Goal: Task Accomplishment & Management: Manage account settings

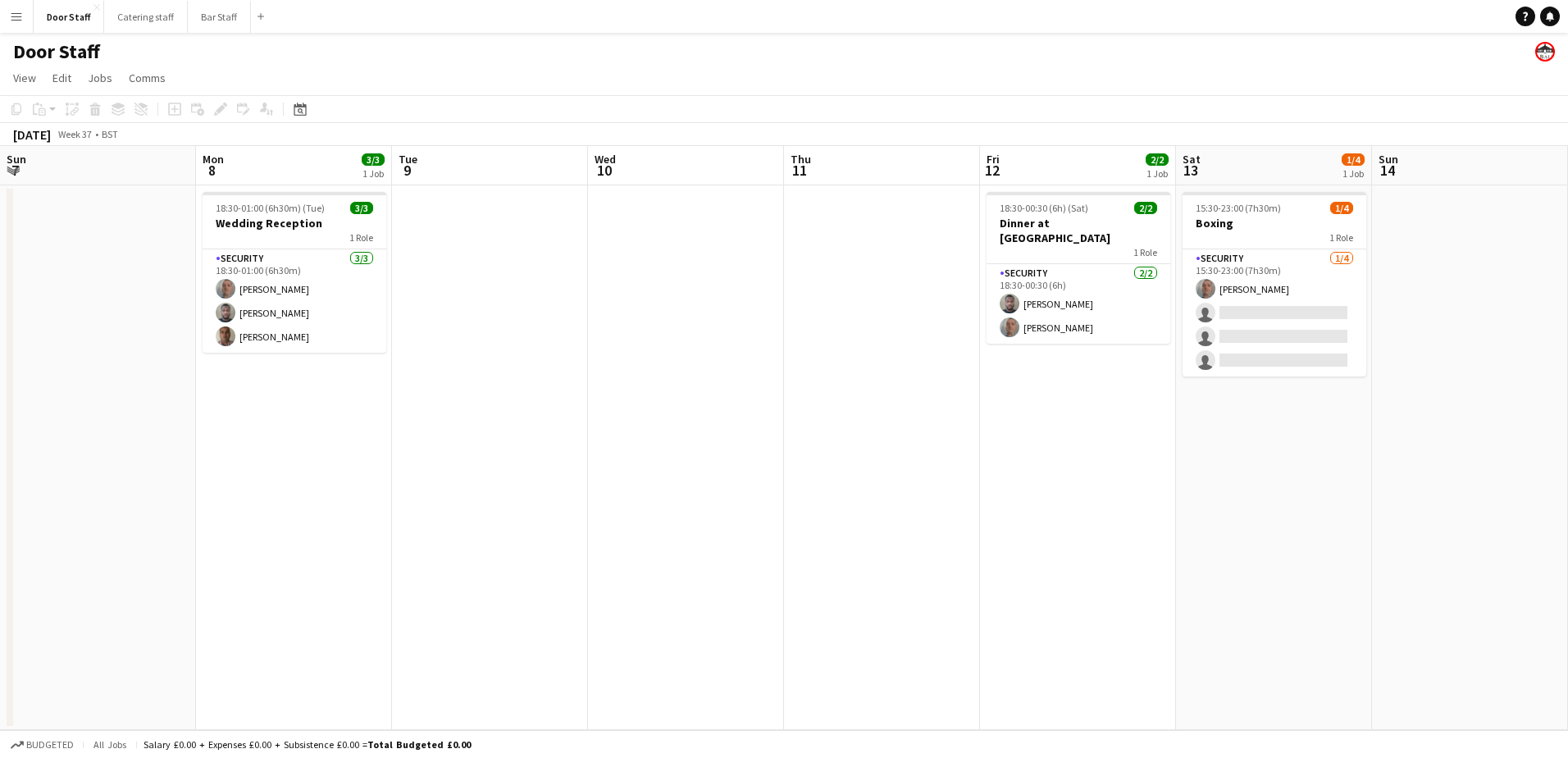
scroll to position [0, 613]
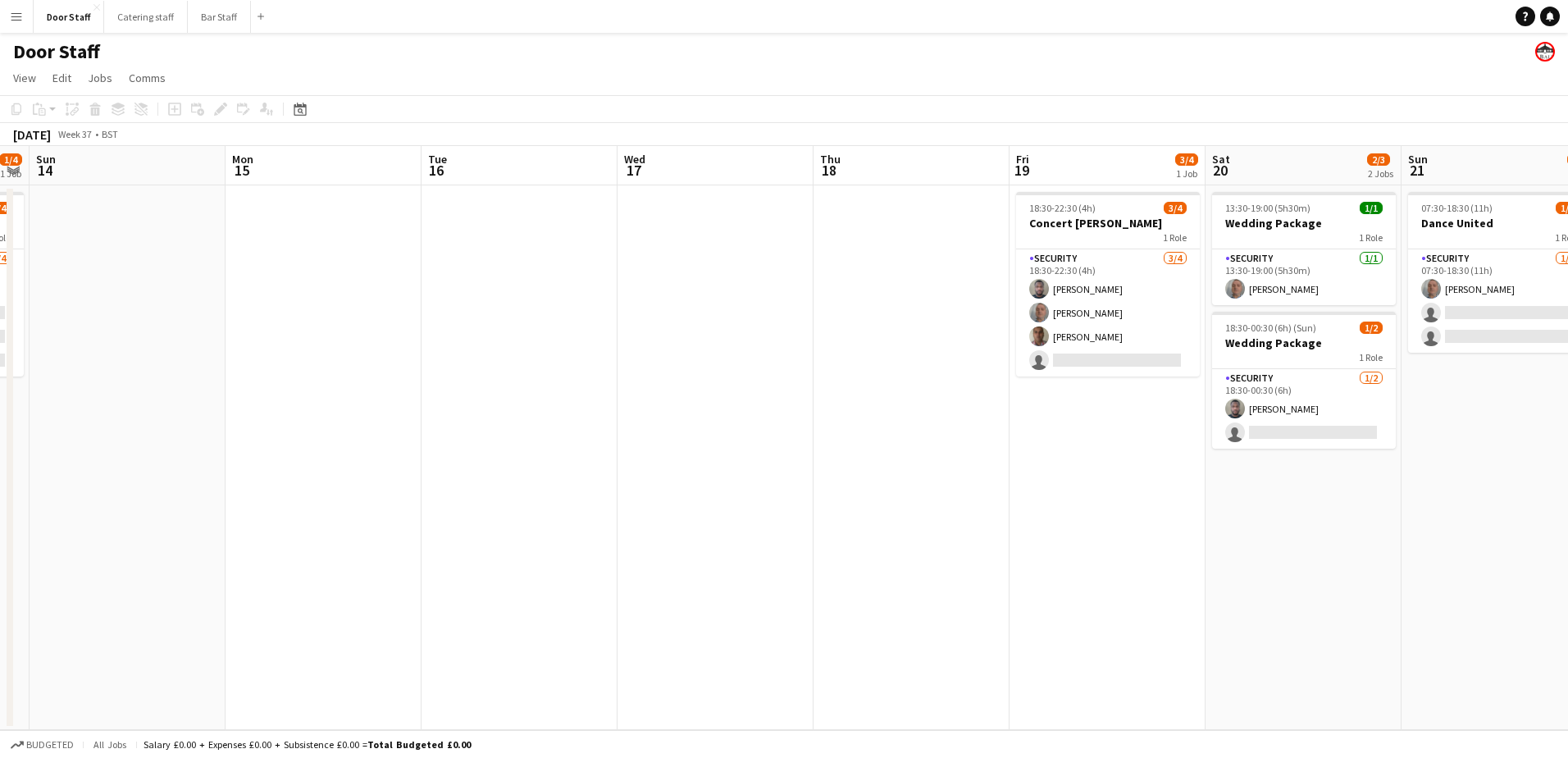
drag, startPoint x: 0, startPoint y: 0, endPoint x: 173, endPoint y: 433, distance: 466.3
click at [144, 438] on app-calendar-viewport "Thu 11 Fri 12 2/2 1 Job Sat 13 1/4 1 Job Sun 14 Mon 15 Tue 16 Wed 17 Thu 18 Fri…" at bounding box center [784, 438] width 1568 height 584
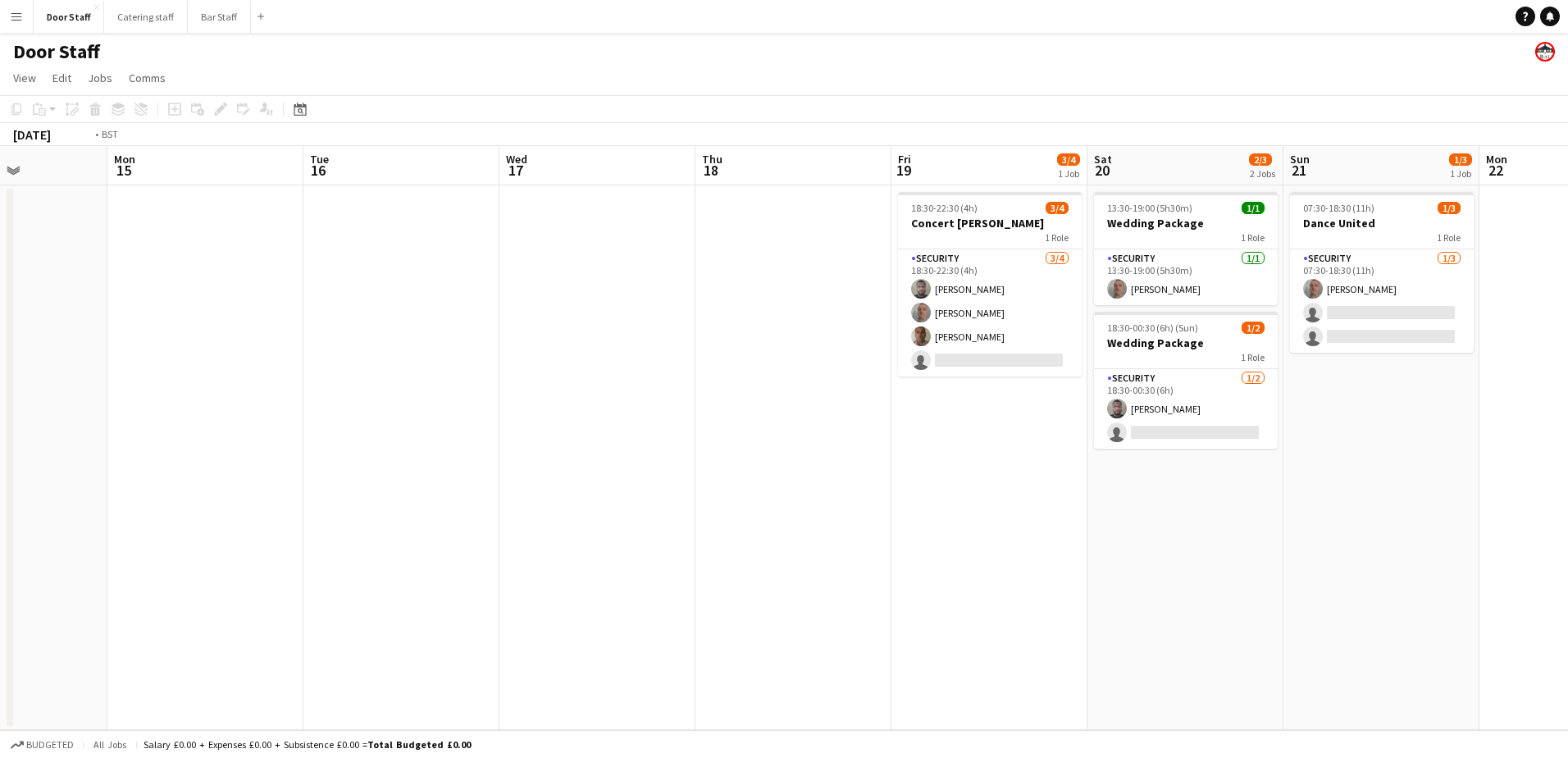
drag, startPoint x: 616, startPoint y: 437, endPoint x: 0, endPoint y: 443, distance: 616.0
click at [0, 445] on html "Menu Boards Boards Boards All jobs Status Workforce Workforce My Workforce Recr…" at bounding box center [784, 379] width 1568 height 758
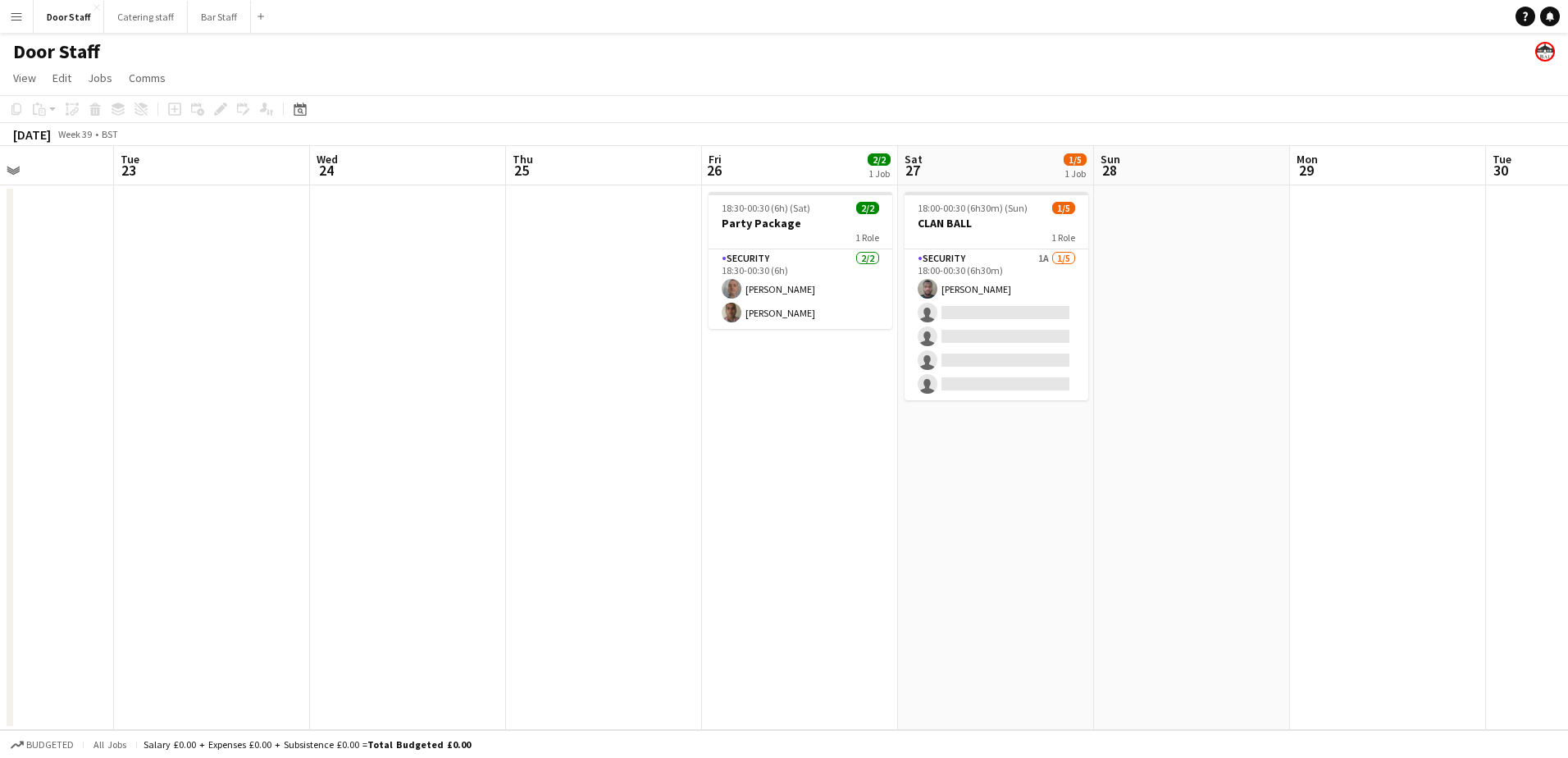
drag, startPoint x: 997, startPoint y: 416, endPoint x: 0, endPoint y: 448, distance: 997.5
click at [1, 451] on app-calendar-viewport "Fri 19 3/4 1 Job Sat 20 2/3 2 Jobs Sun 21 1/3 1 Job Mon 22 Tue 23 Wed 24 Thu 25…" at bounding box center [784, 438] width 1568 height 584
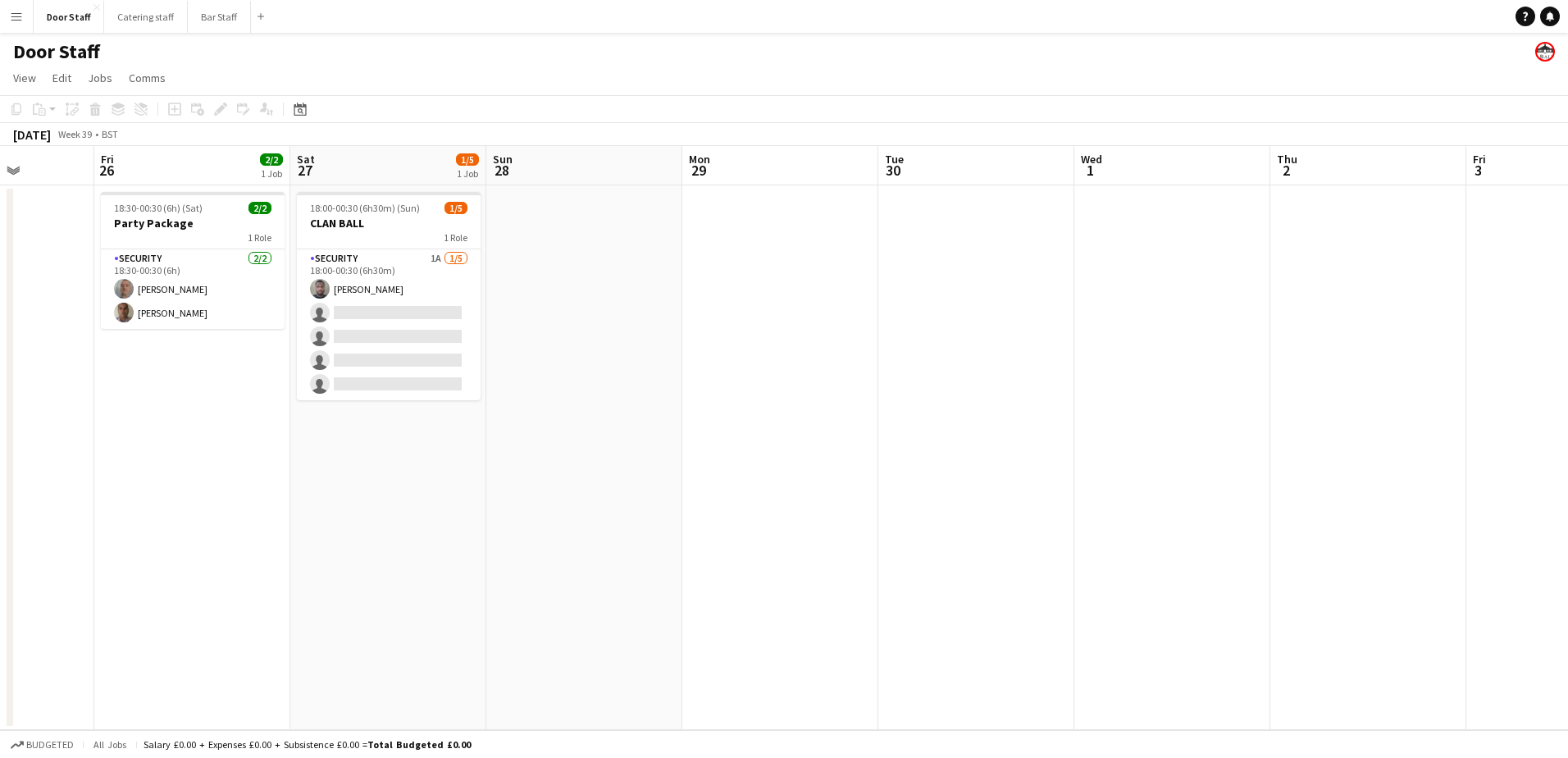
drag, startPoint x: 688, startPoint y: 438, endPoint x: 32, endPoint y: 450, distance: 656.1
click at [0, 460] on html "Menu Boards Boards Boards All jobs Status Workforce Workforce My Workforce Recr…" at bounding box center [784, 379] width 1568 height 758
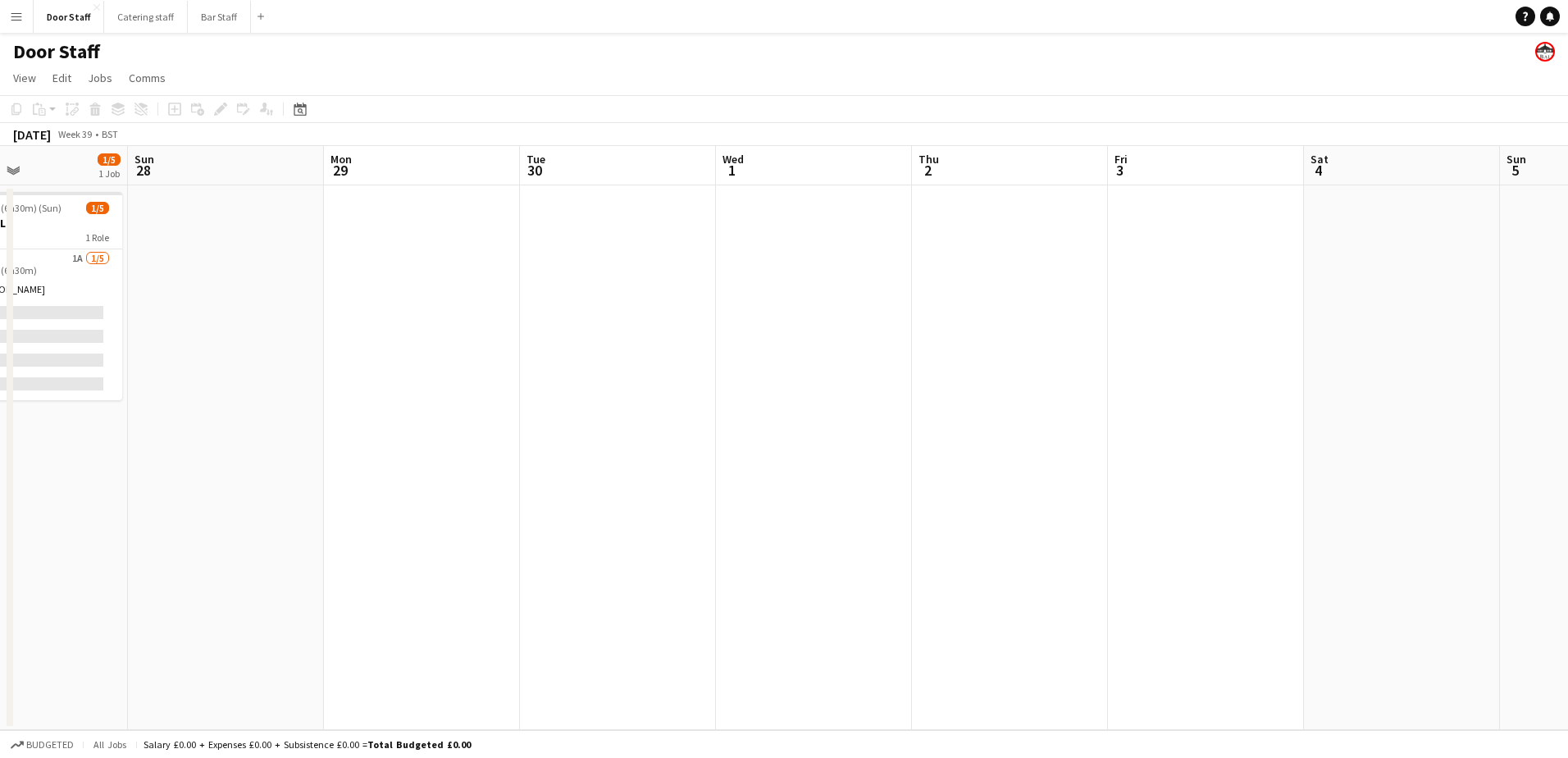
scroll to position [0, 525]
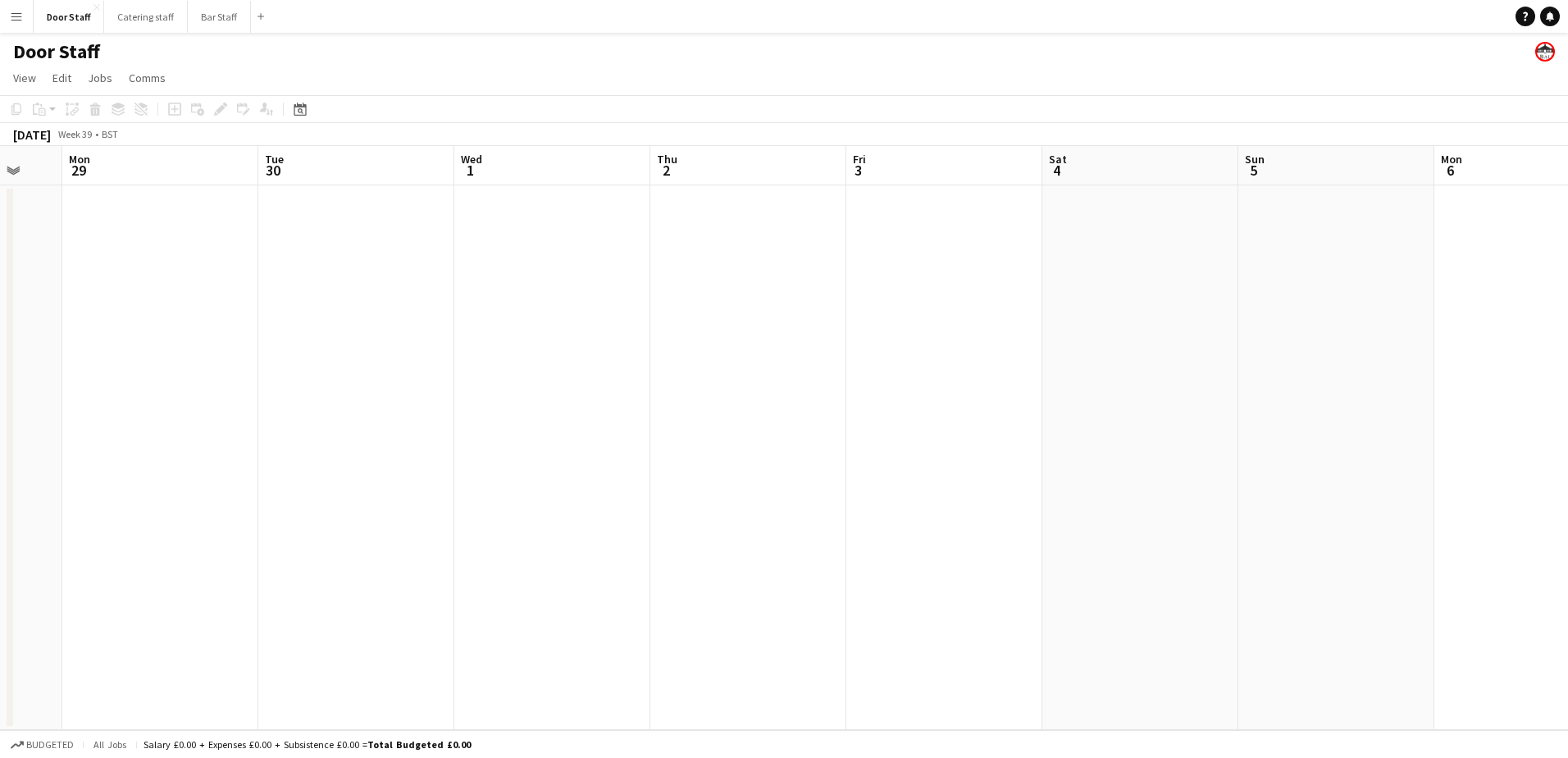
drag, startPoint x: 817, startPoint y: 430, endPoint x: 317, endPoint y: 432, distance: 500.0
click at [317, 432] on app-calendar-viewport "Fri 26 2/2 1 Job Sat 27 1/5 1 Job Sun 28 Mon 29 Tue 30 Wed 1 Thu 2 Fri 3 Sat 4 …" at bounding box center [784, 438] width 1568 height 584
click at [207, 21] on button "Bar Staff Close" at bounding box center [220, 17] width 63 height 32
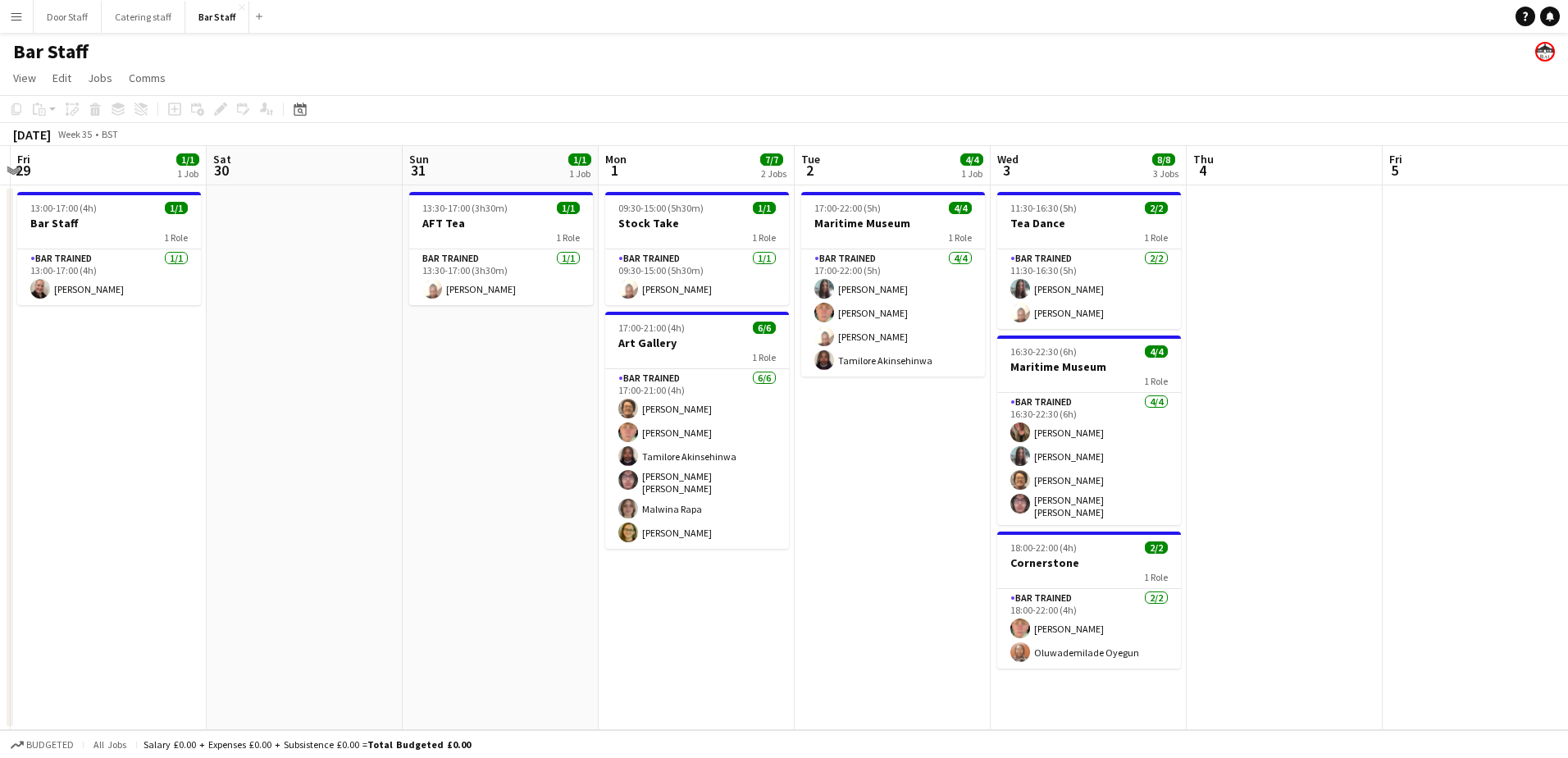
drag, startPoint x: 845, startPoint y: 373, endPoint x: 86, endPoint y: 376, distance: 759.0
click at [52, 379] on app-calendar-viewport "Tue 26 Wed 27 Thu 28 Fri 29 1/1 1 Job Sat 30 Sun 31 1/1 1 Job Mon 1 7/7 2 Jobs …" at bounding box center [784, 438] width 1568 height 584
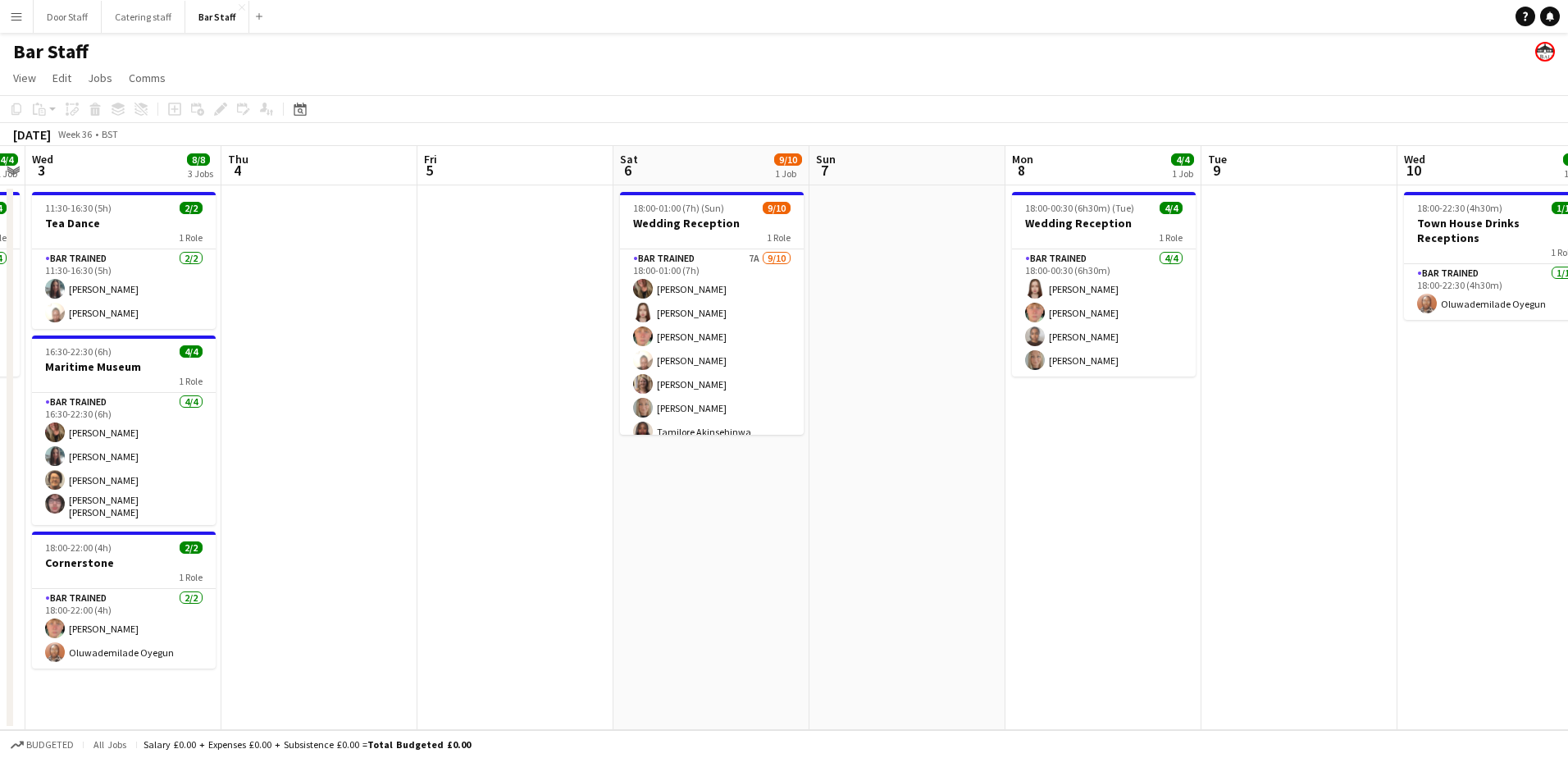
drag, startPoint x: 1112, startPoint y: 376, endPoint x: 369, endPoint y: 406, distance: 743.6
click at [369, 406] on app-calendar-viewport "Sun 31 1/1 1 Job Mon 1 7/7 2 Jobs Tue 2 4/4 1 Job Wed 3 8/8 3 Jobs Thu 4 Fri 5 …" at bounding box center [784, 438] width 1568 height 584
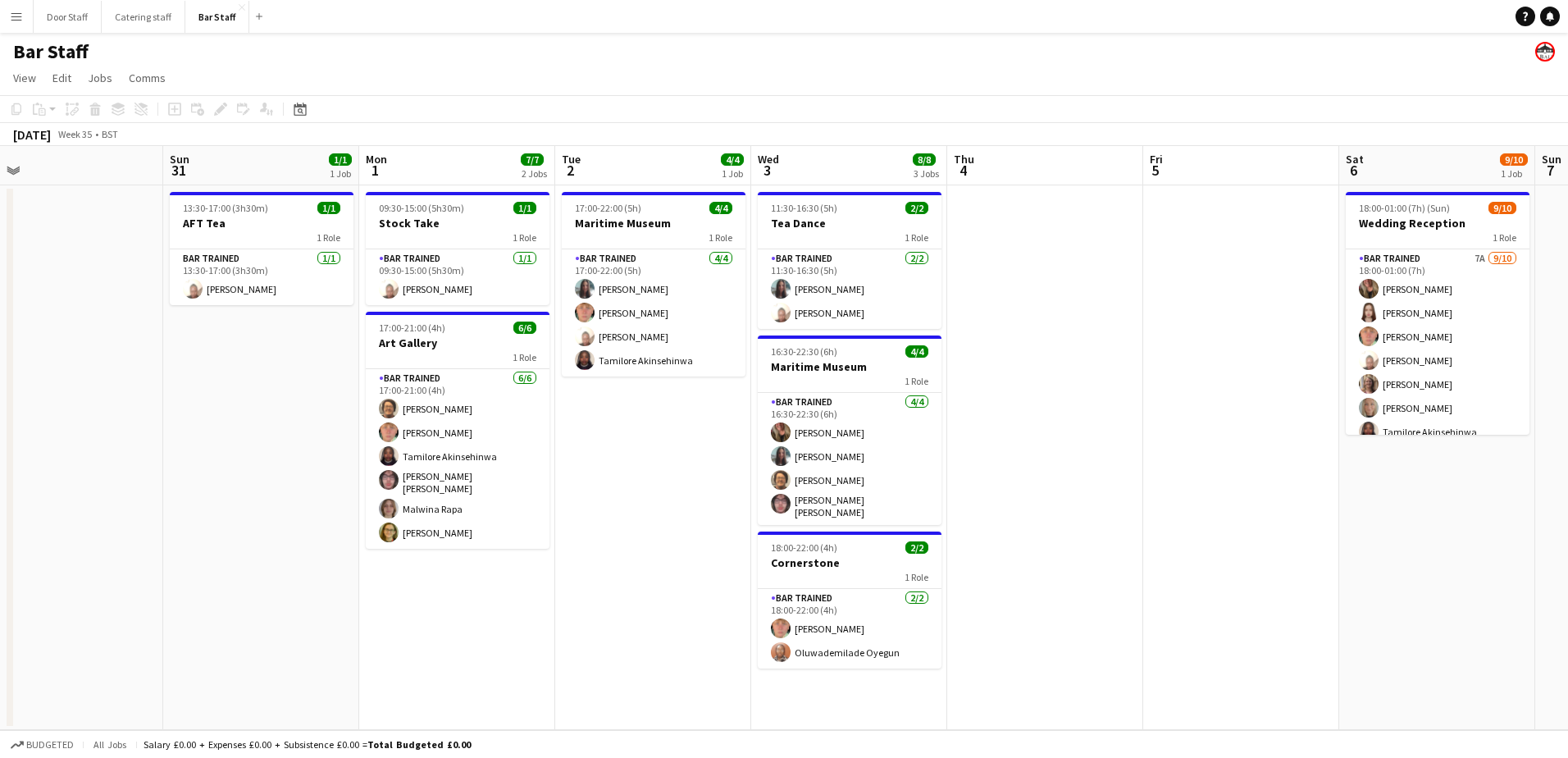
drag, startPoint x: 708, startPoint y: 469, endPoint x: 1508, endPoint y: 409, distance: 802.2
click at [1504, 410] on app-calendar-viewport "Thu 28 Fri 29 1/1 1 Job Sat 30 Sun 31 1/1 1 Job Mon 1 7/7 2 Jobs Tue 2 4/4 1 Jo…" at bounding box center [784, 438] width 1568 height 584
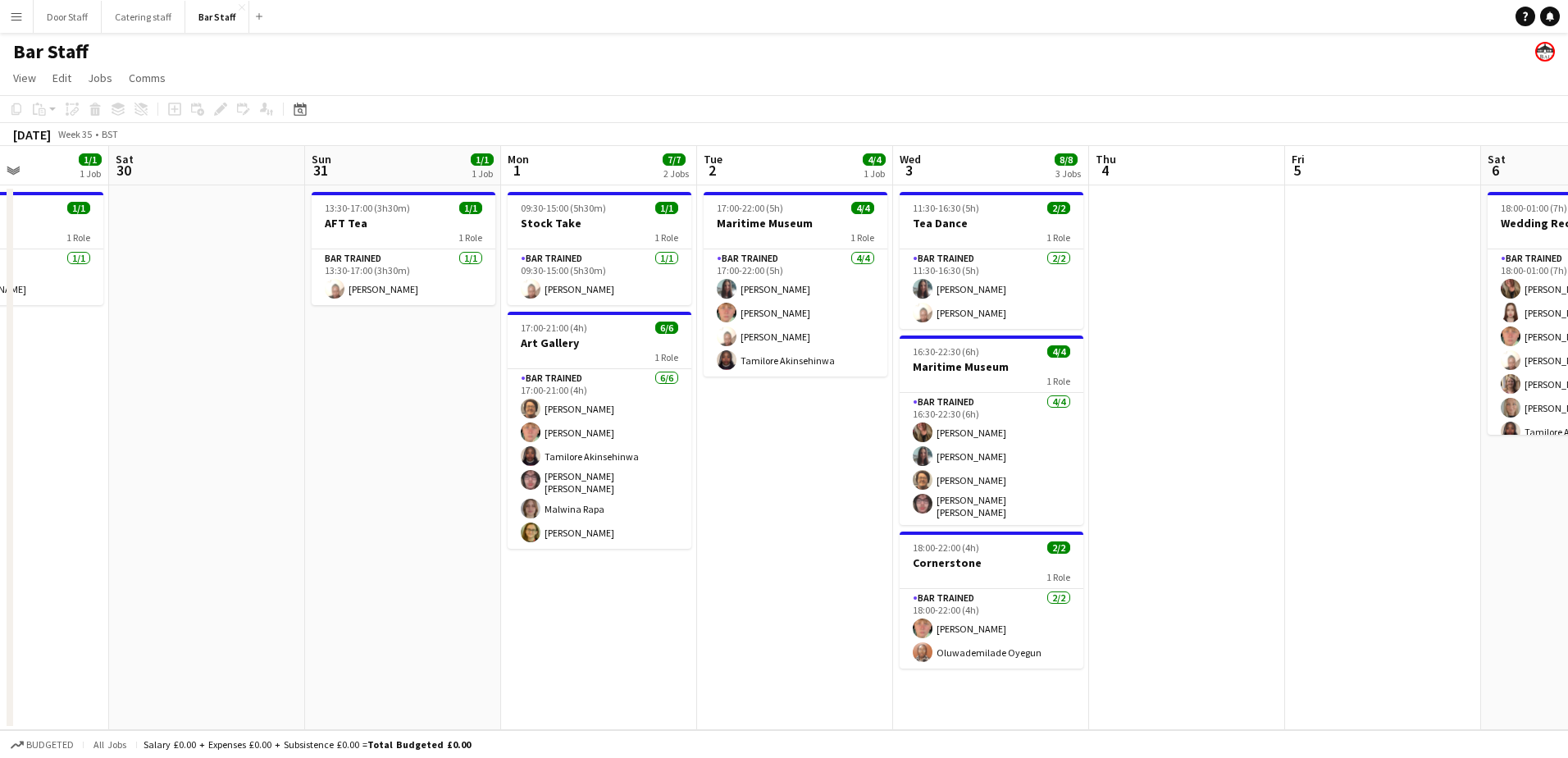
scroll to position [0, 483]
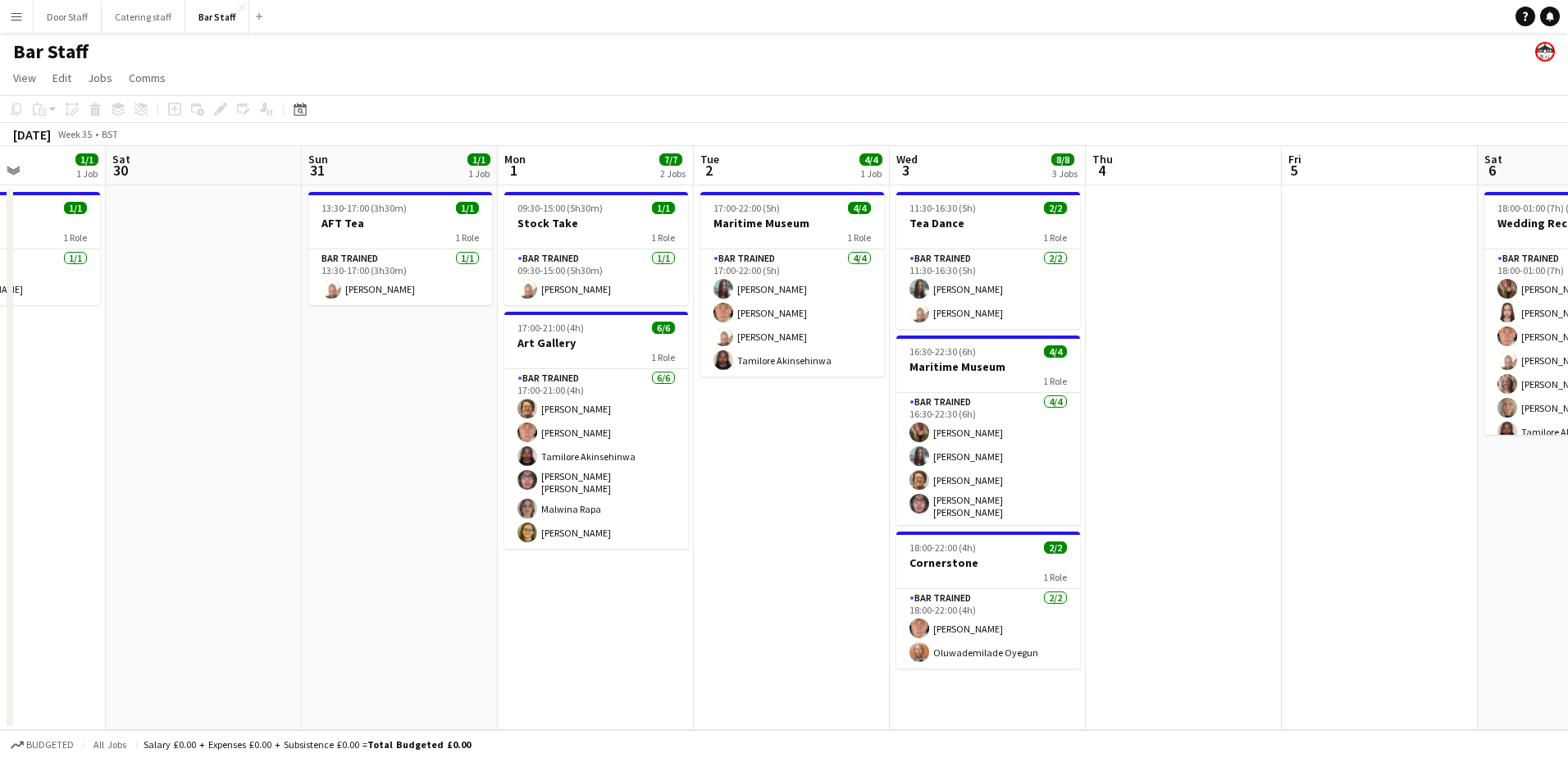
drag, startPoint x: 132, startPoint y: 448, endPoint x: 201, endPoint y: 461, distance: 70.2
click at [201, 461] on app-calendar-viewport "Wed 27 Thu 28 Fri 29 1/1 1 Job Sat 30 Sun 31 1/1 1 Job Mon 1 7/7 2 Jobs Tue 2 4…" at bounding box center [784, 438] width 1568 height 584
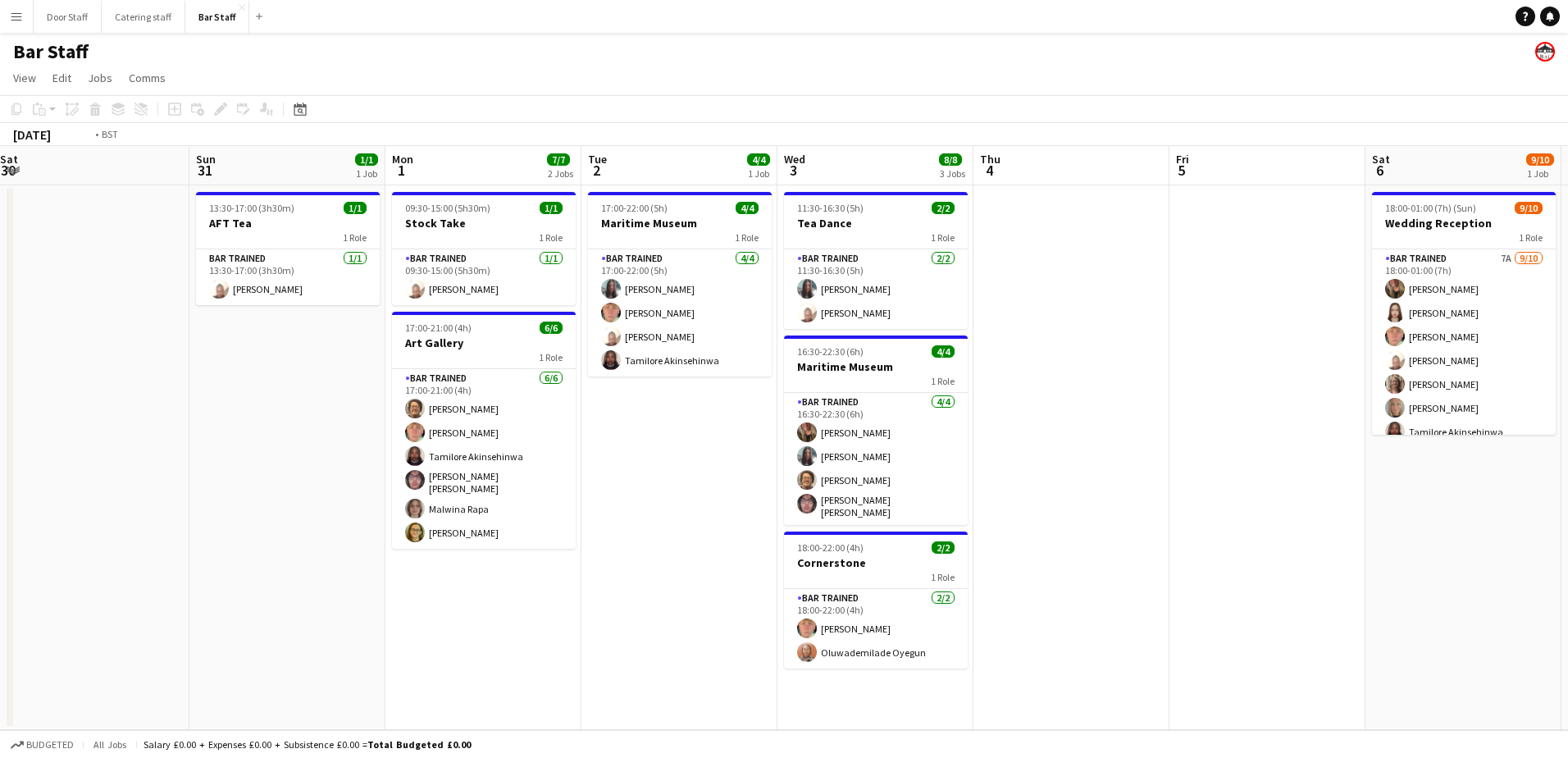
drag, startPoint x: 1286, startPoint y: 416, endPoint x: 0, endPoint y: 449, distance: 1286.4
click at [0, 449] on html "Menu Boards Boards Boards All jobs Status Workforce Workforce My Workforce Recr…" at bounding box center [784, 379] width 1568 height 758
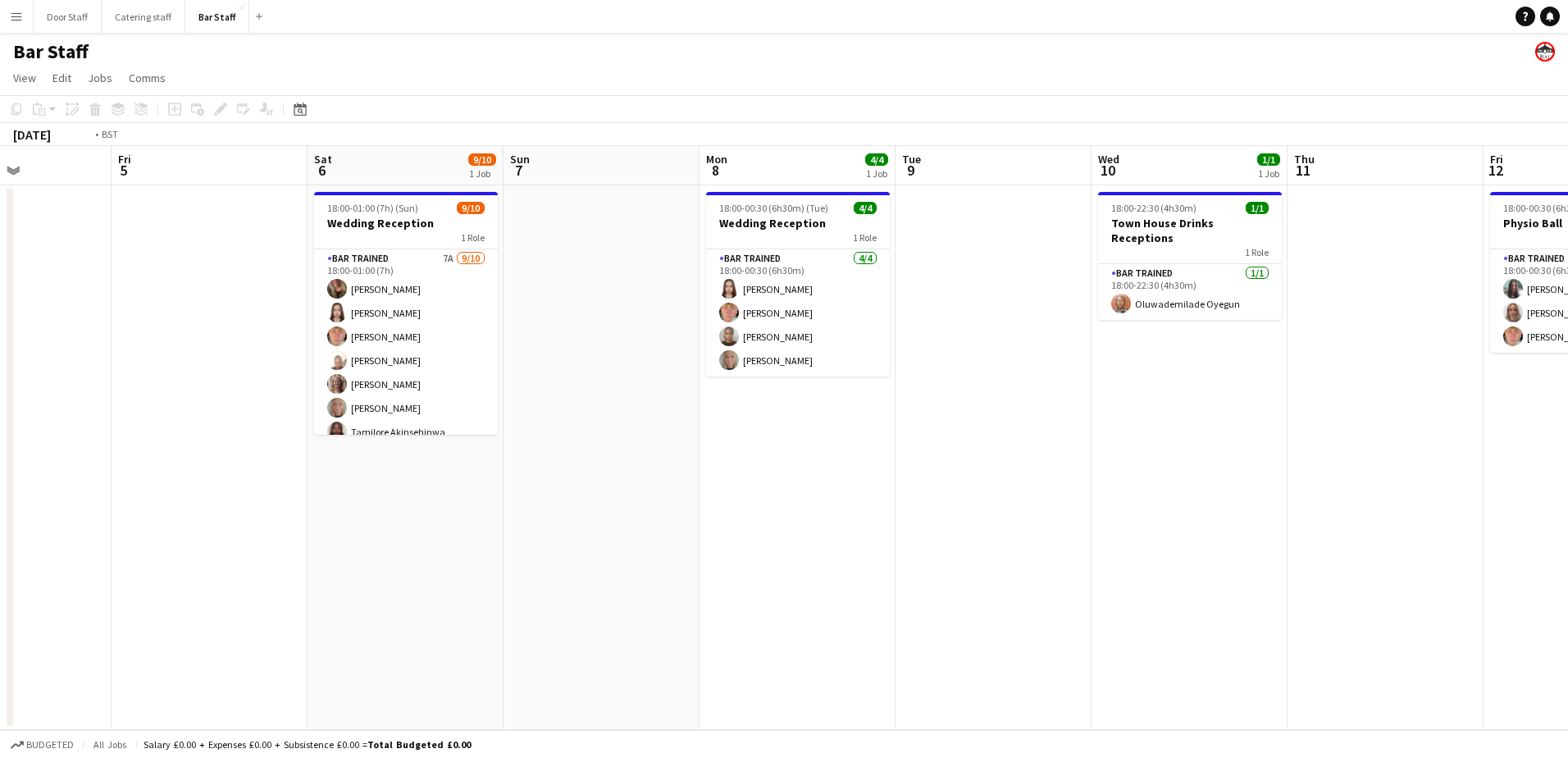
drag, startPoint x: 872, startPoint y: 436, endPoint x: 0, endPoint y: 476, distance: 872.9
click at [0, 476] on html "Menu Boards Boards Boards All jobs Status Workforce Workforce My Workforce Recr…" at bounding box center [784, 379] width 1568 height 758
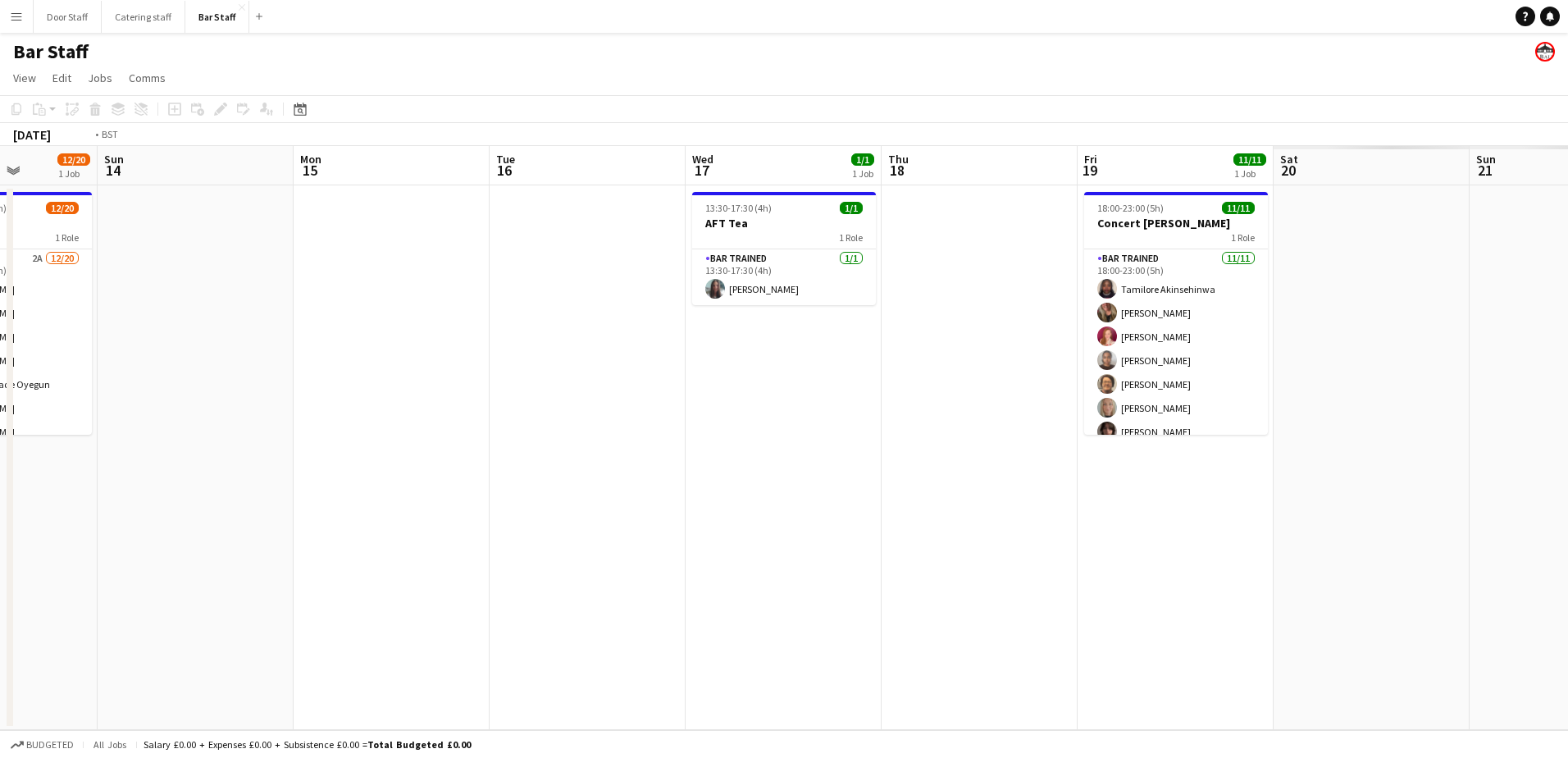
drag, startPoint x: 875, startPoint y: 488, endPoint x: 150, endPoint y: 517, distance: 725.6
click at [0, 526] on html "Menu Boards Boards Boards All jobs Status Workforce Workforce My Workforce Recr…" at bounding box center [784, 379] width 1568 height 758
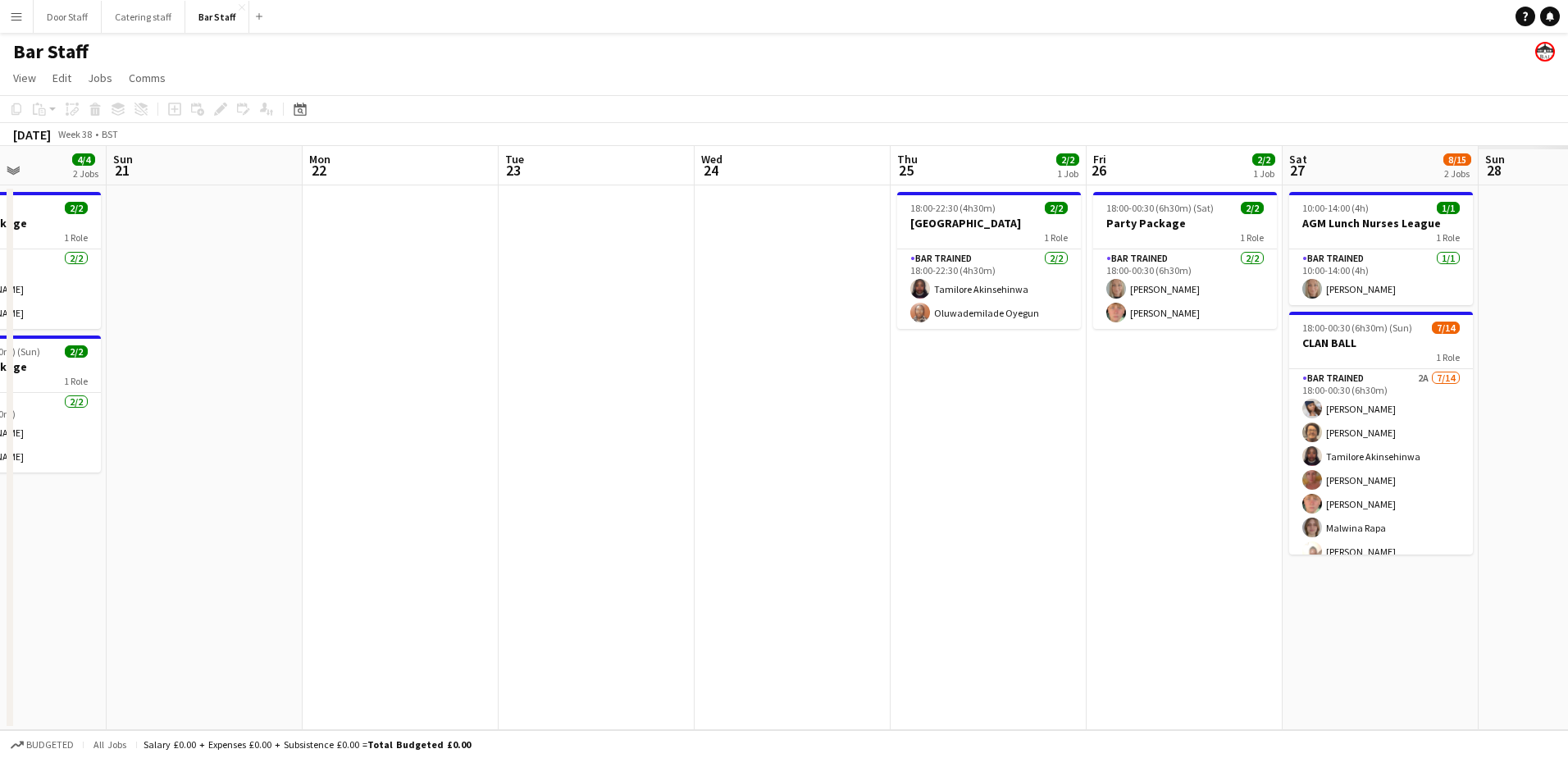
scroll to position [0, 531]
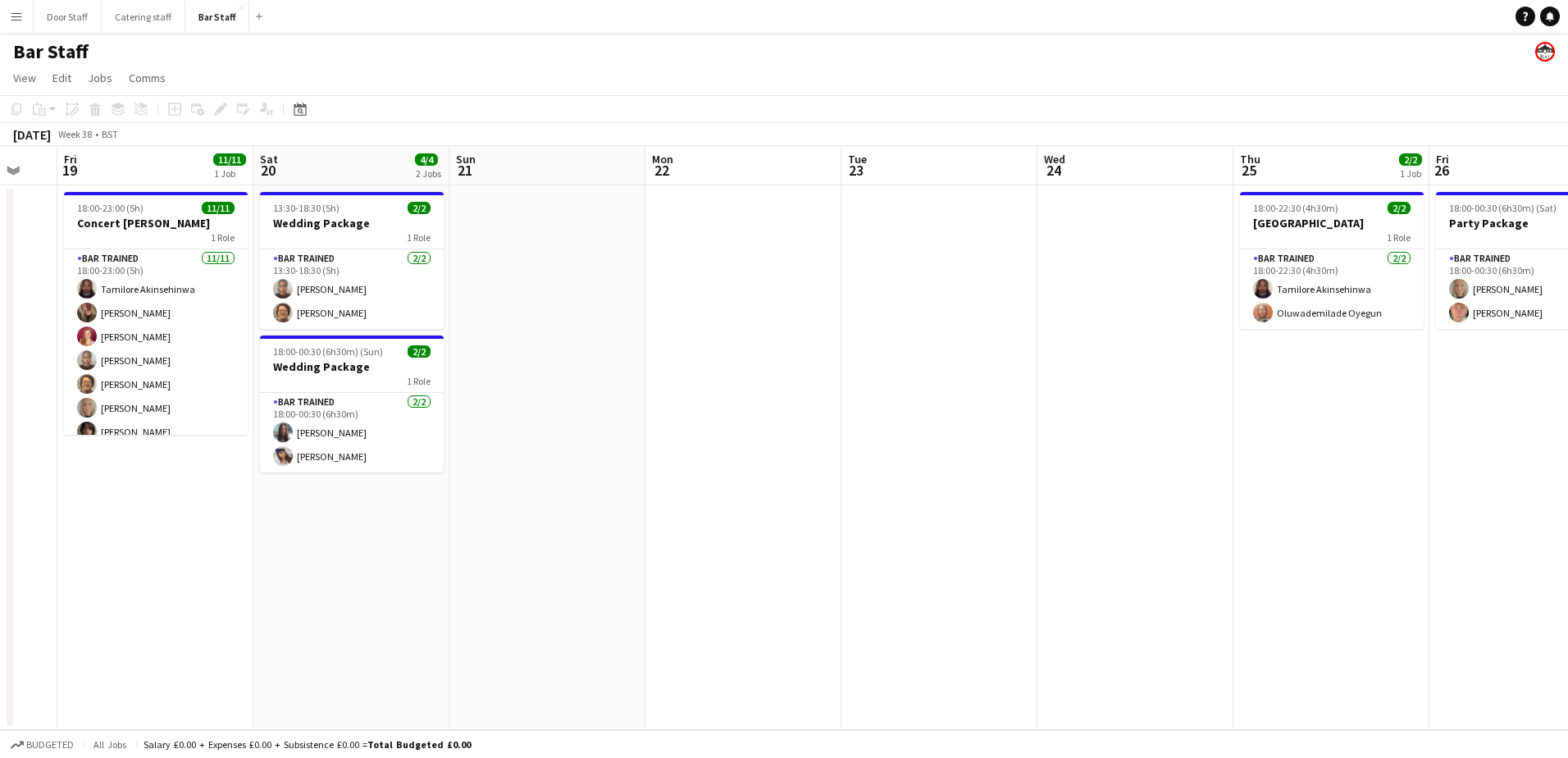
drag, startPoint x: 1281, startPoint y: 427, endPoint x: 65, endPoint y: 463, distance: 1216.5
click at [65, 463] on app-calendar-viewport "Tue 16 Wed 17 1/1 1 Job Thu 18 Fri 19 11/11 1 Job Sat 20 4/4 2 Jobs Sun 21 Mon …" at bounding box center [784, 438] width 1568 height 584
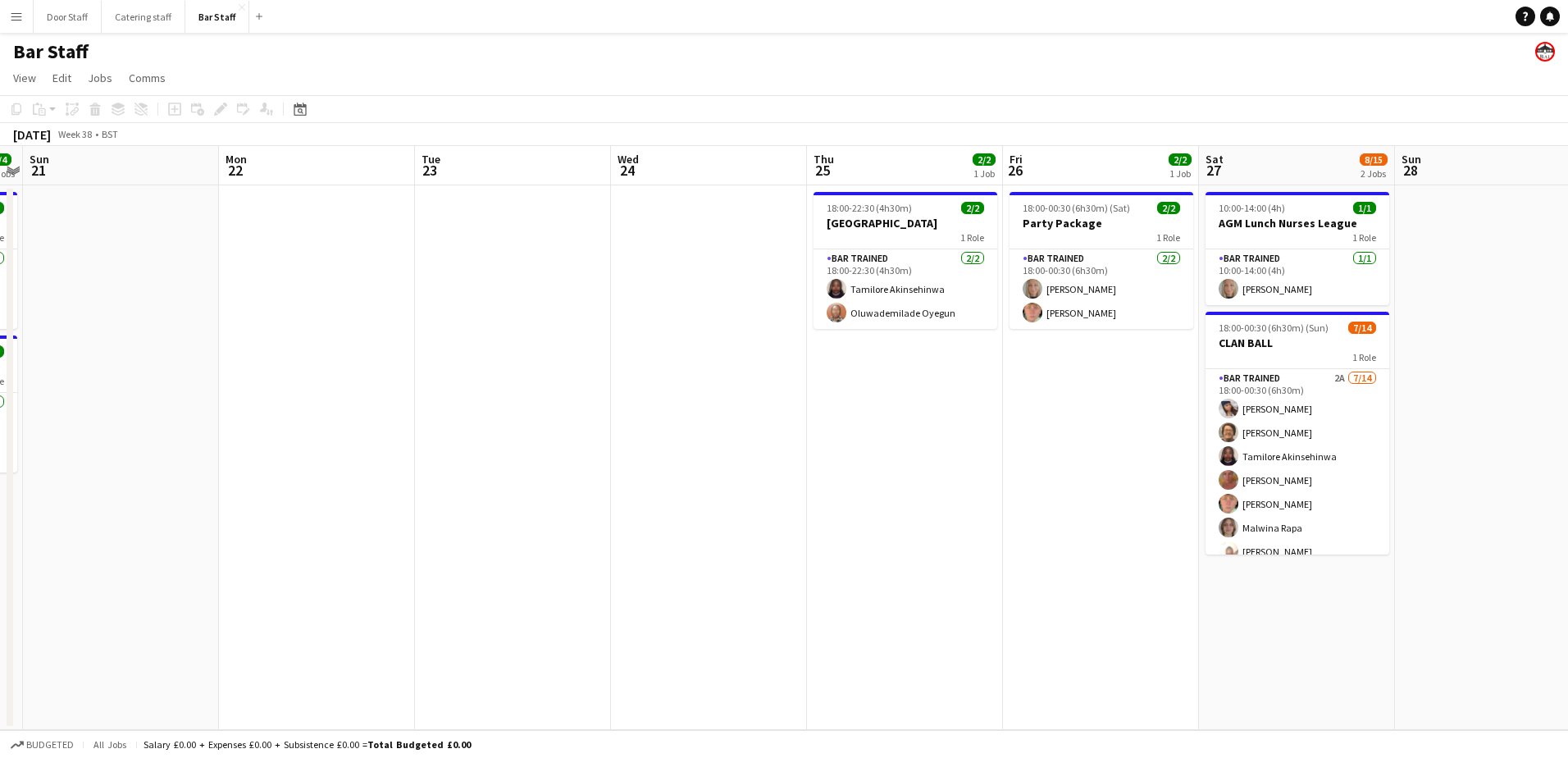
drag, startPoint x: 543, startPoint y: 611, endPoint x: 1054, endPoint y: 461, distance: 532.6
click at [1054, 461] on app-calendar-viewport "Fri 19 11/11 1 Job Sat 20 4/4 2 Jobs Sun 21 Mon 22 Tue 23 Wed 24 Thu 25 2/2 1 J…" at bounding box center [784, 438] width 1568 height 584
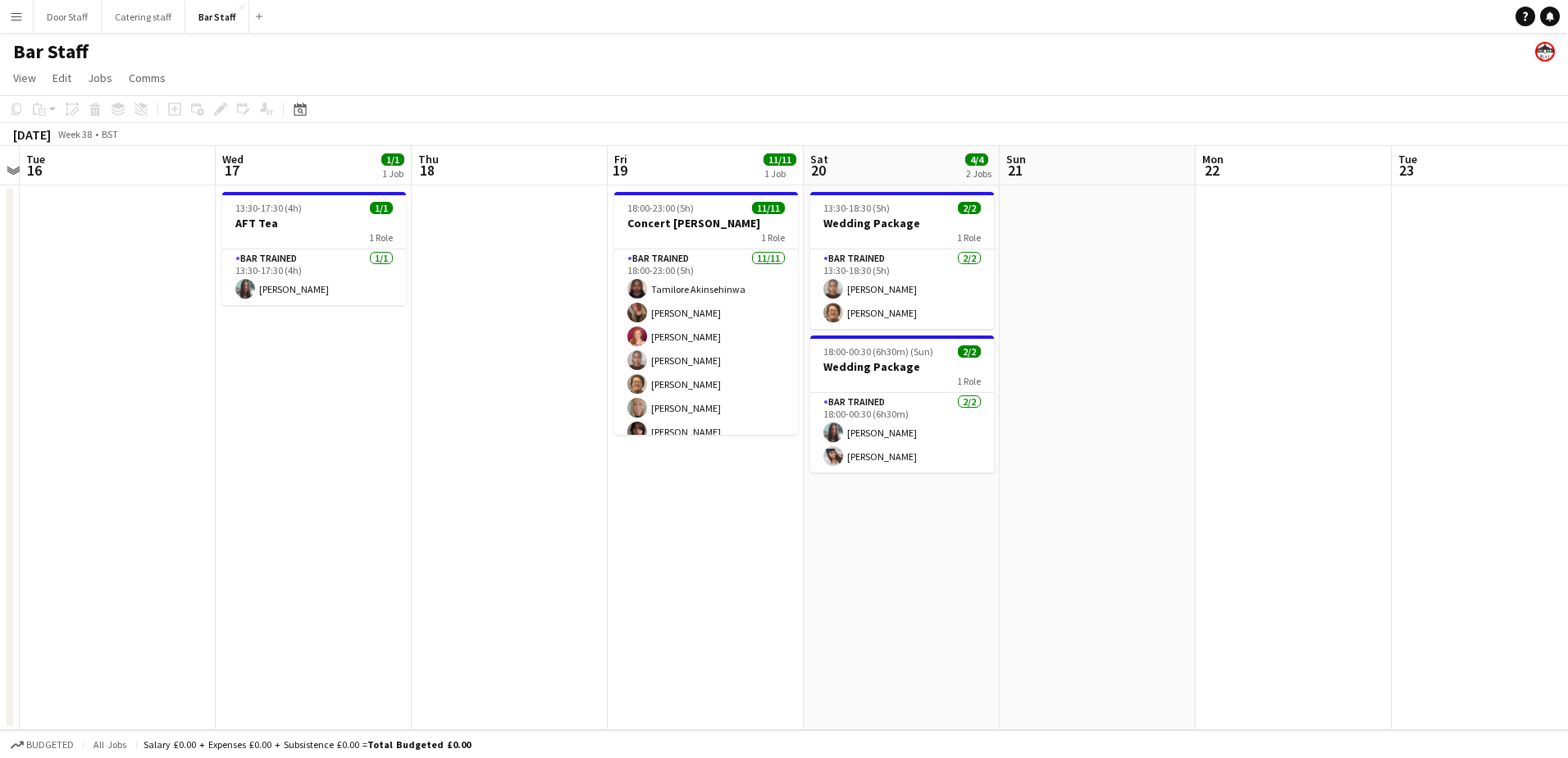
drag, startPoint x: 605, startPoint y: 513, endPoint x: 1187, endPoint y: 342, distance: 606.6
click at [1187, 342] on app-calendar-viewport "Sun 14 Mon 15 Tue 16 Wed 17 1/1 1 Job Thu 18 Fri 19 11/11 1 Job Sat 20 4/4 2 Jo…" at bounding box center [784, 438] width 1568 height 584
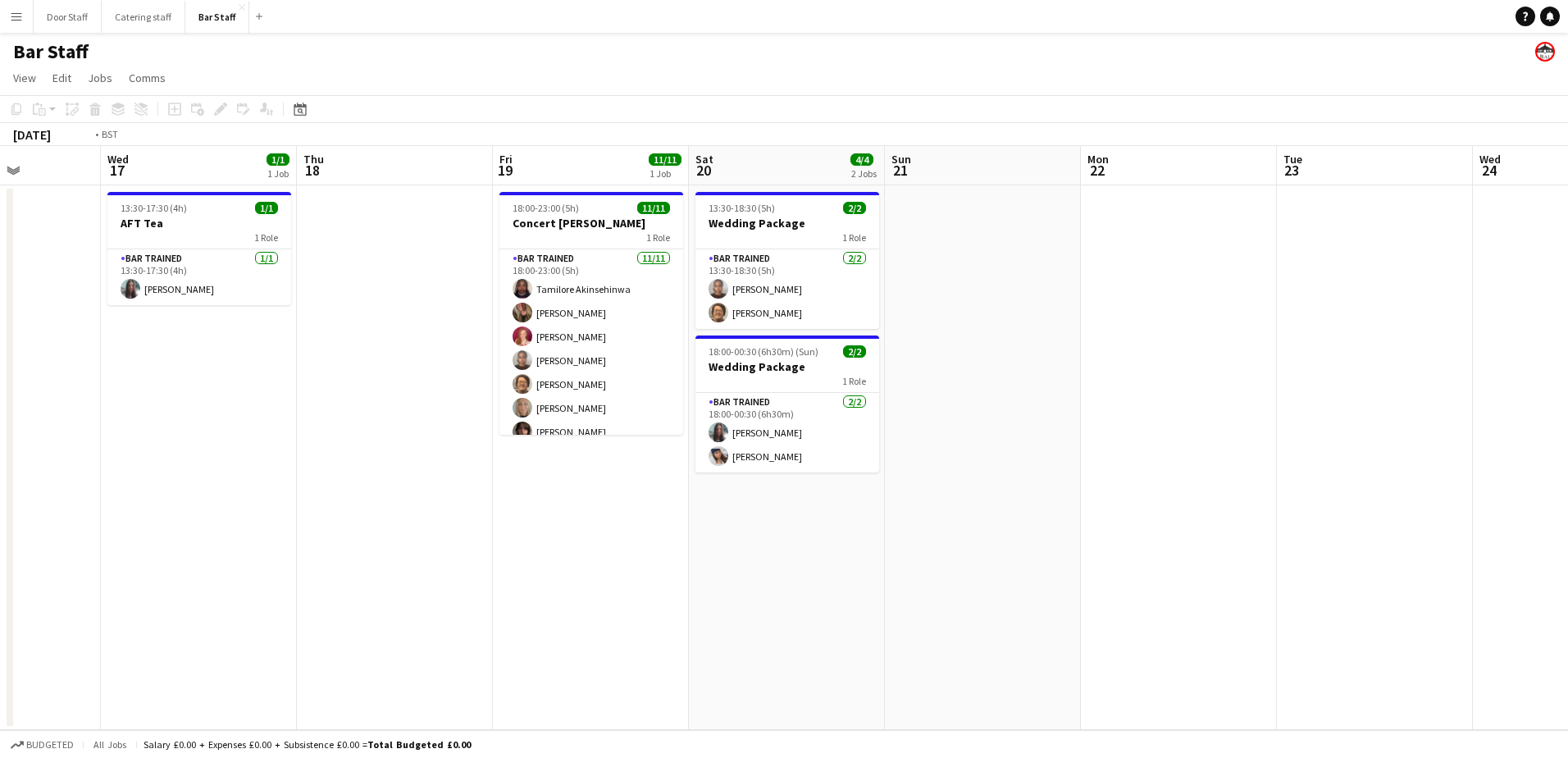
scroll to position [0, 414]
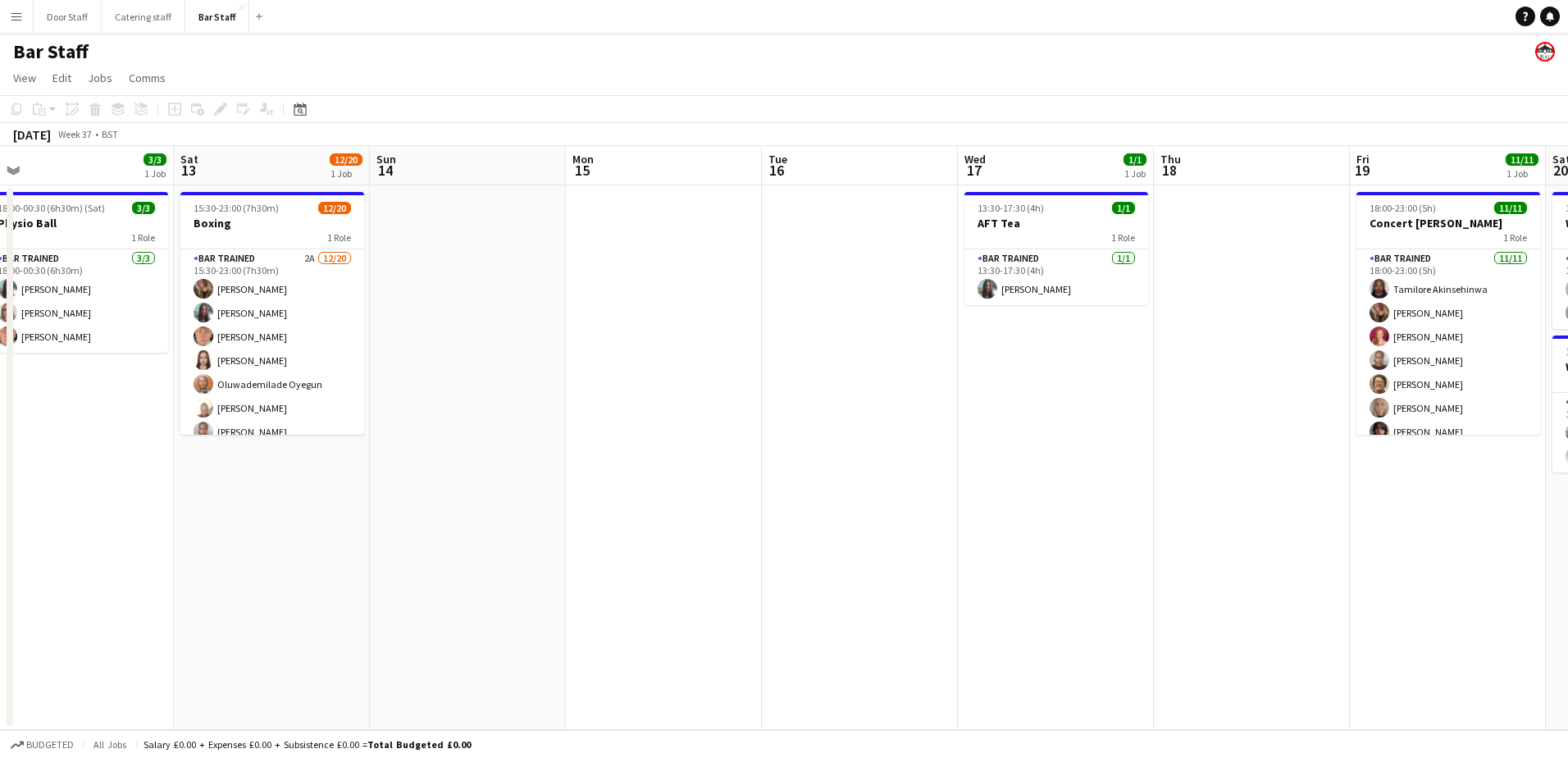
drag, startPoint x: 511, startPoint y: 513, endPoint x: 1233, endPoint y: 383, distance: 733.6
click at [1233, 383] on app-calendar-viewport "Wed 10 1/1 1 Job Thu 11 Fri 12 3/3 1 Job Sat 13 12/20 1 Job Sun 14 Mon 15 Tue 1…" at bounding box center [784, 438] width 1568 height 584
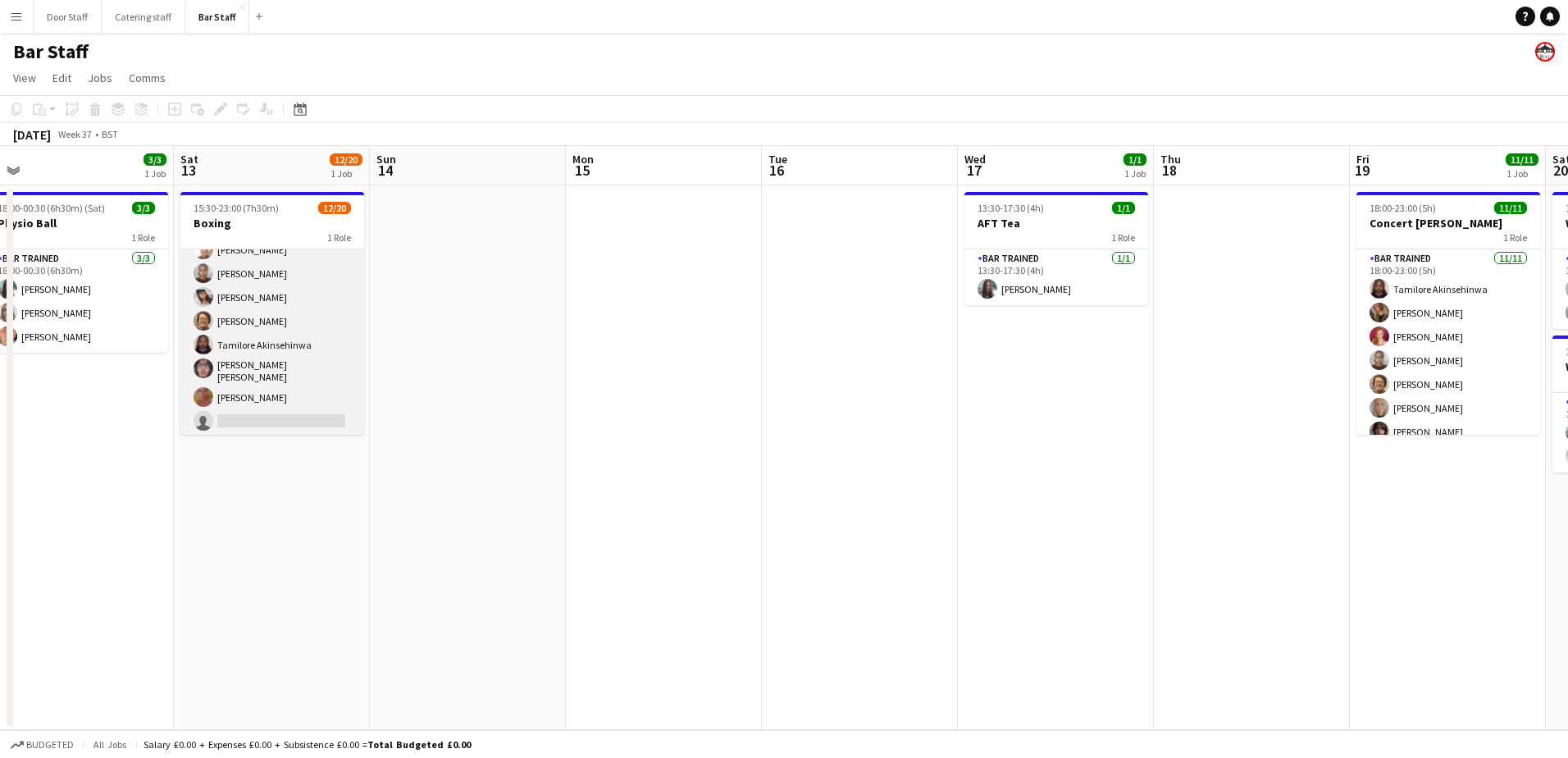
click at [306, 336] on app-card-role "Bar trained 2A [DATE] 15:30-23:00 (7h30m) [PERSON_NAME] [PERSON_NAME] [PERSON_N…" at bounding box center [272, 347] width 183 height 512
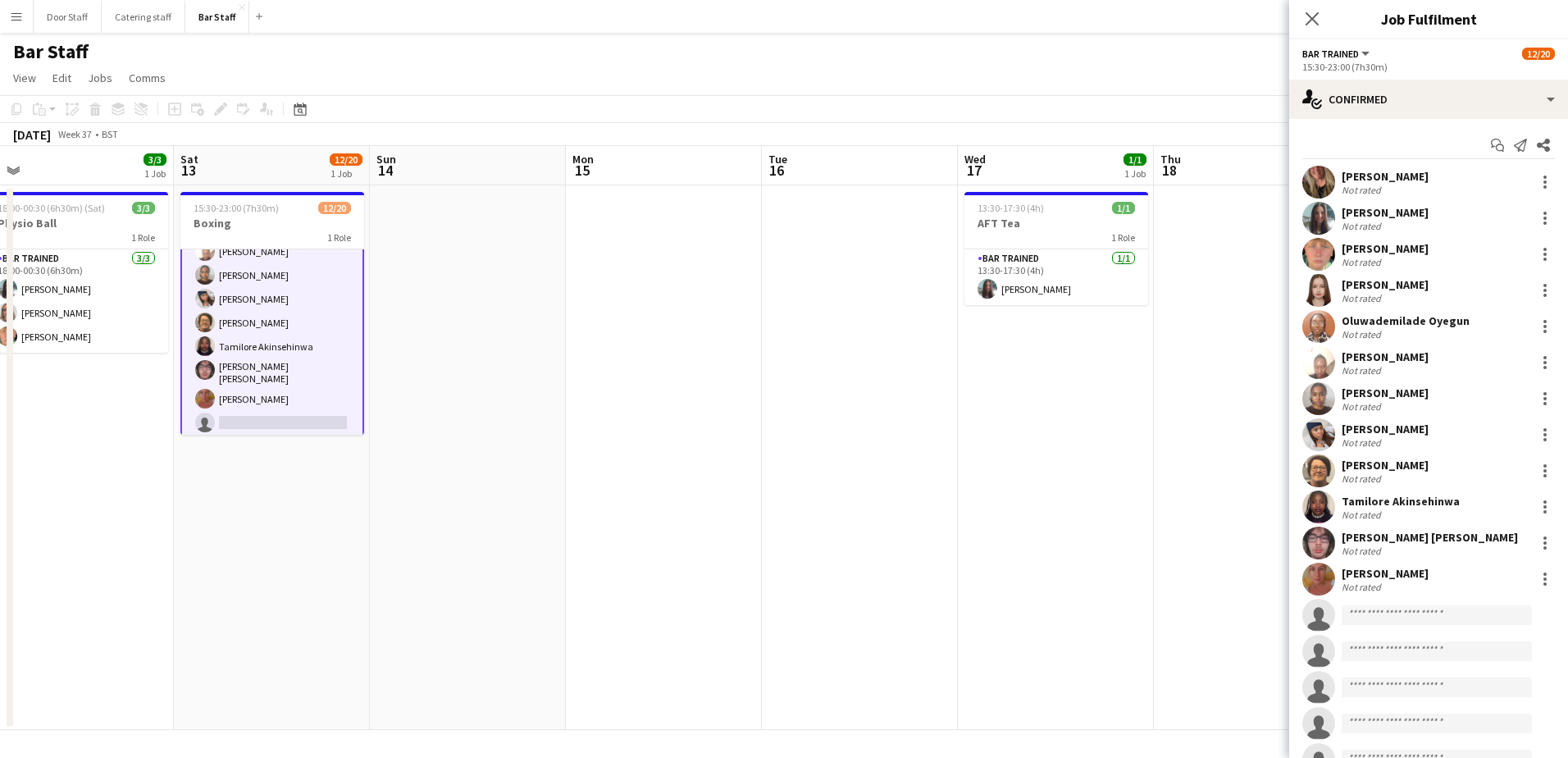
scroll to position [160, 0]
click at [1406, 617] on input at bounding box center [1436, 614] width 190 height 19
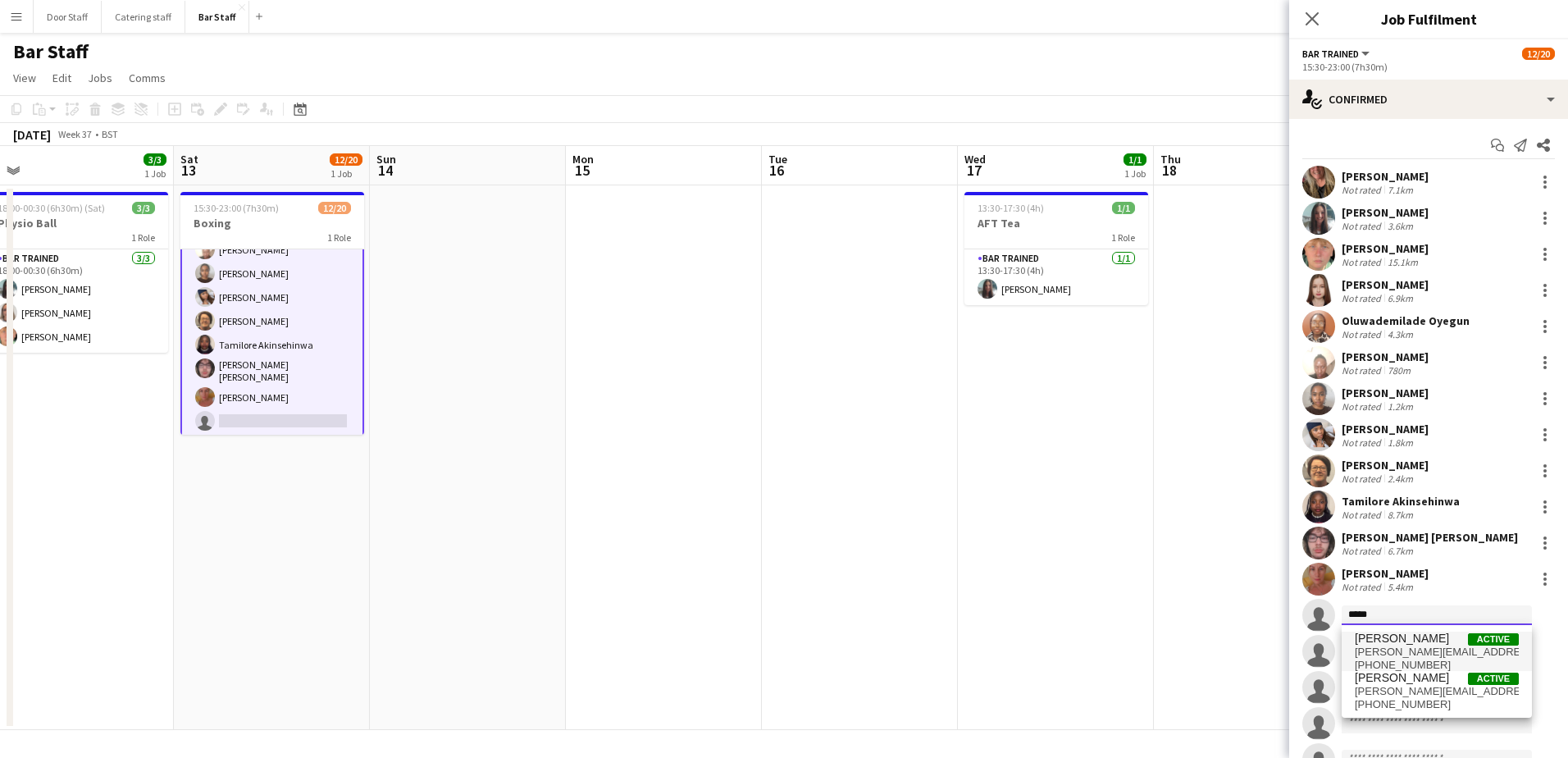
type input "*****"
click at [1404, 642] on span "[PERSON_NAME]" at bounding box center [1401, 638] width 94 height 14
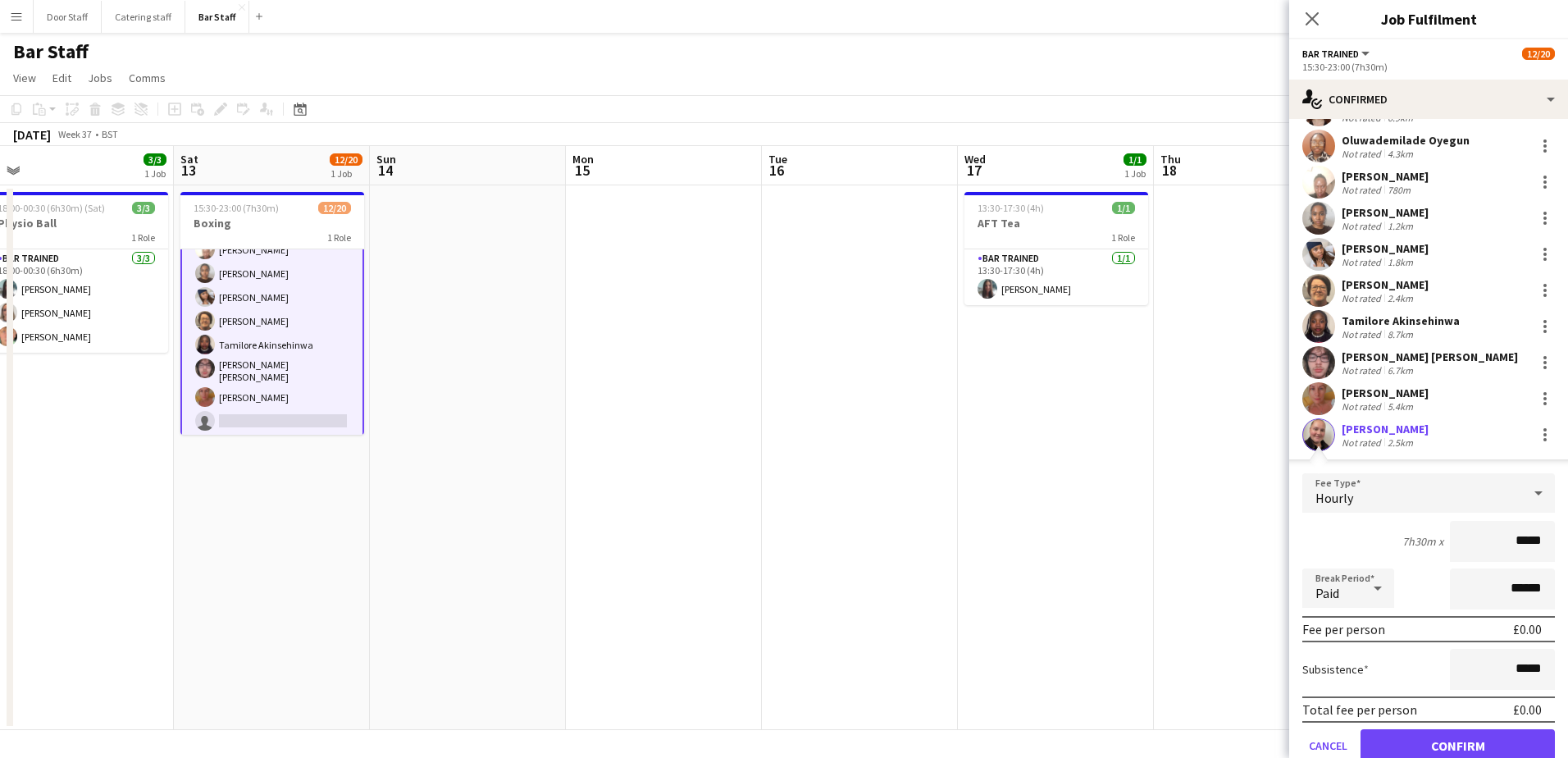
scroll to position [411, 0]
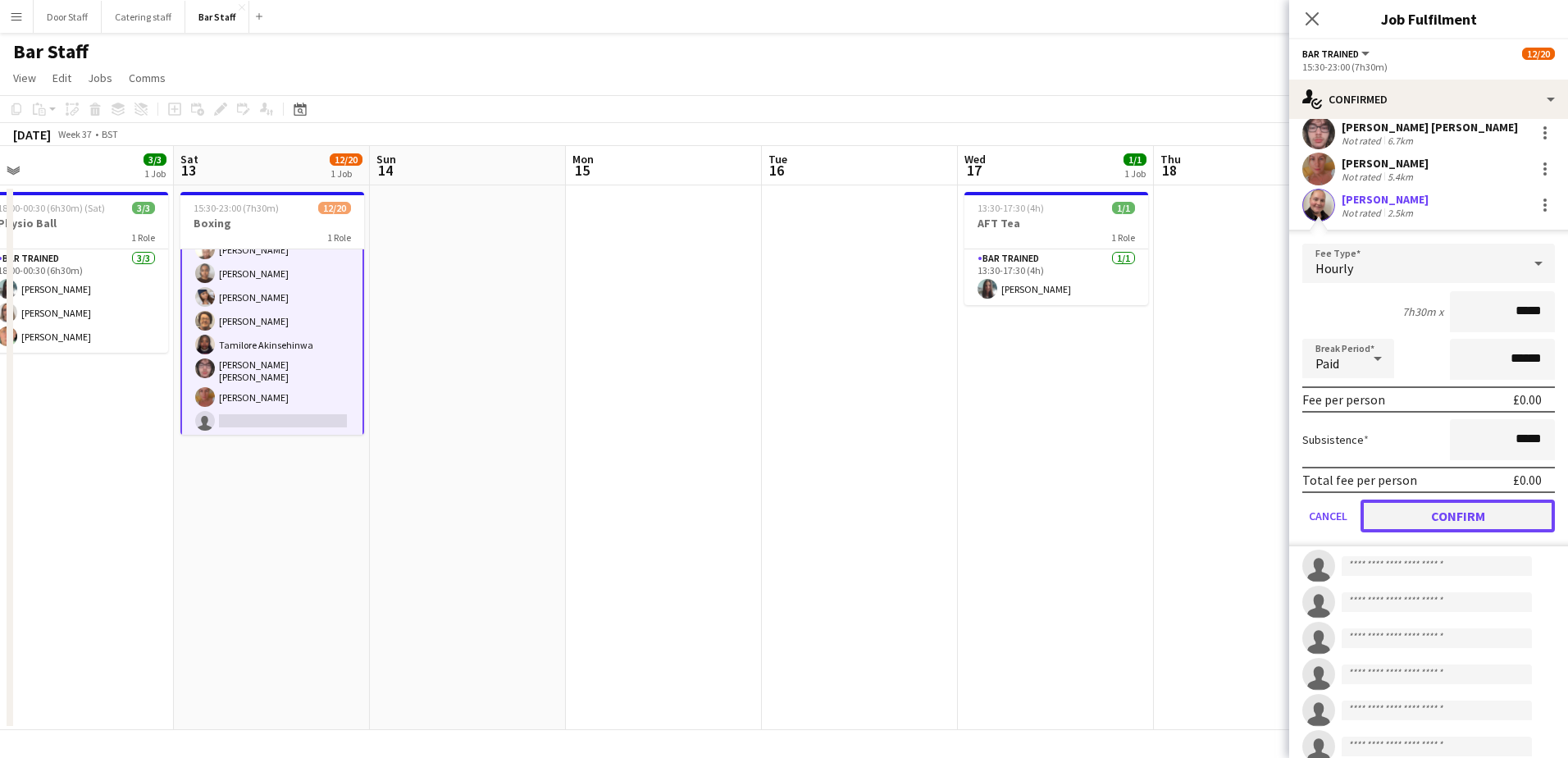
click at [1471, 518] on button "Confirm" at bounding box center [1458, 515] width 194 height 32
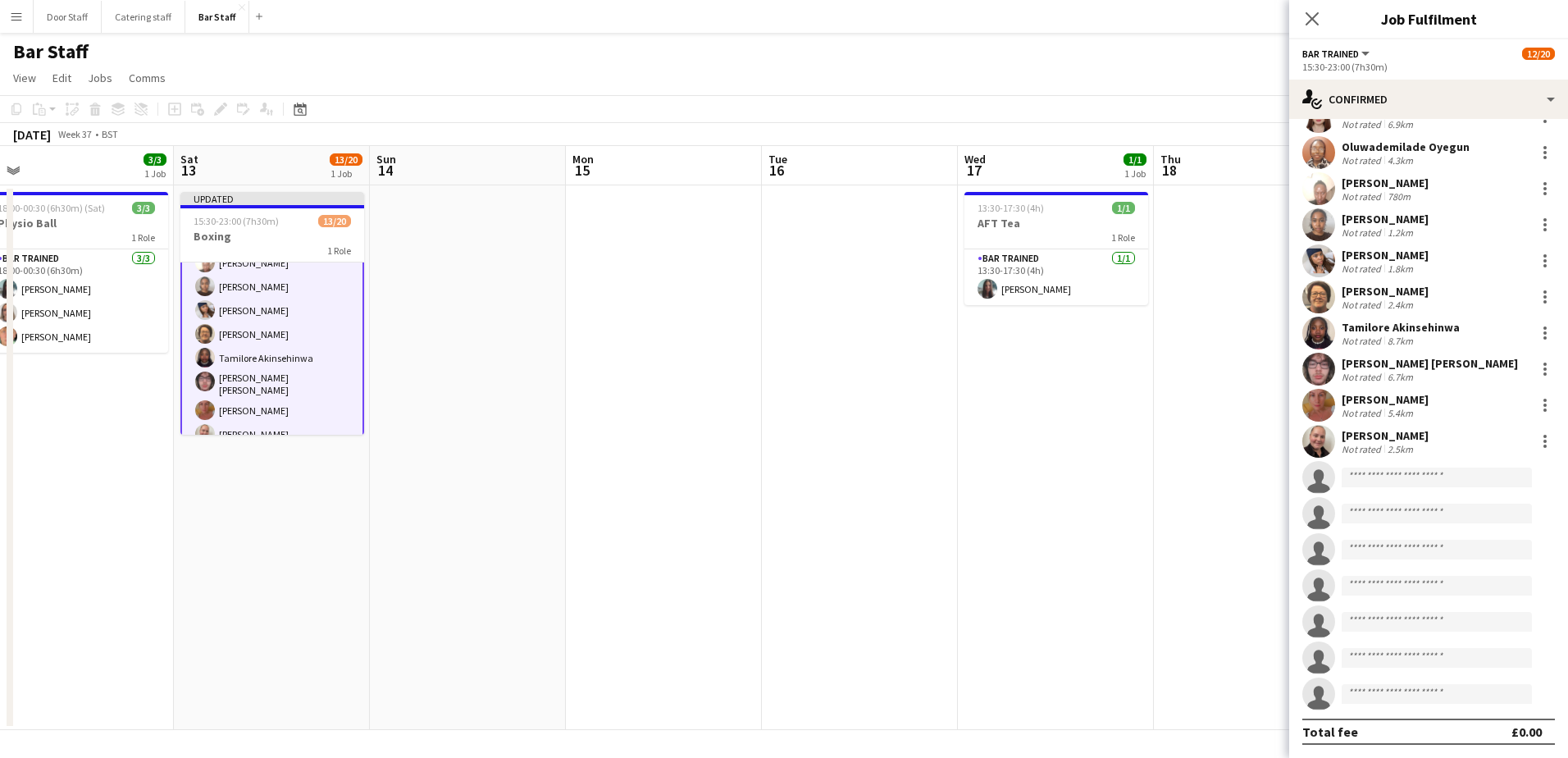
scroll to position [174, 0]
click at [1310, 22] on icon at bounding box center [1311, 19] width 16 height 16
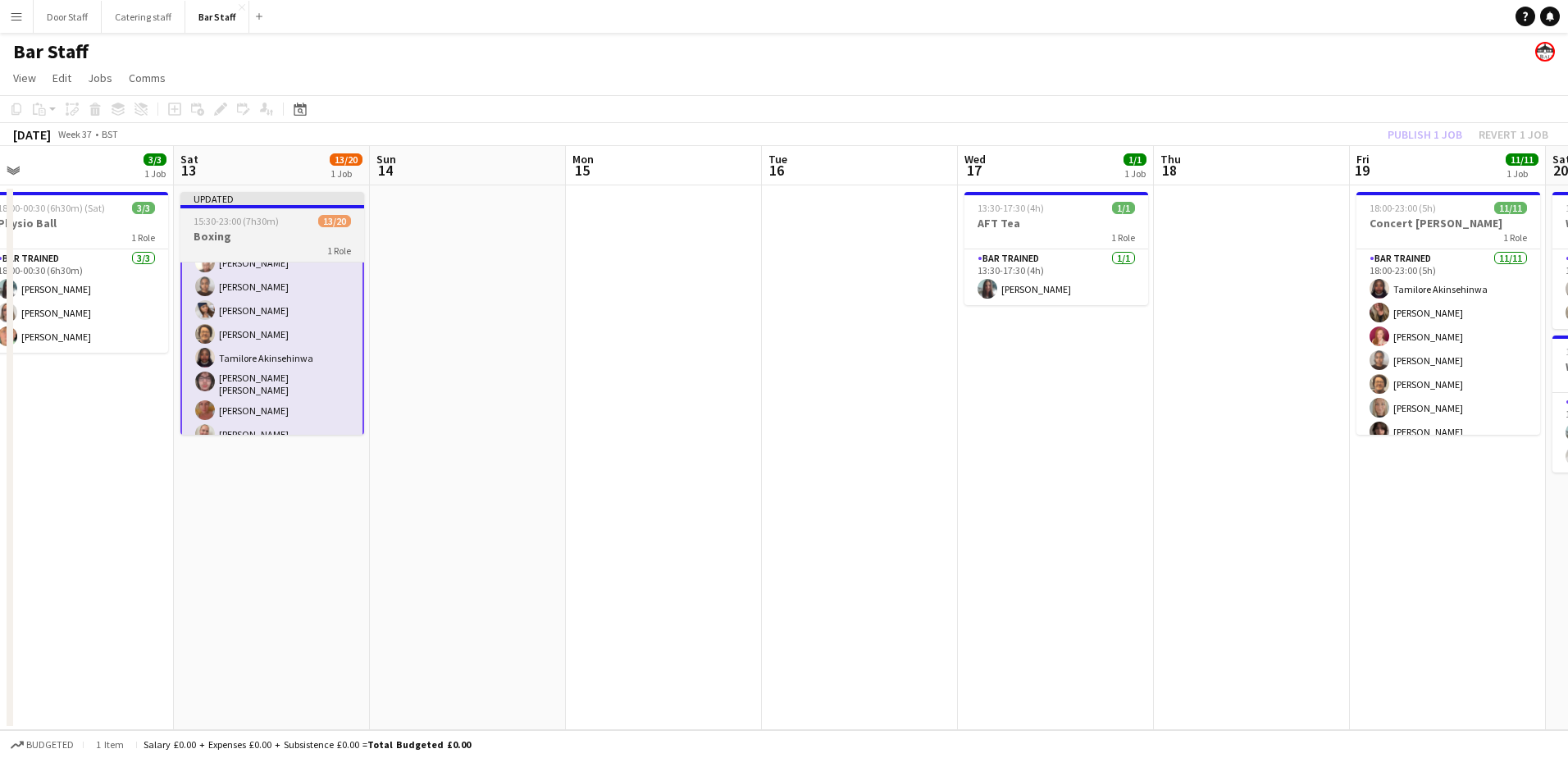
click at [245, 243] on h3 "Boxing" at bounding box center [272, 236] width 183 height 15
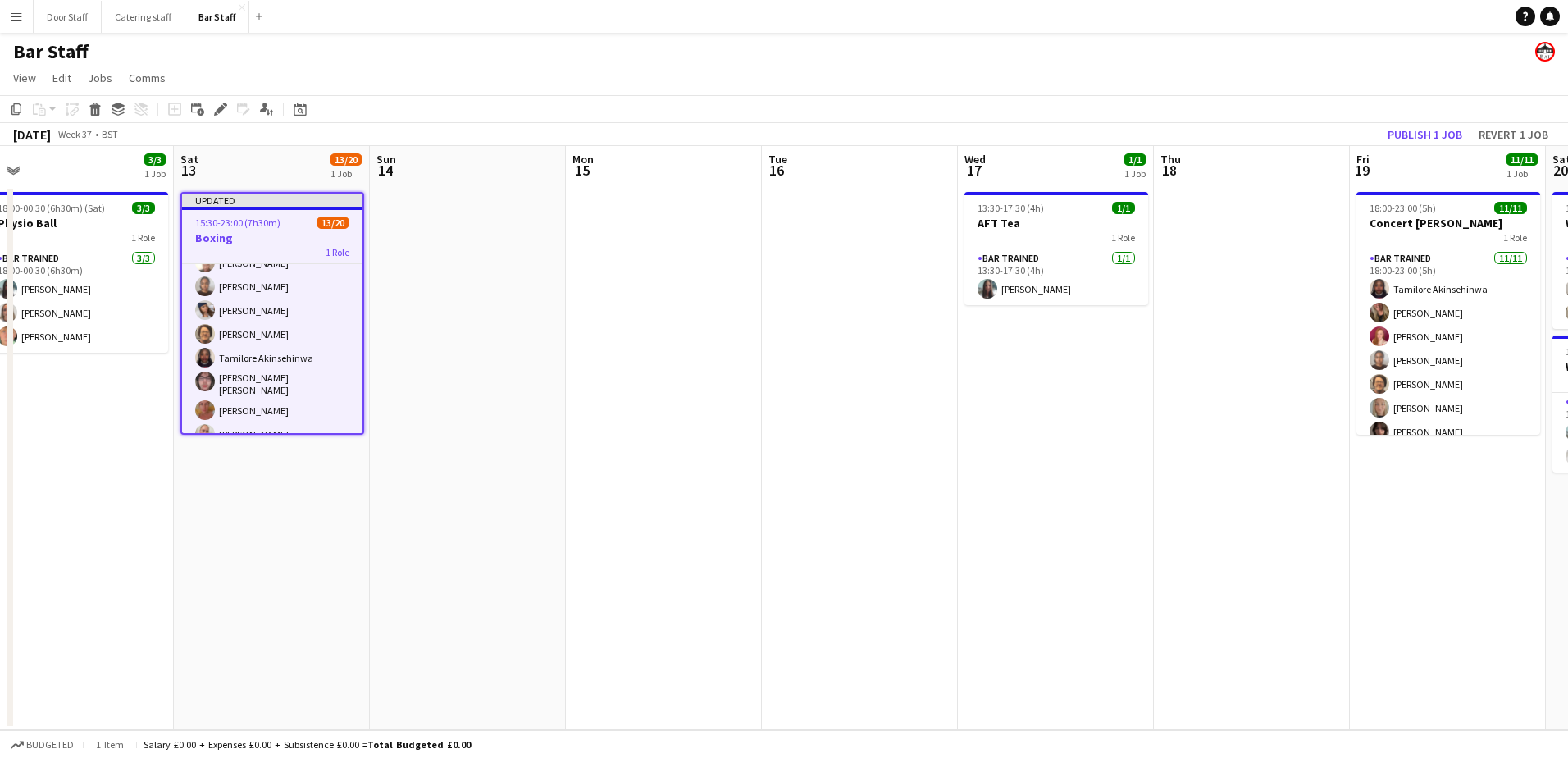
scroll to position [158, 0]
click at [318, 243] on h3 "Boxing" at bounding box center [272, 238] width 181 height 15
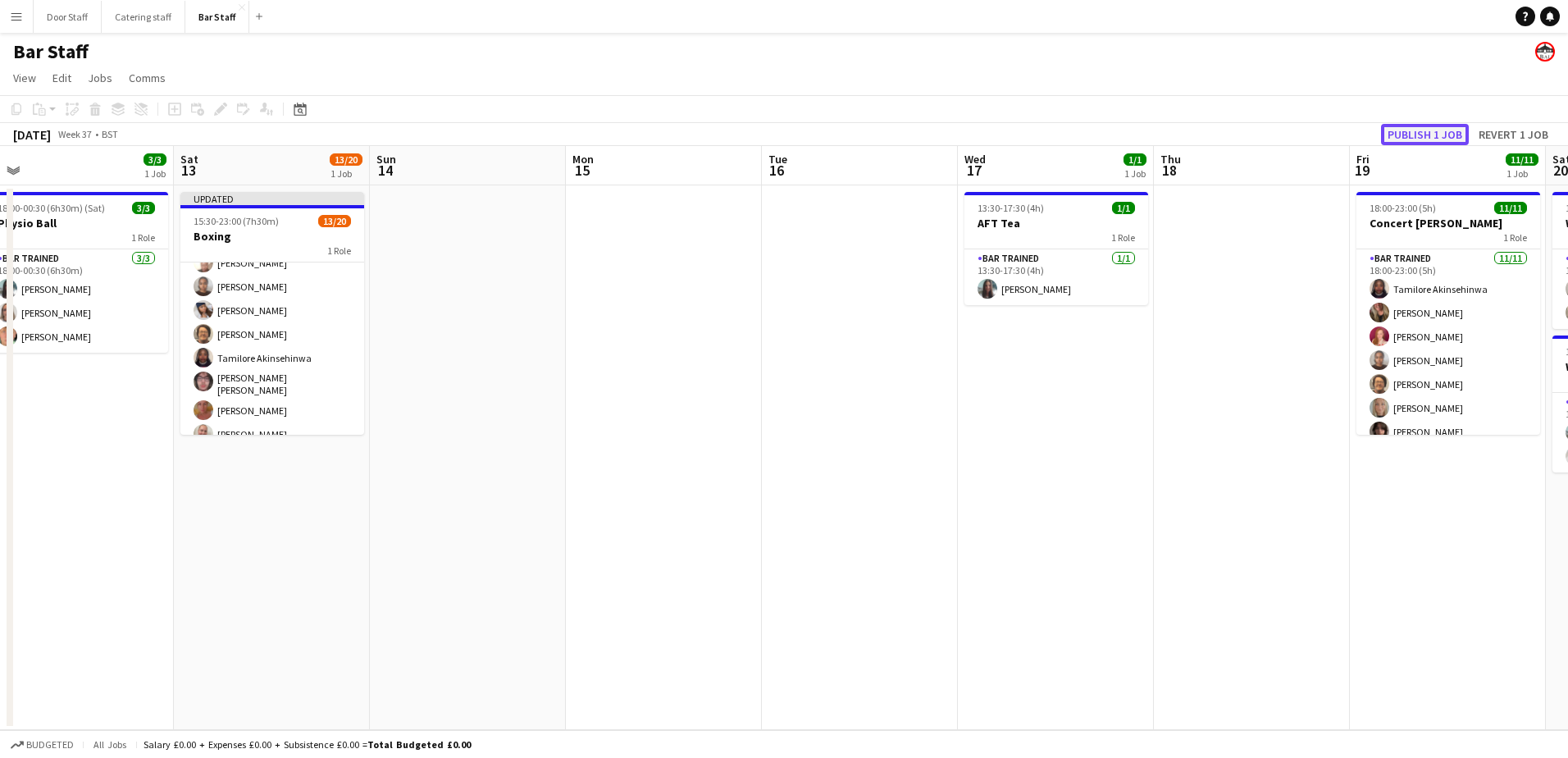
click at [1444, 132] on button "Publish 1 job" at bounding box center [1424, 134] width 88 height 21
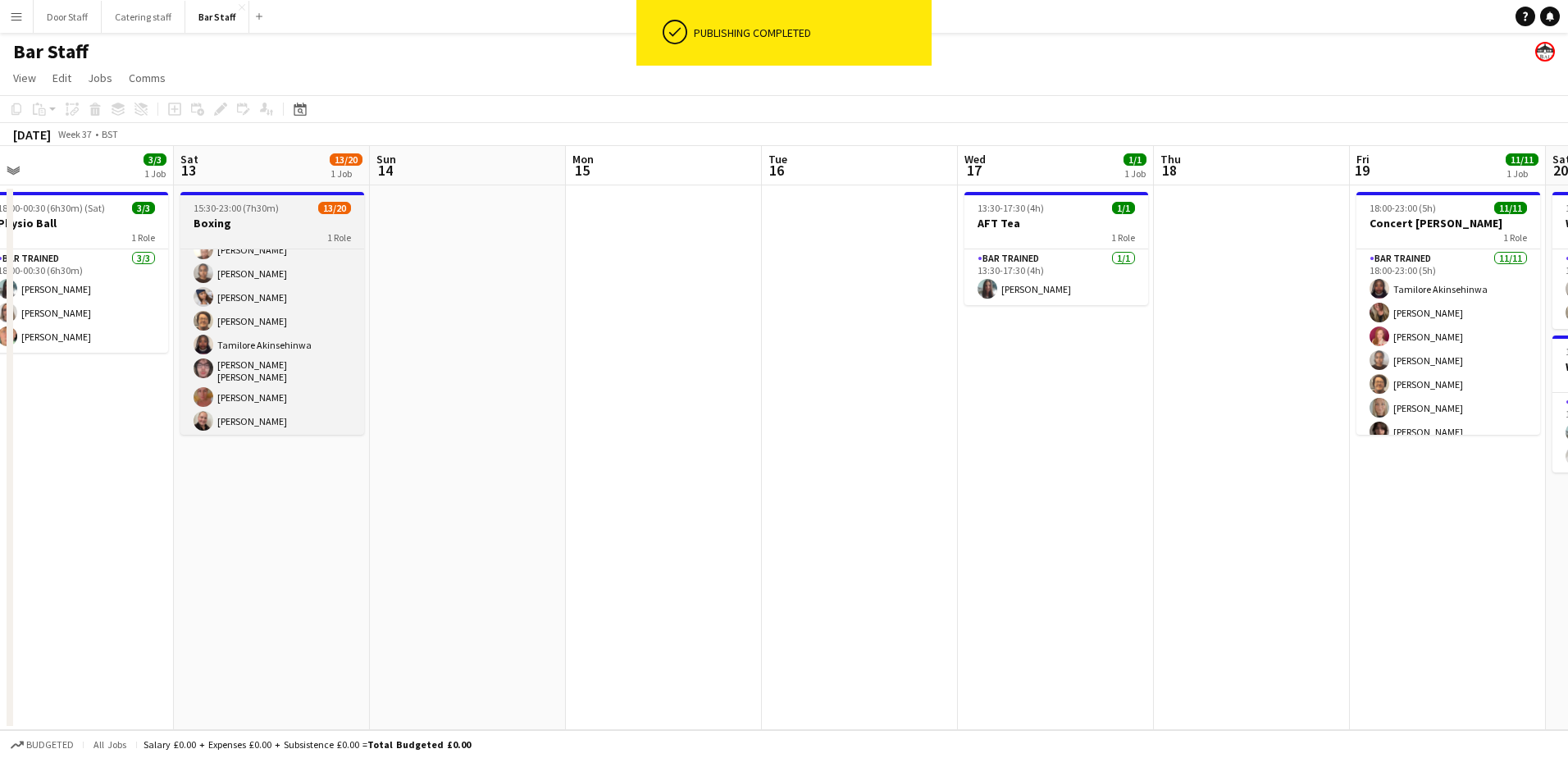
click at [287, 227] on h3 "Boxing" at bounding box center [272, 223] width 183 height 15
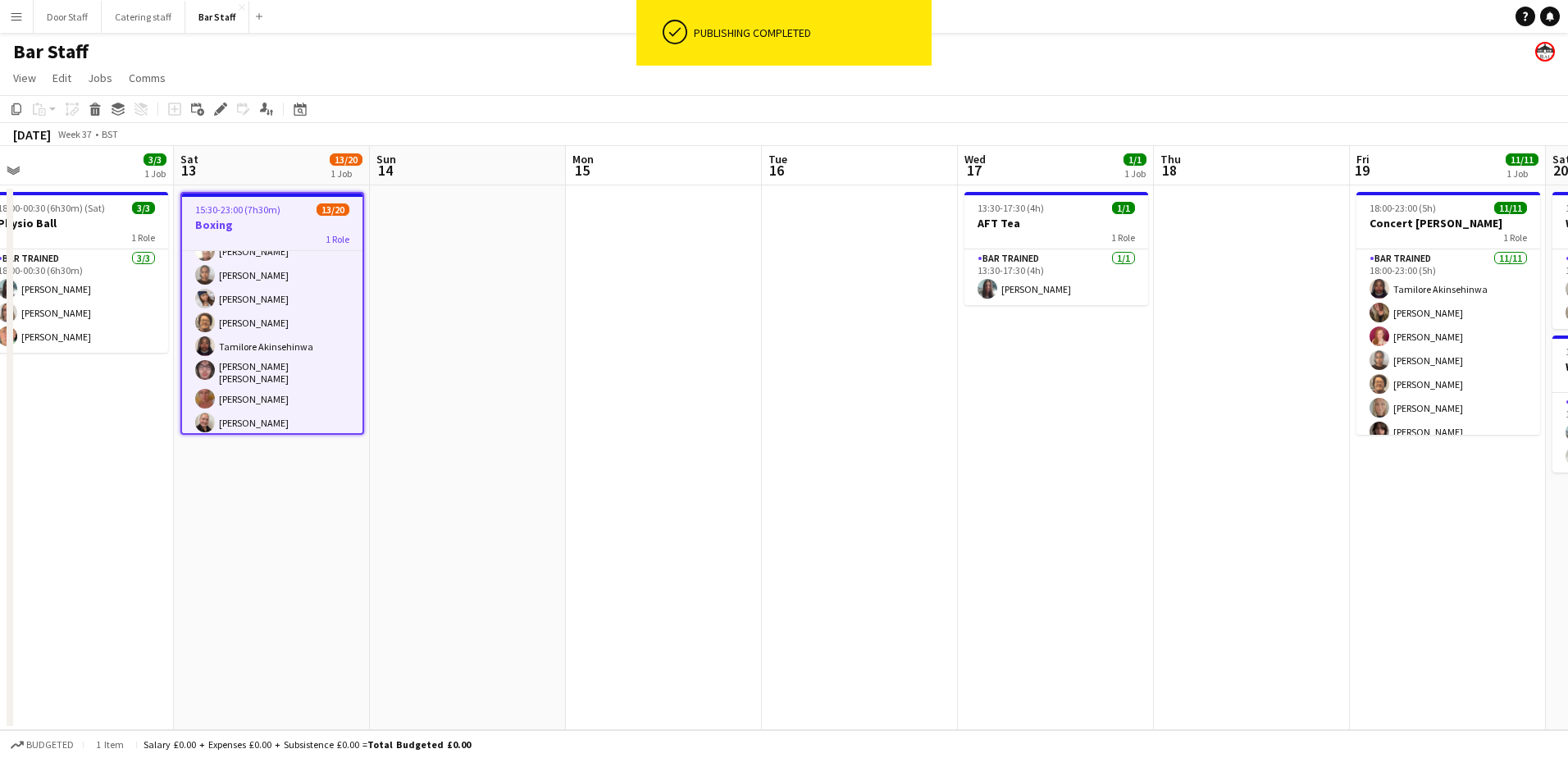
click at [283, 230] on h3 "Boxing" at bounding box center [272, 225] width 181 height 15
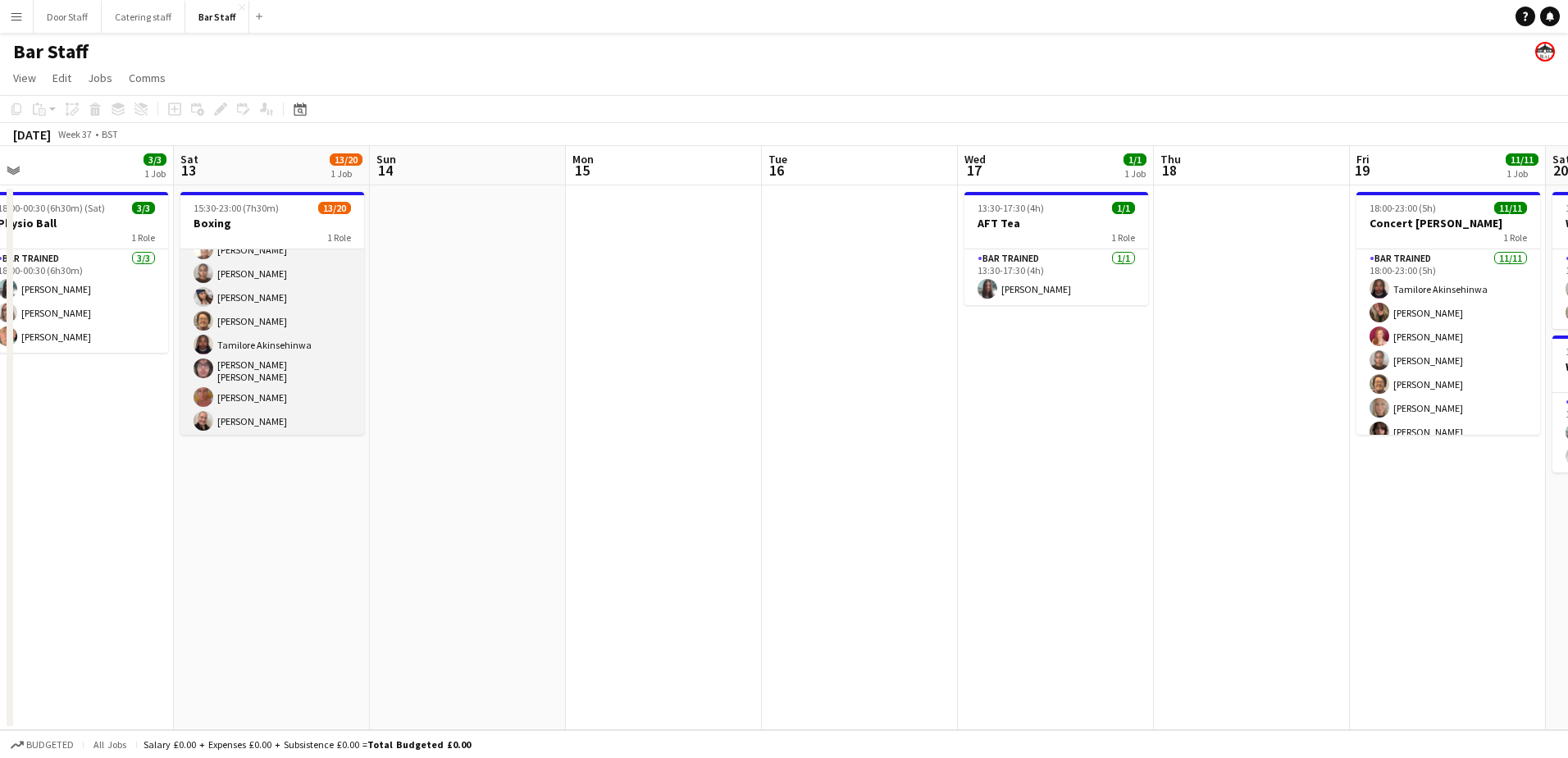
click at [280, 297] on app-card-role "Bar trained 2A 13/20 15:30-23:00 (7h30m) [PERSON_NAME] [PERSON_NAME] [PERSON_NA…" at bounding box center [272, 347] width 183 height 512
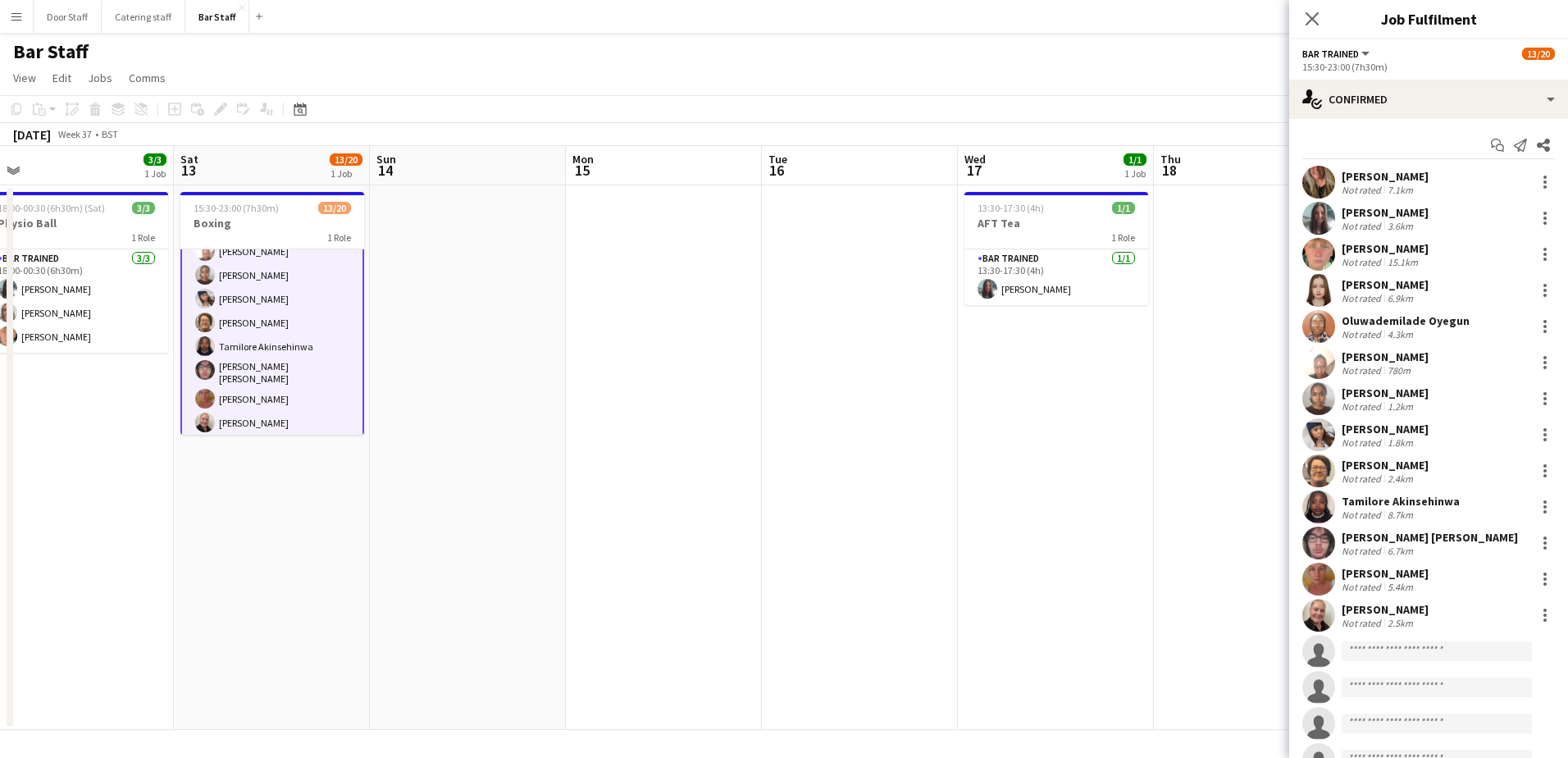
scroll to position [160, 0]
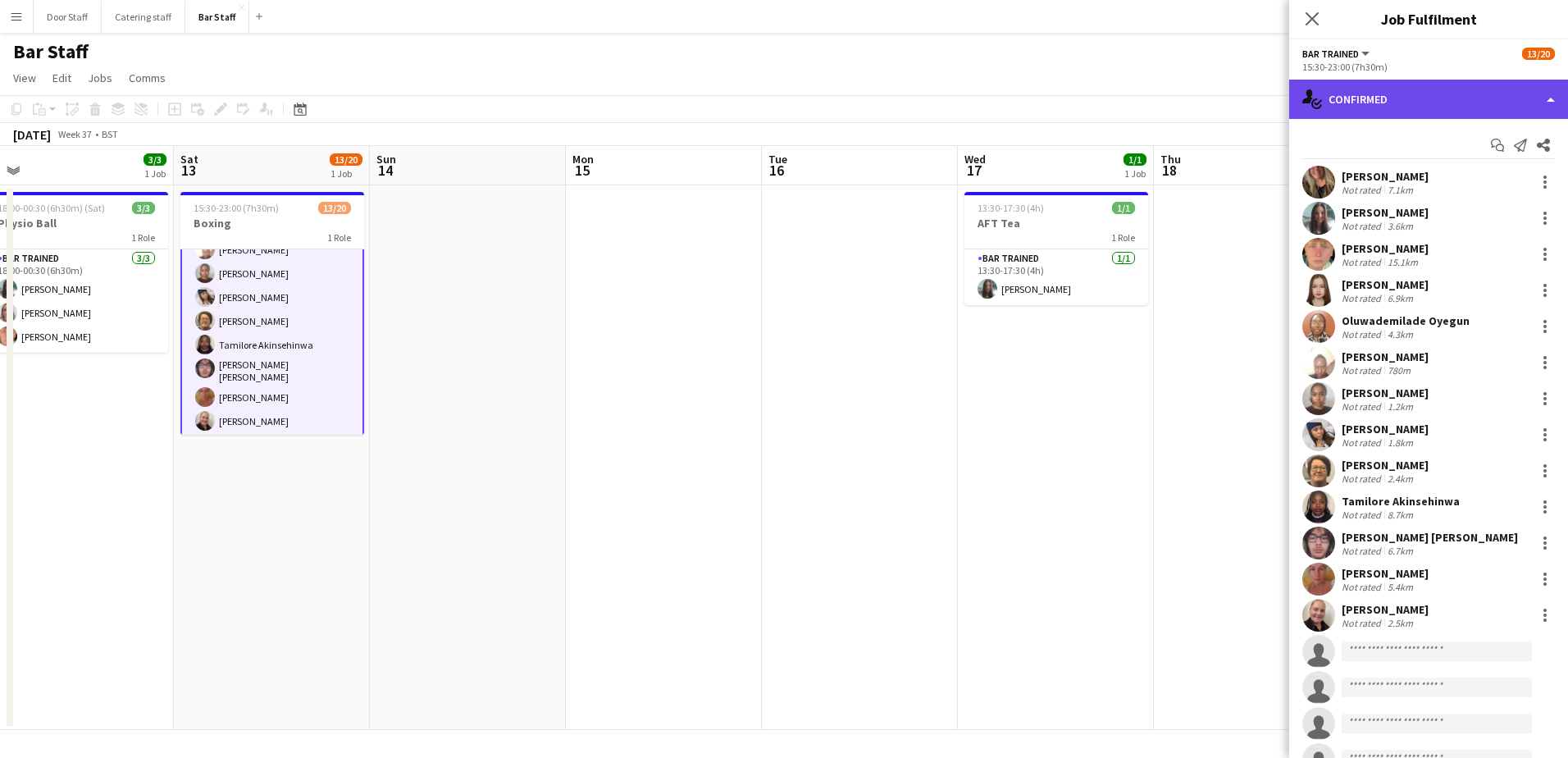
click at [1393, 105] on div "single-neutral-actions-check-2 Confirmed" at bounding box center [1428, 99] width 279 height 39
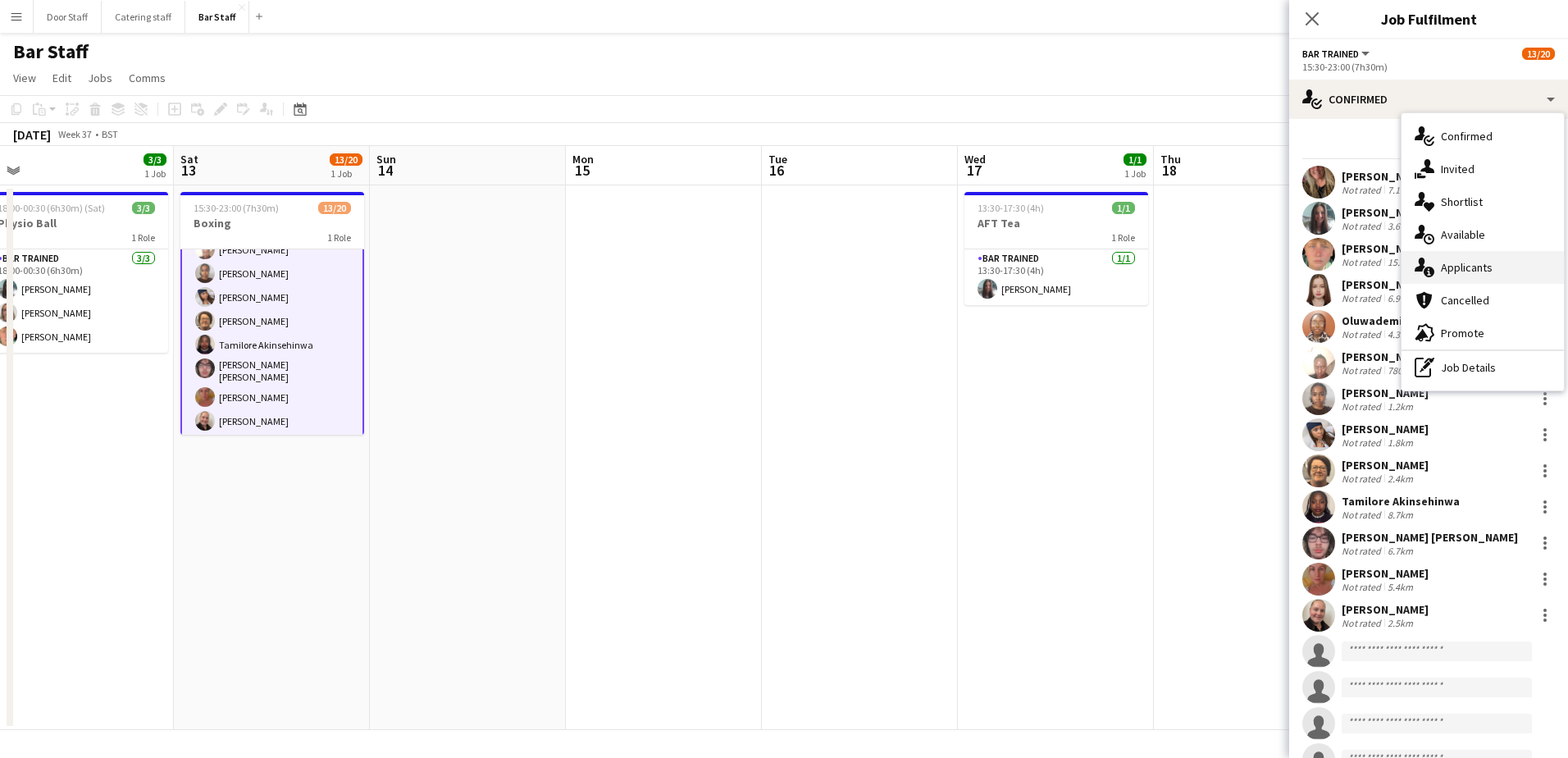
click at [1474, 268] on div "single-neutral-actions-information Applicants" at bounding box center [1482, 267] width 162 height 32
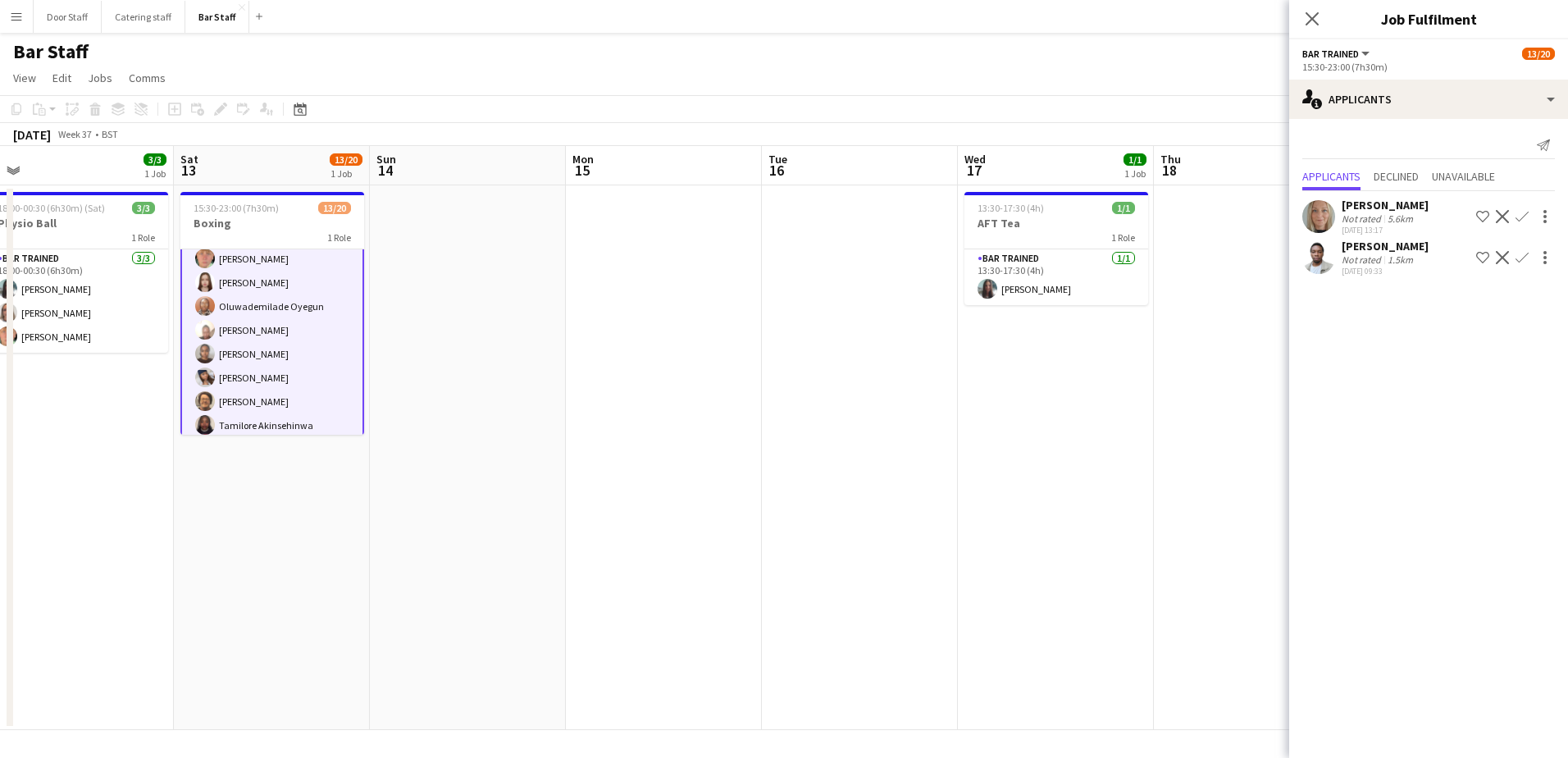
scroll to position [0, 0]
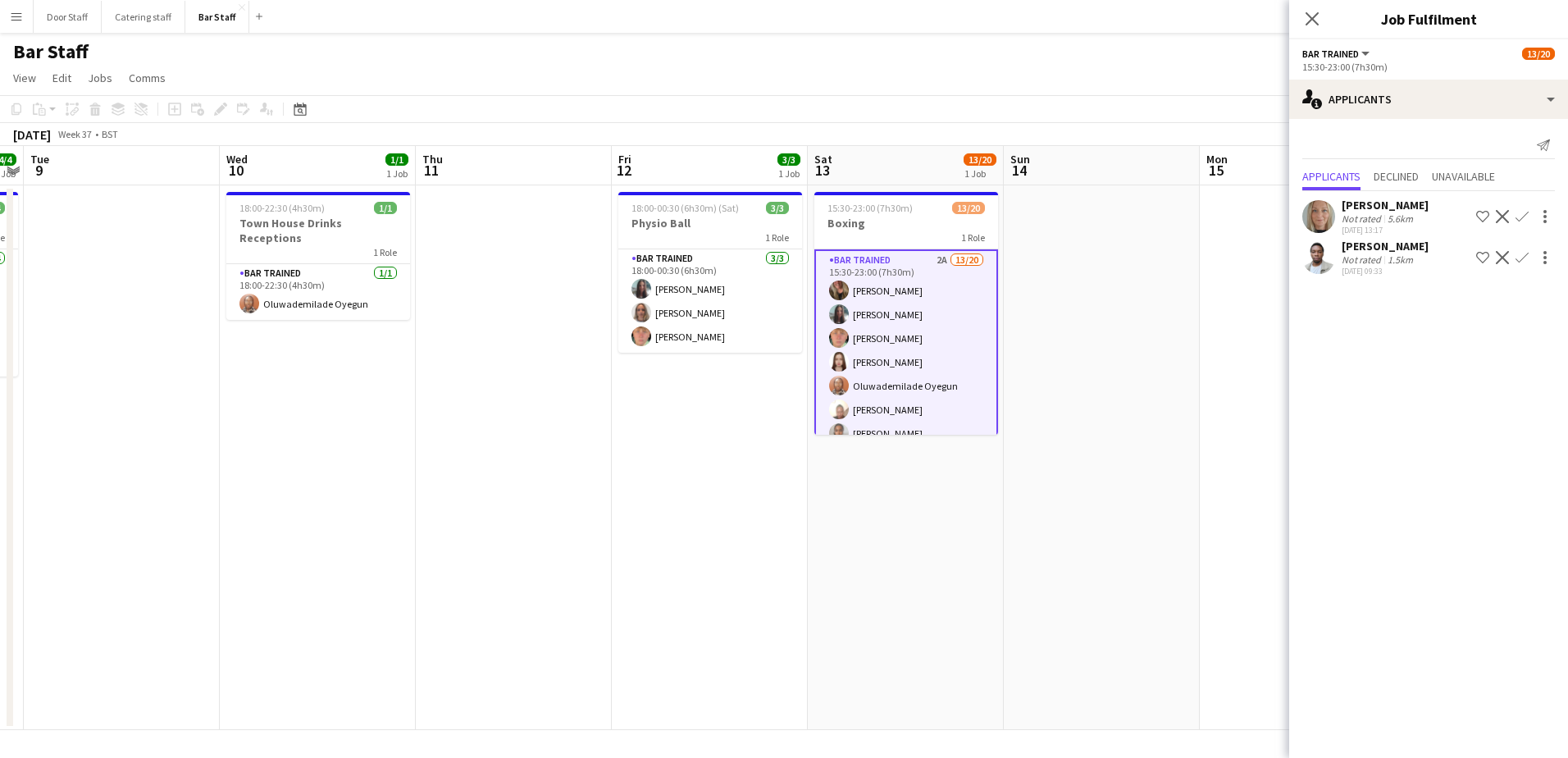
drag, startPoint x: 299, startPoint y: 497, endPoint x: 816, endPoint y: 442, distance: 519.9
click at [816, 442] on app-calendar-viewport "Sun 7 Mon 8 4/4 1 Job Tue 9 Wed 10 1/1 1 Job Thu 11 Fri 12 3/3 1 Job Sat 13 13/…" at bounding box center [784, 438] width 1568 height 584
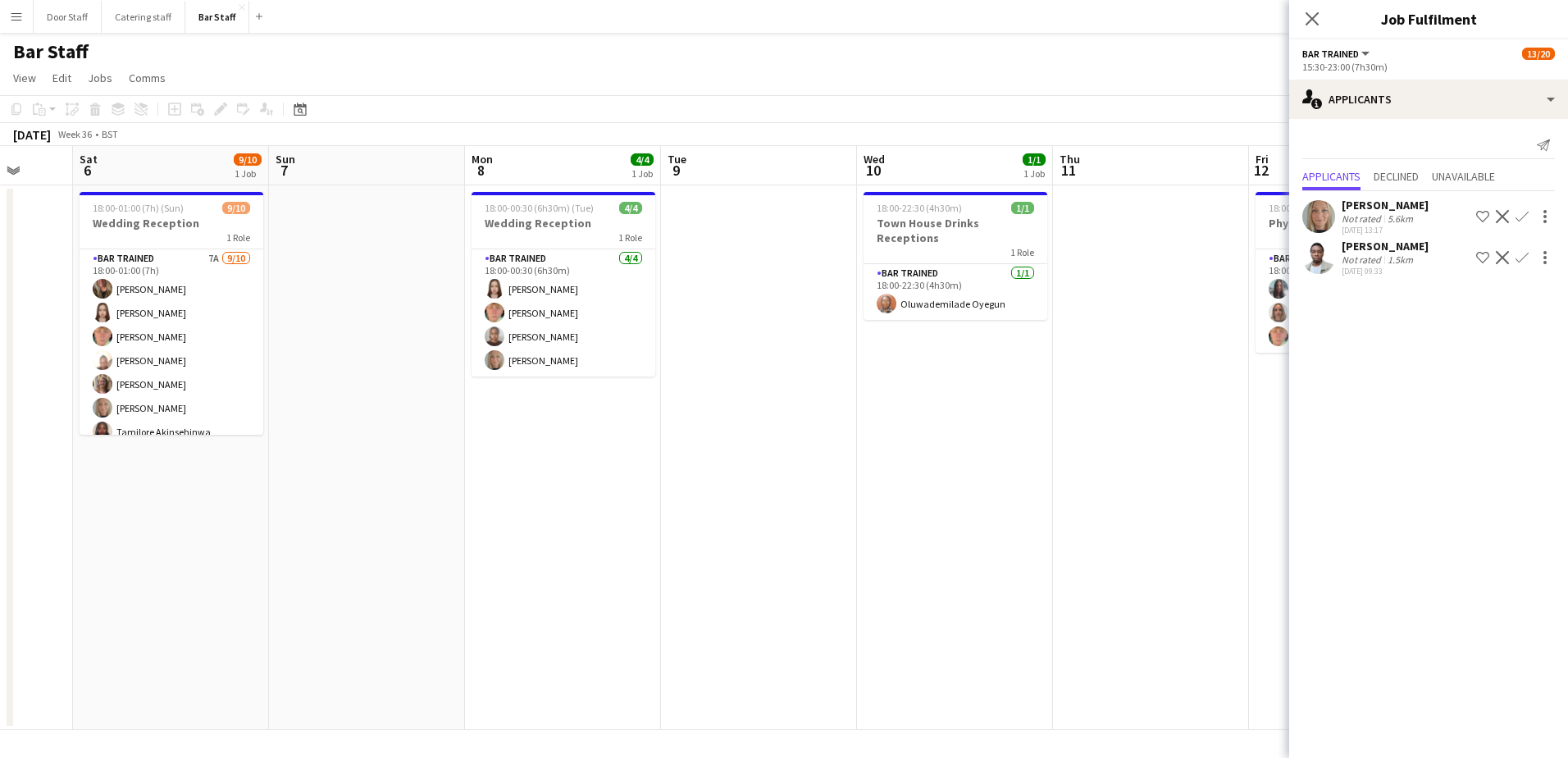
drag, startPoint x: 282, startPoint y: 503, endPoint x: 920, endPoint y: 398, distance: 646.6
click at [920, 398] on app-calendar-viewport "Wed 3 8/8 3 Jobs Thu 4 Fri 5 Sat 6 9/10 1 Job Sun 7 Mon 8 4/4 1 Job Tue 9 Wed 1…" at bounding box center [784, 438] width 1568 height 584
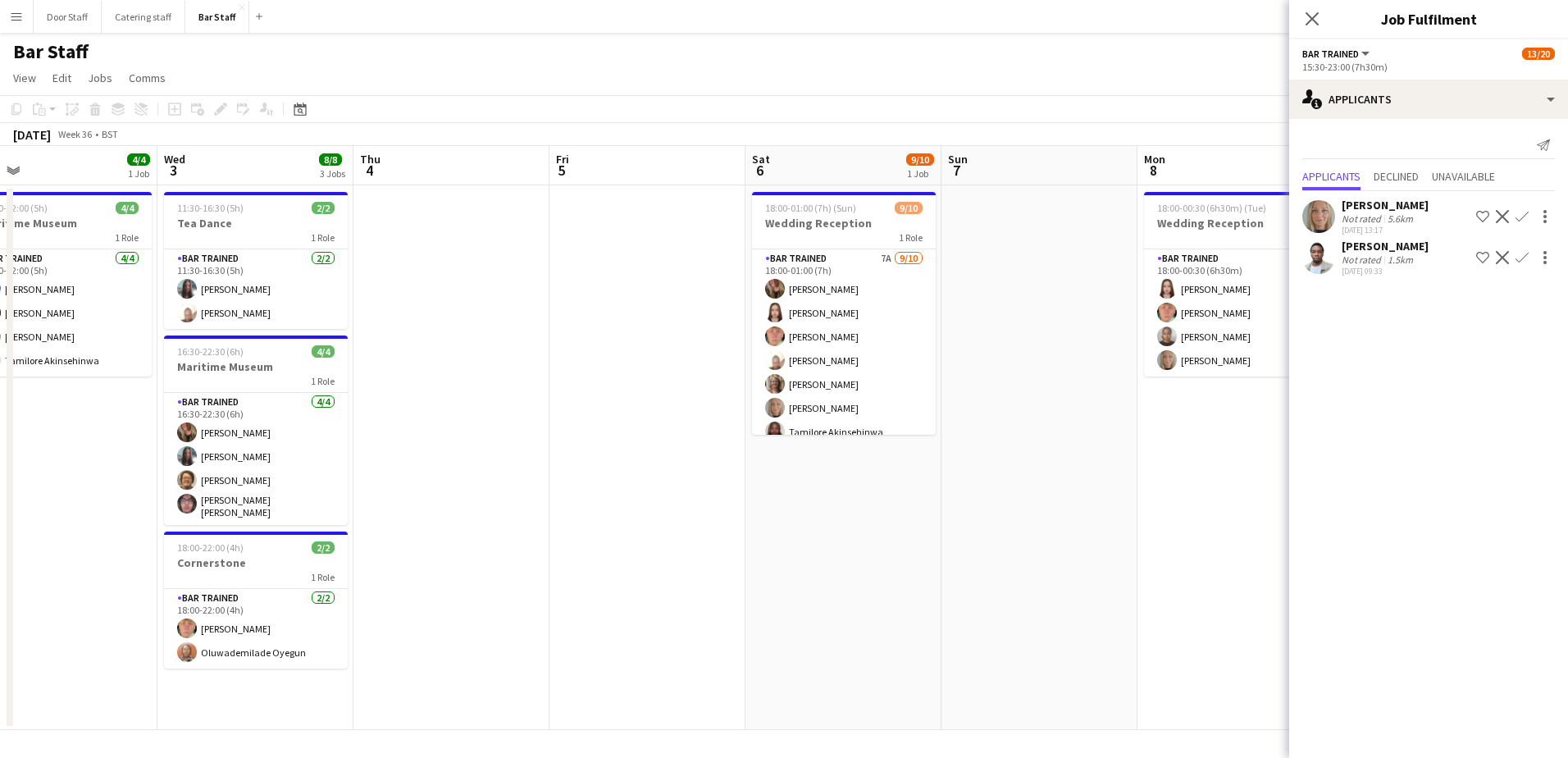
drag, startPoint x: 347, startPoint y: 518, endPoint x: 1020, endPoint y: 447, distance: 676.7
click at [1020, 447] on app-calendar-viewport "Sun 31 1/1 1 Job Mon 1 7/7 2 Jobs Tue 2 4/4 1 Job Wed 3 8/8 3 Jobs Thu 4 Fri 5 …" at bounding box center [784, 438] width 1568 height 584
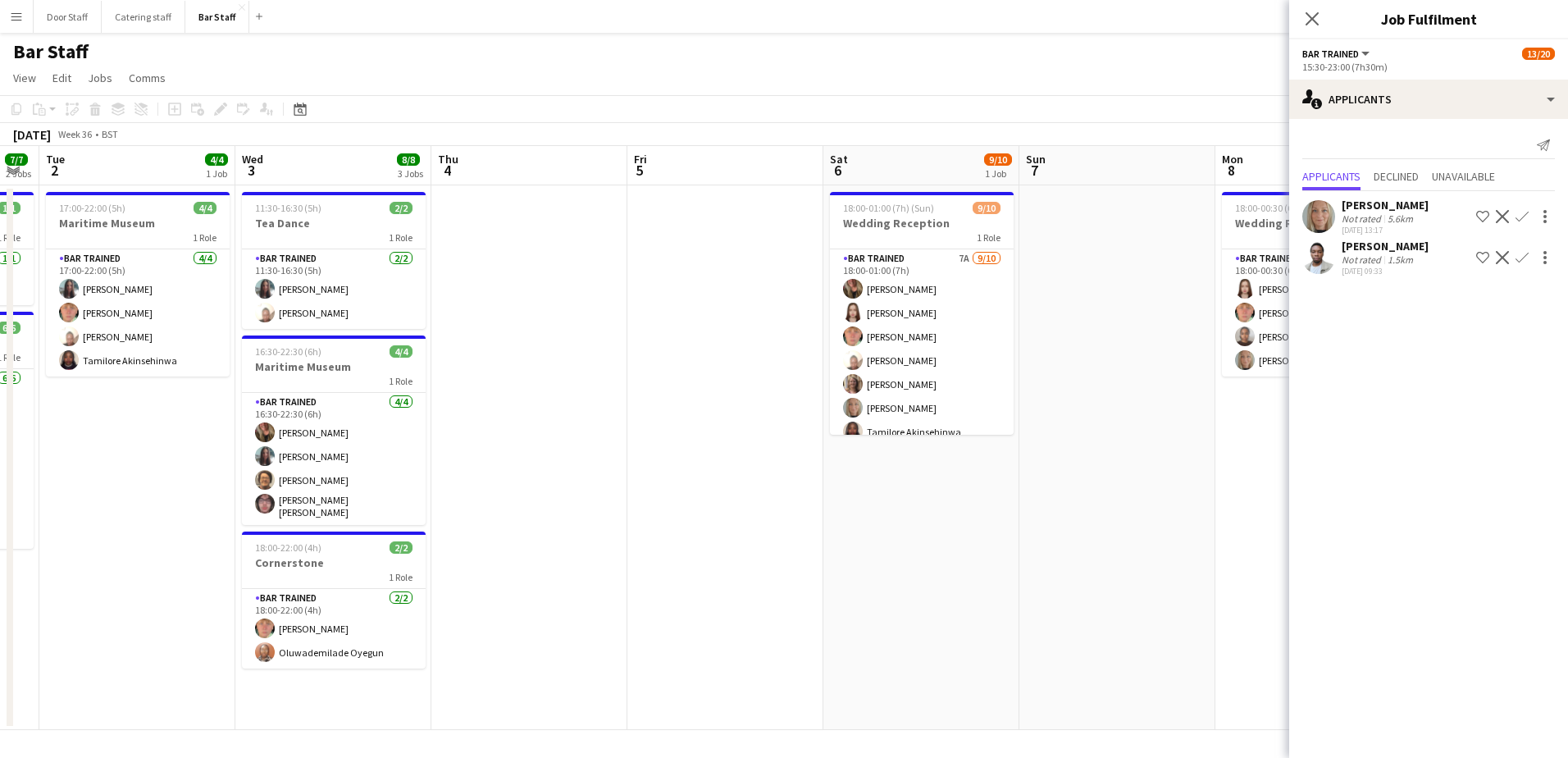
scroll to position [0, 351]
drag, startPoint x: 486, startPoint y: 537, endPoint x: 566, endPoint y: 512, distance: 83.8
click at [566, 512] on app-calendar-viewport "Sun 31 1/1 1 Job Mon 1 7/7 2 Jobs Tue 2 4/4 1 Job Wed 3 8/8 3 Jobs Thu 4 Fri 5 …" at bounding box center [784, 438] width 1568 height 584
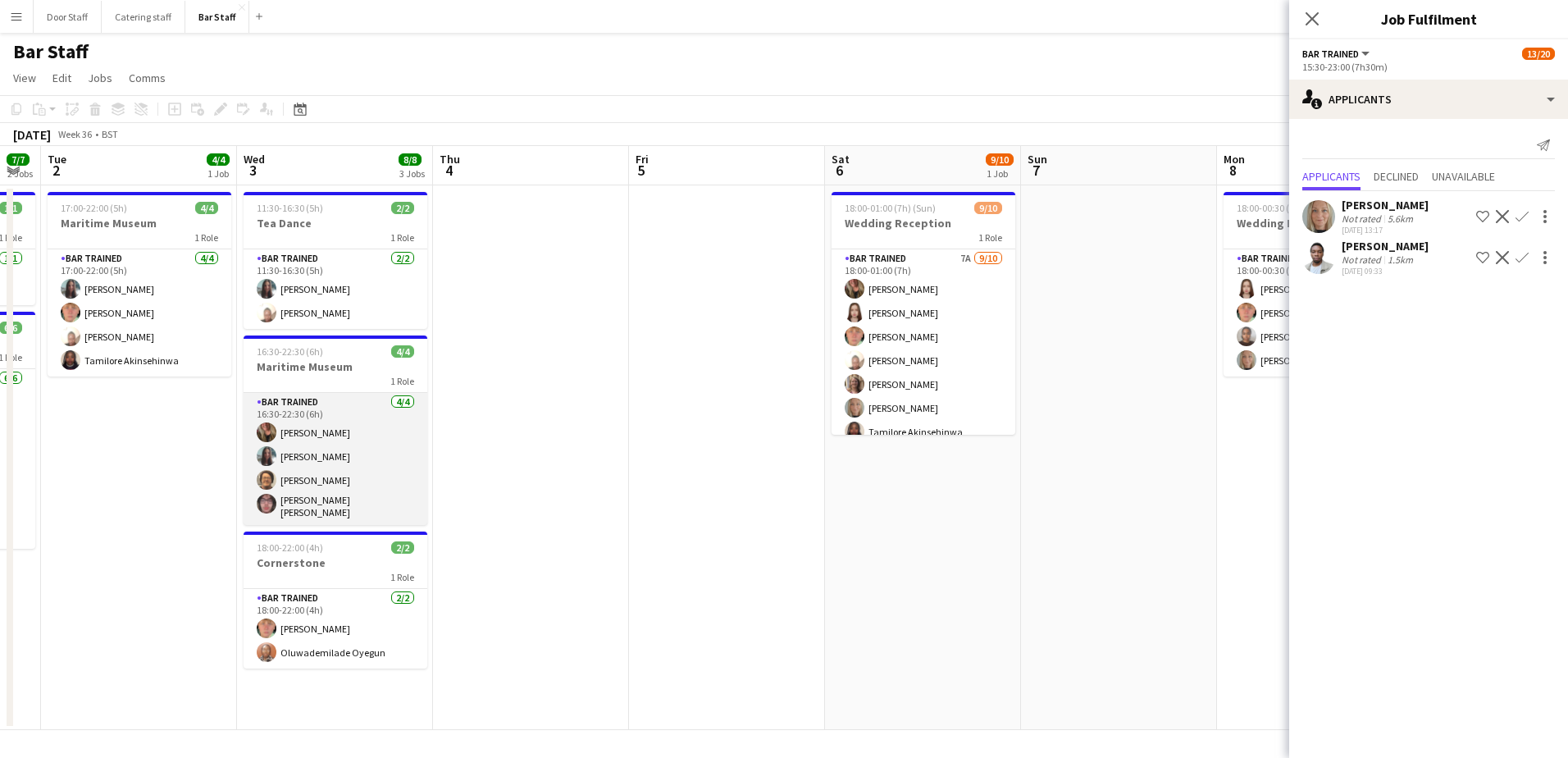
click at [353, 455] on app-card-role "Bar trained [DATE] 16:30-22:30 (6h) [PERSON_NAME] [PERSON_NAME] [PERSON_NAME] […" at bounding box center [335, 459] width 183 height 133
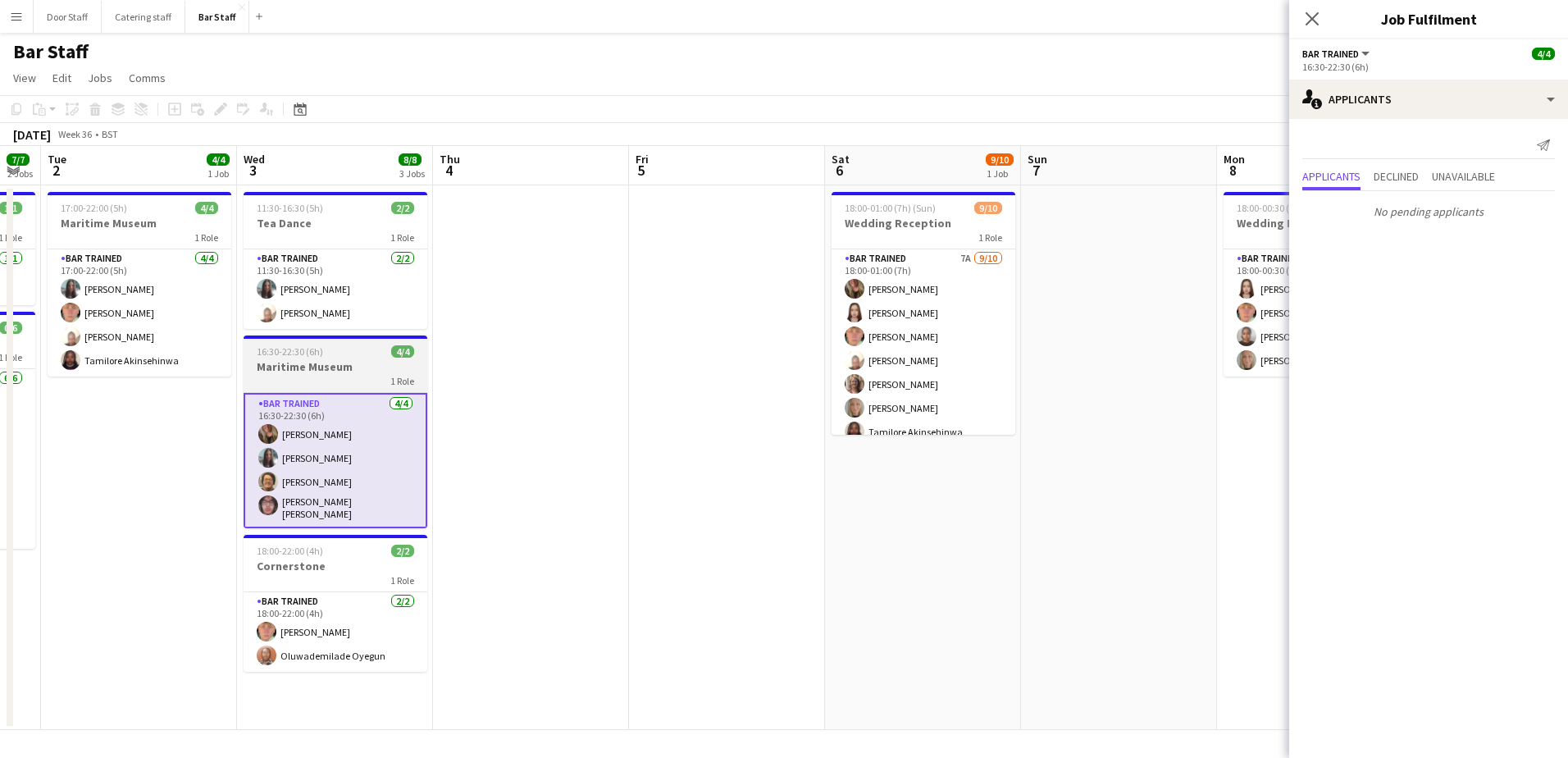
click at [324, 362] on h3 "Maritime Museum" at bounding box center [335, 367] width 183 height 15
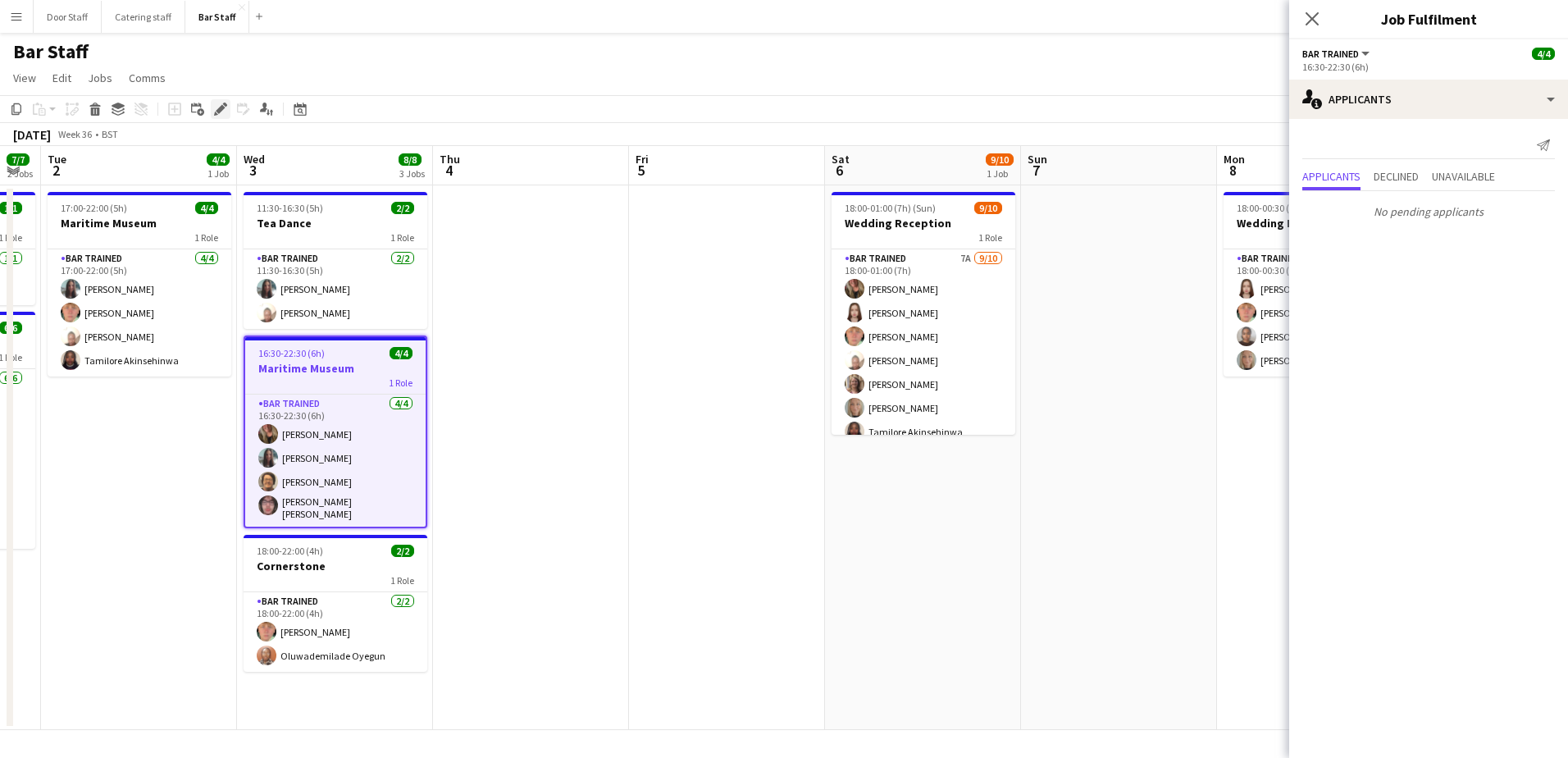
click at [228, 108] on div "Edit" at bounding box center [220, 108] width 19 height 19
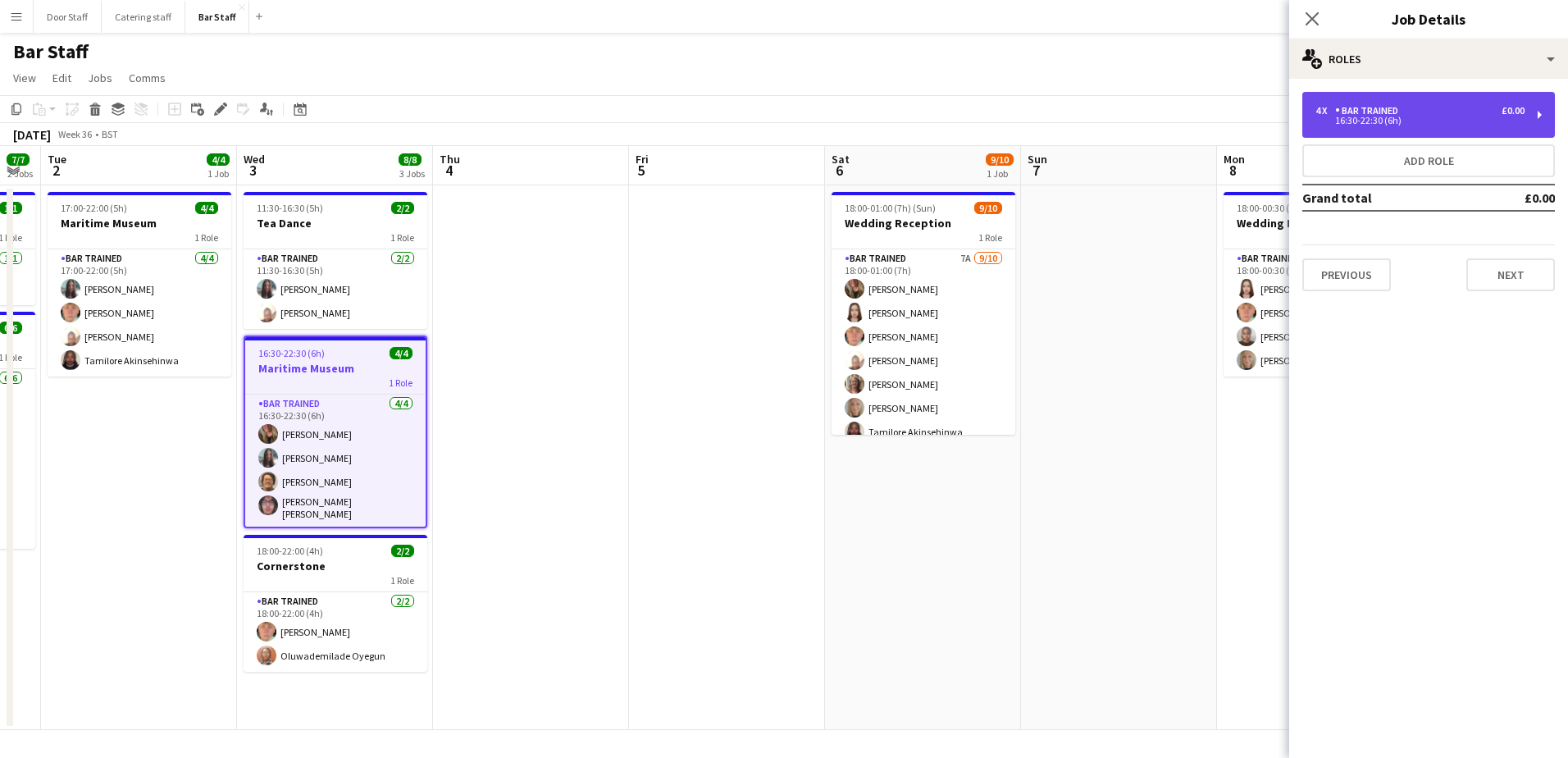
click at [1406, 120] on div "16:30-22:30 (6h)" at bounding box center [1420, 120] width 209 height 8
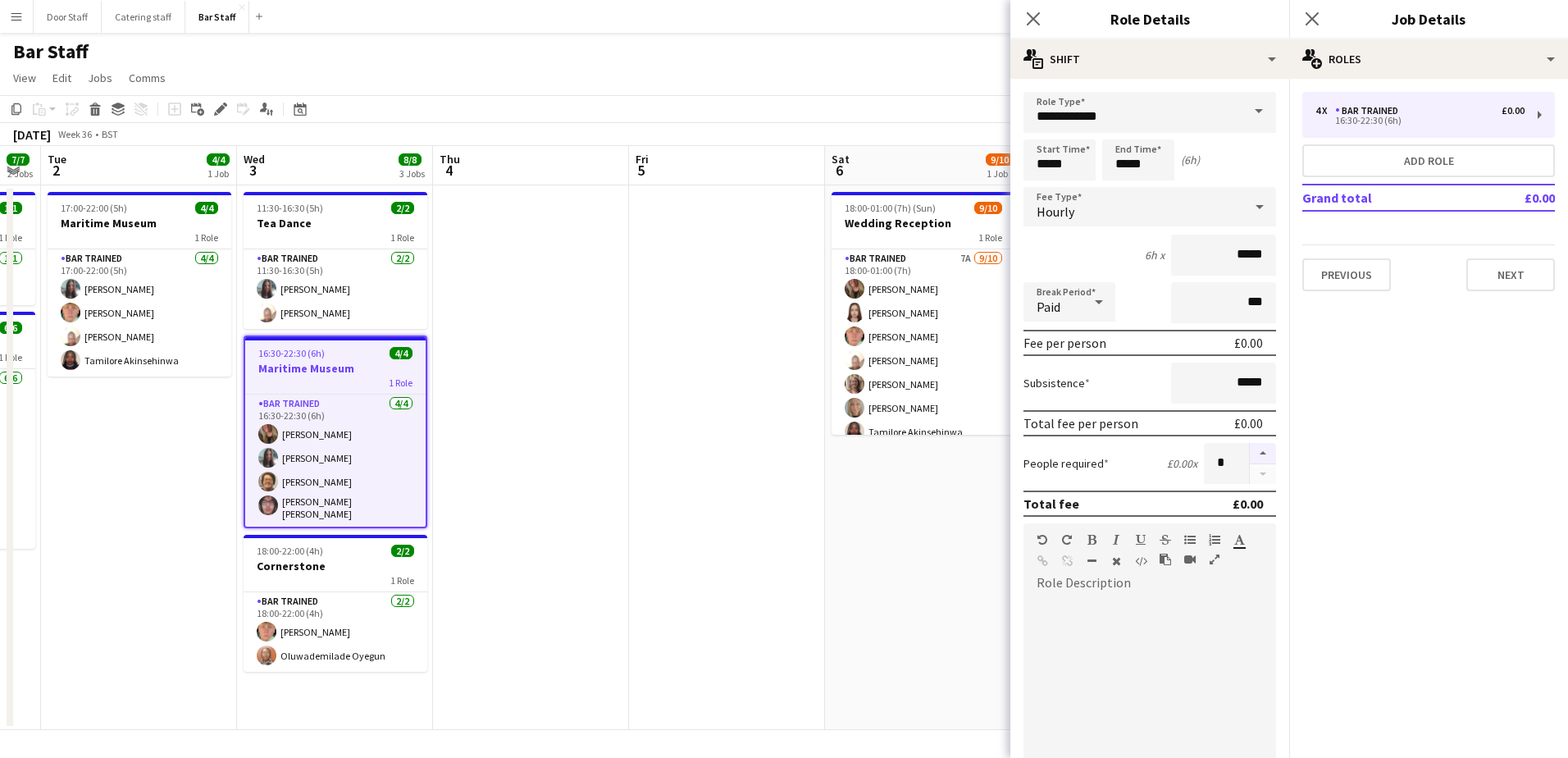
click at [1253, 448] on button "button" at bounding box center [1262, 453] width 26 height 21
type input "*"
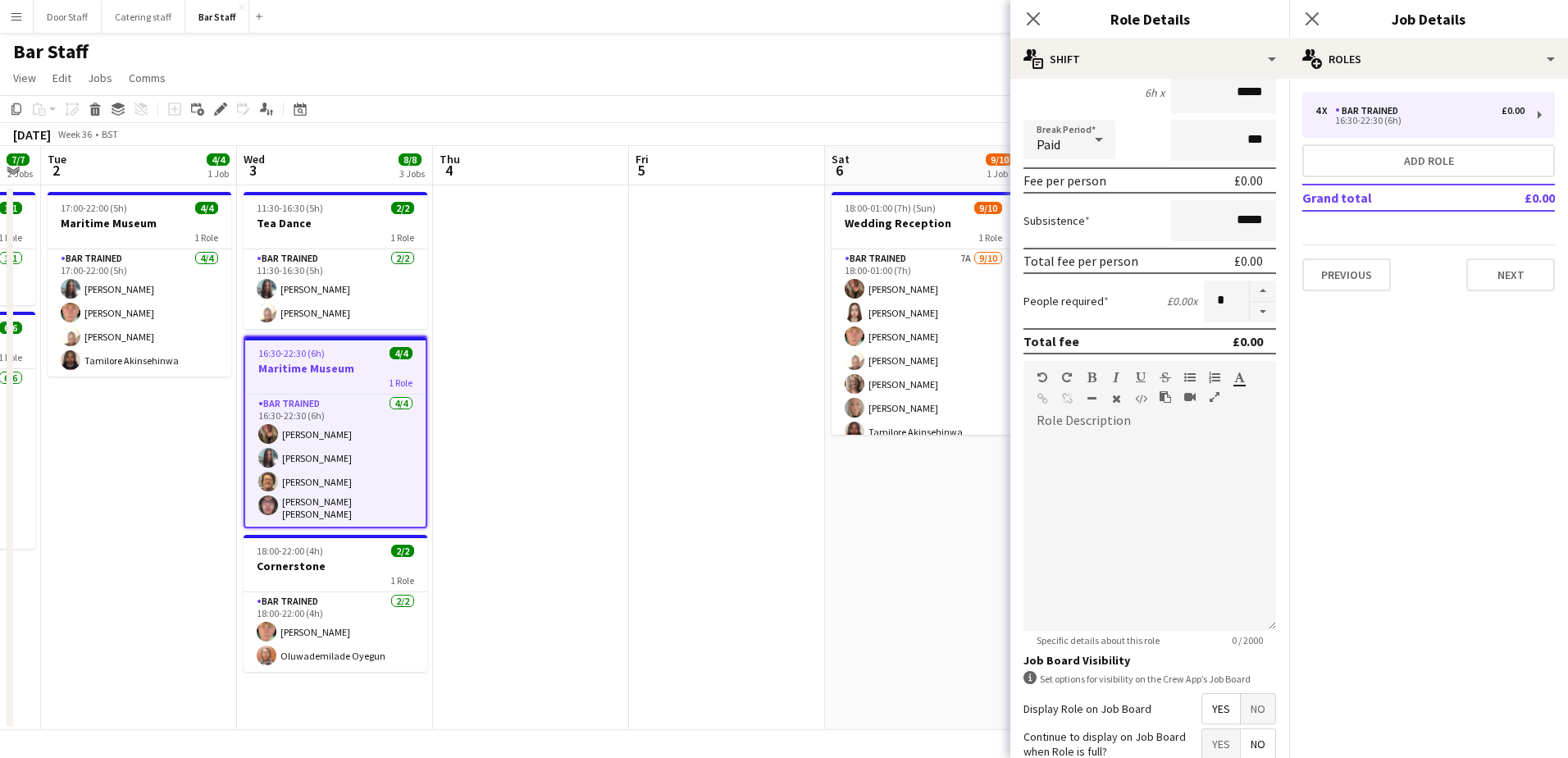
scroll to position [306, 0]
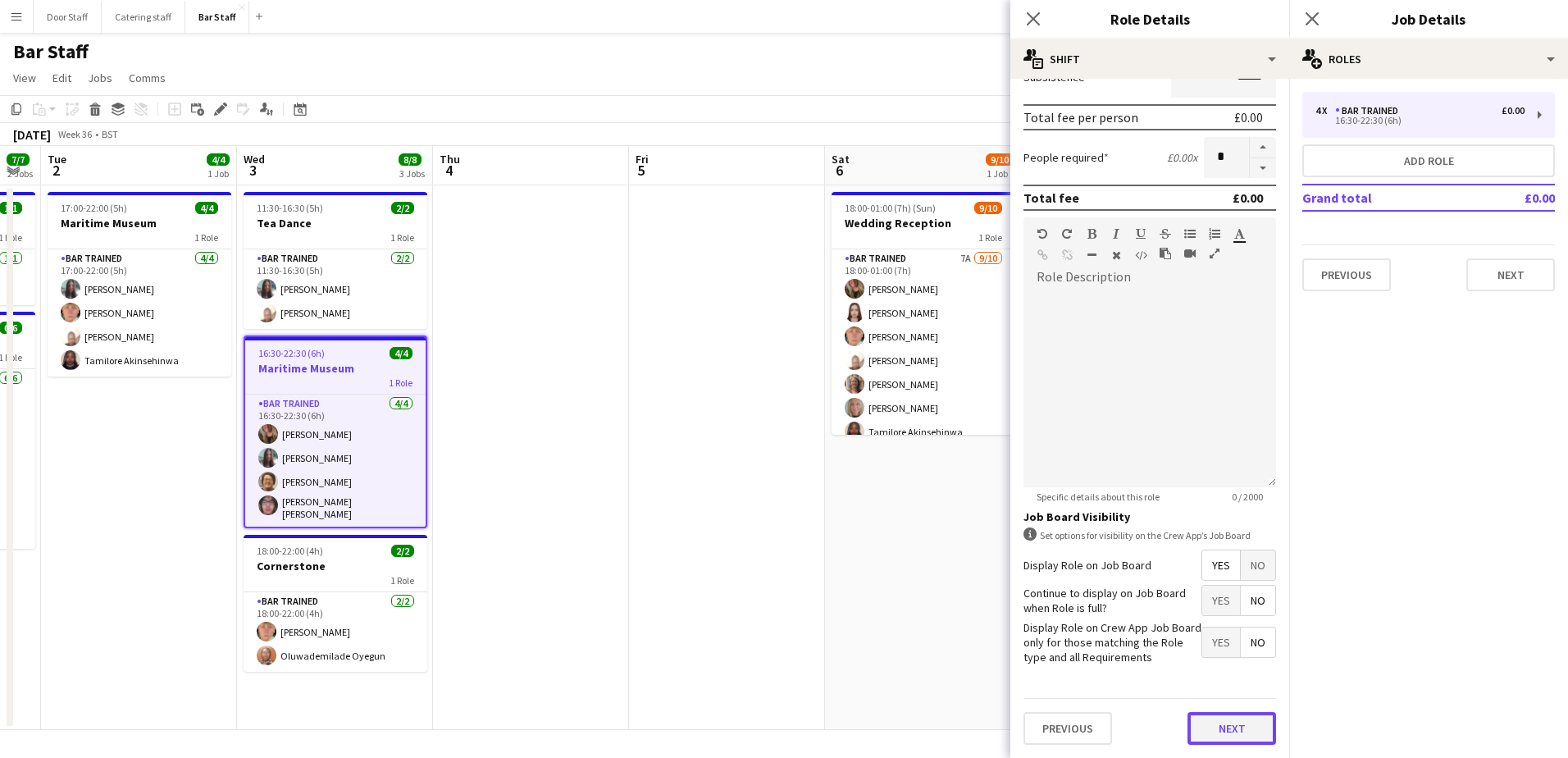
click at [1217, 737] on button "Next" at bounding box center [1232, 727] width 89 height 32
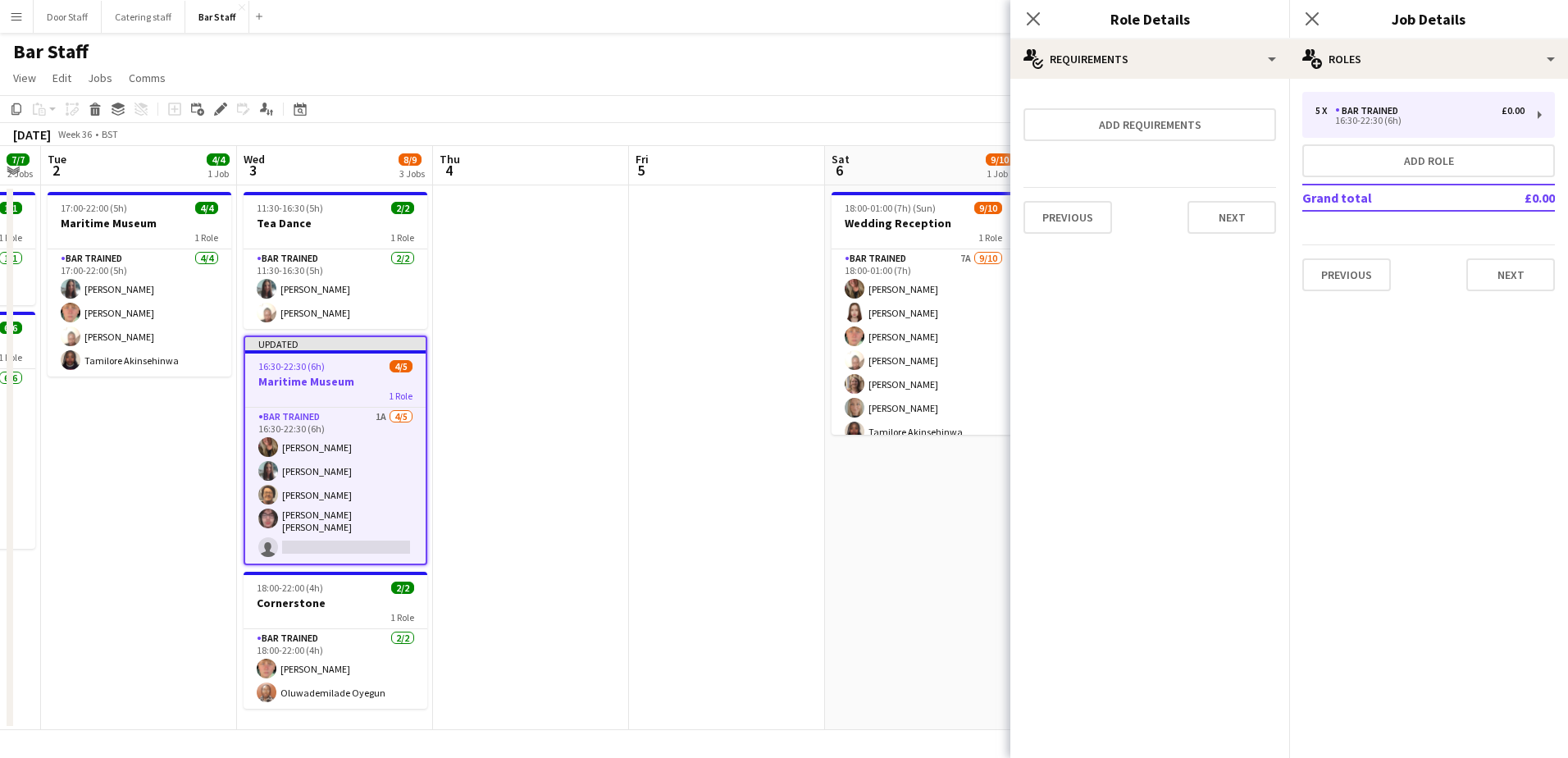
scroll to position [0, 0]
click at [1248, 221] on button "Next" at bounding box center [1232, 217] width 89 height 32
click at [1246, 227] on button "Finish" at bounding box center [1245, 220] width 61 height 32
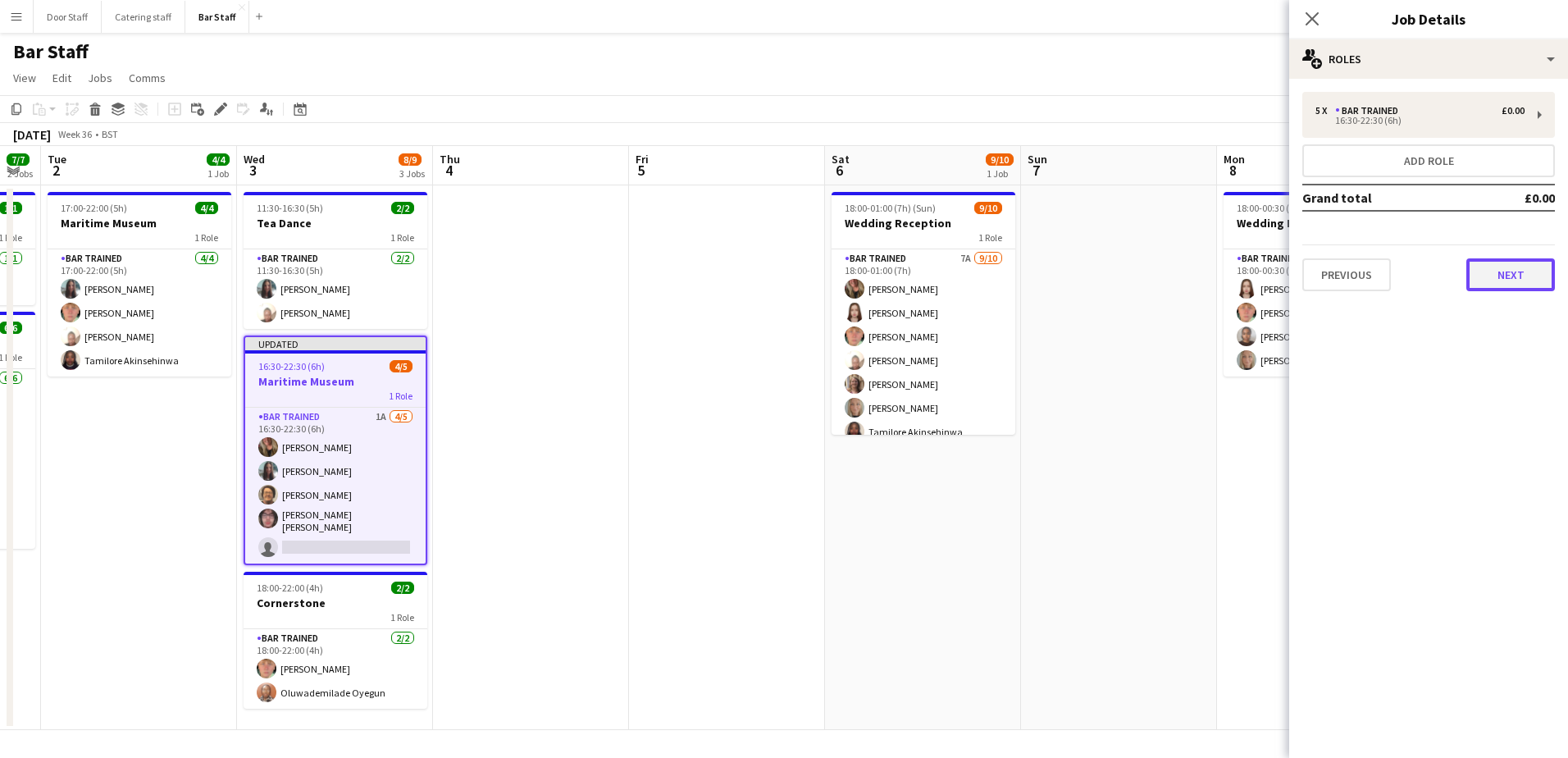
click at [1512, 272] on button "Next" at bounding box center [1511, 274] width 89 height 32
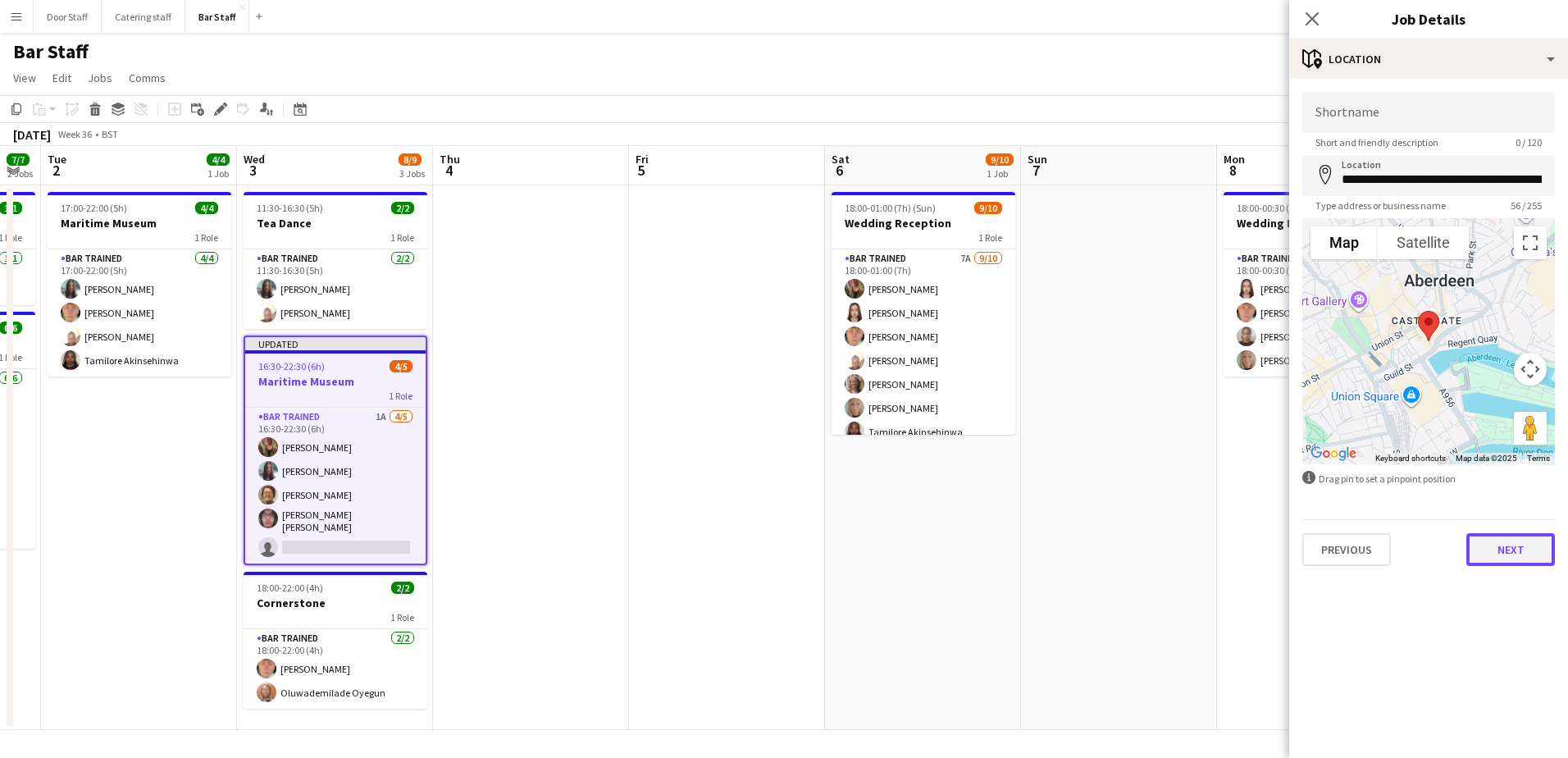
click at [1525, 551] on button "Next" at bounding box center [1511, 549] width 89 height 32
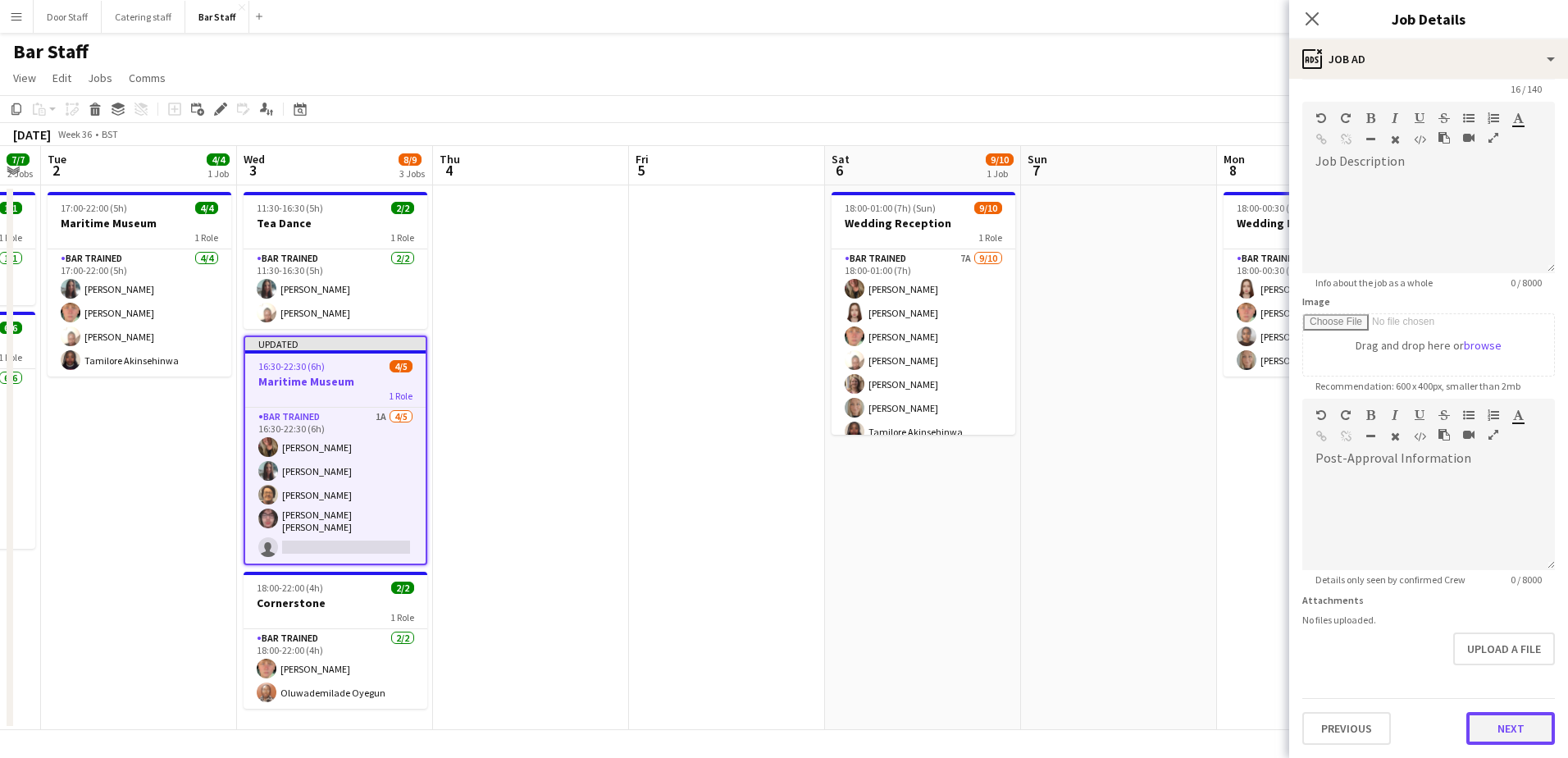
click at [1522, 689] on form "**********" at bounding box center [1428, 392] width 279 height 706
click at [1498, 722] on button "Next" at bounding box center [1511, 727] width 89 height 32
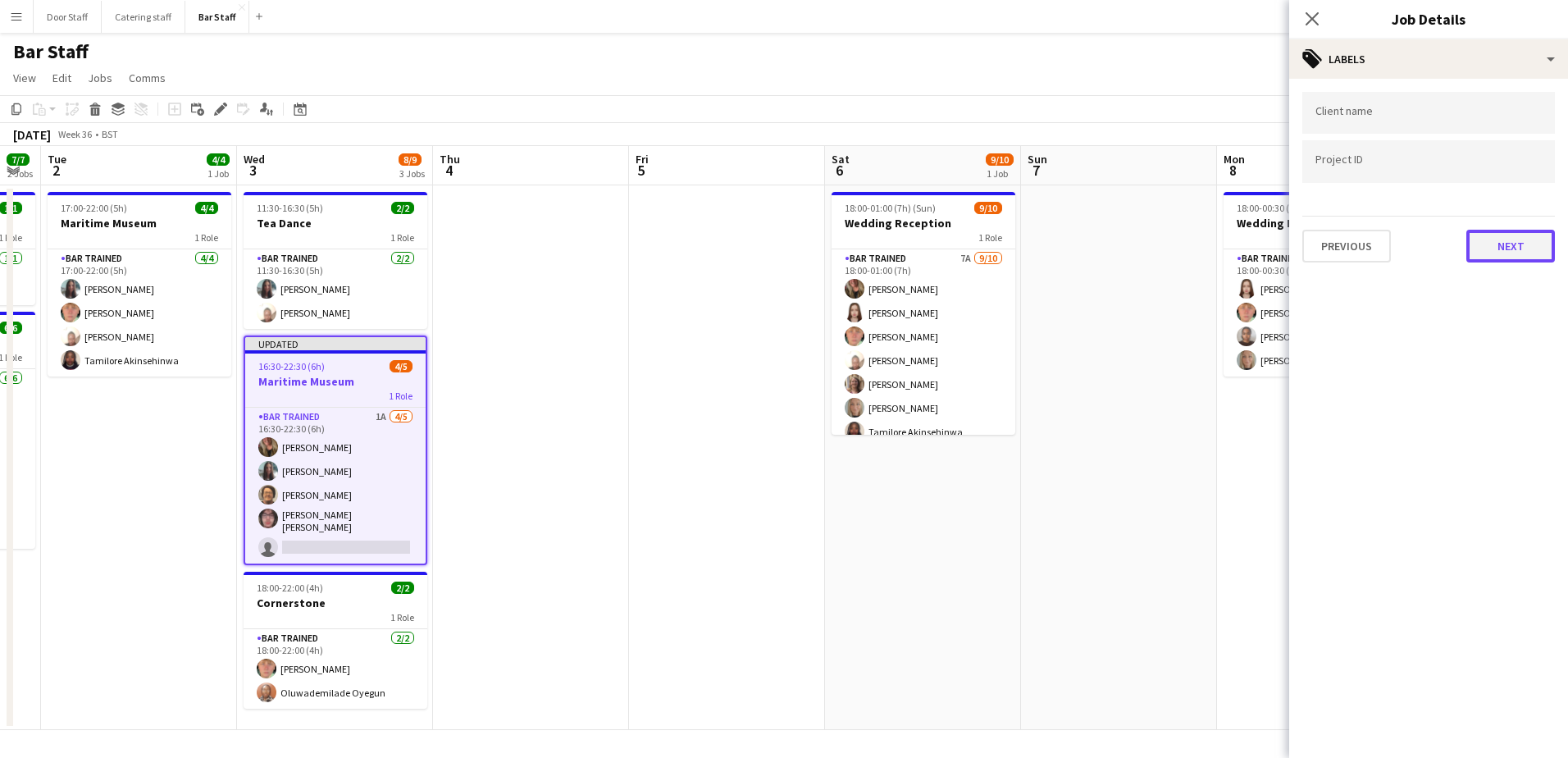
click at [1512, 253] on button "Next" at bounding box center [1511, 246] width 89 height 32
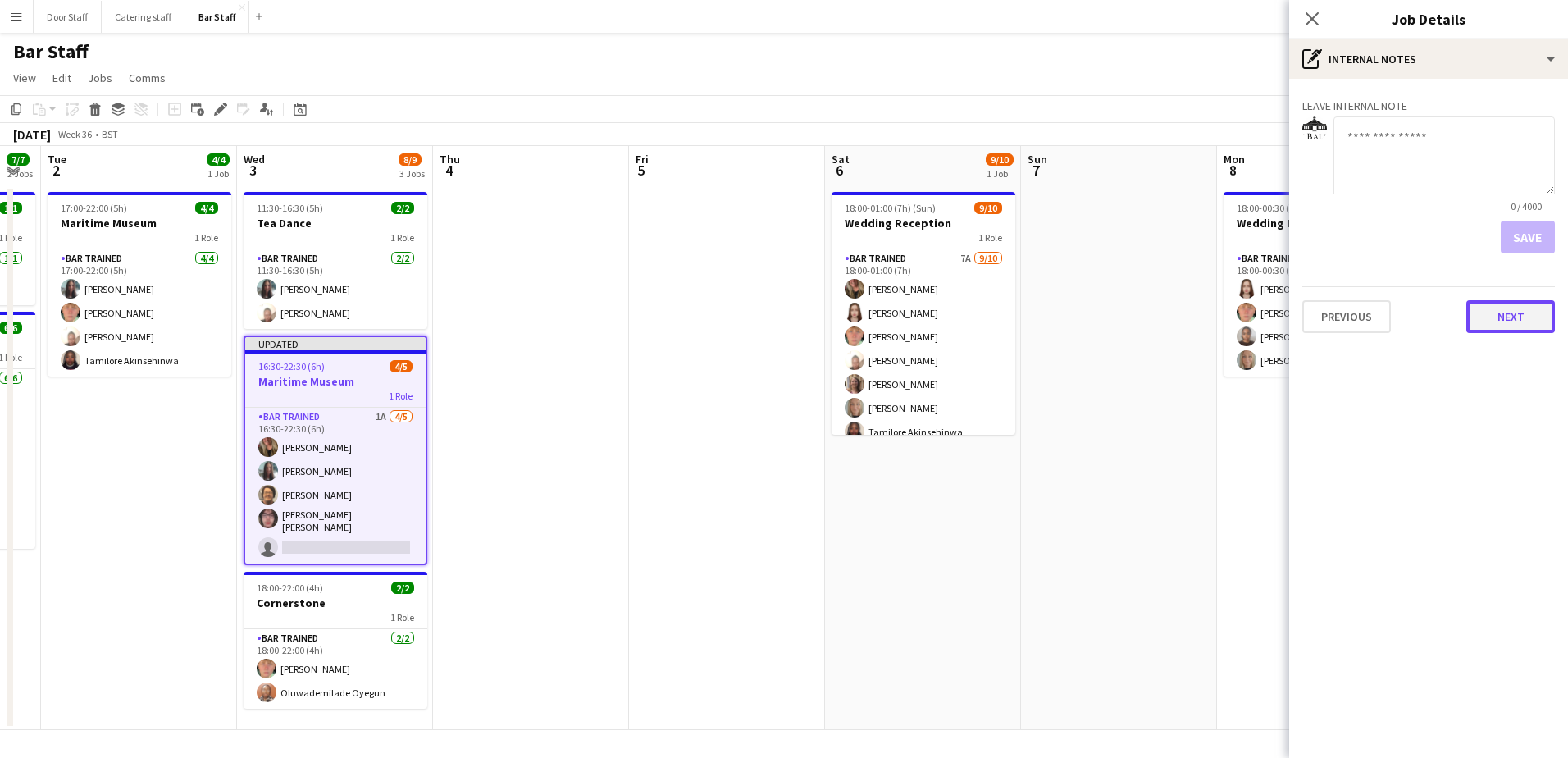
click at [1522, 327] on button "Next" at bounding box center [1511, 316] width 89 height 32
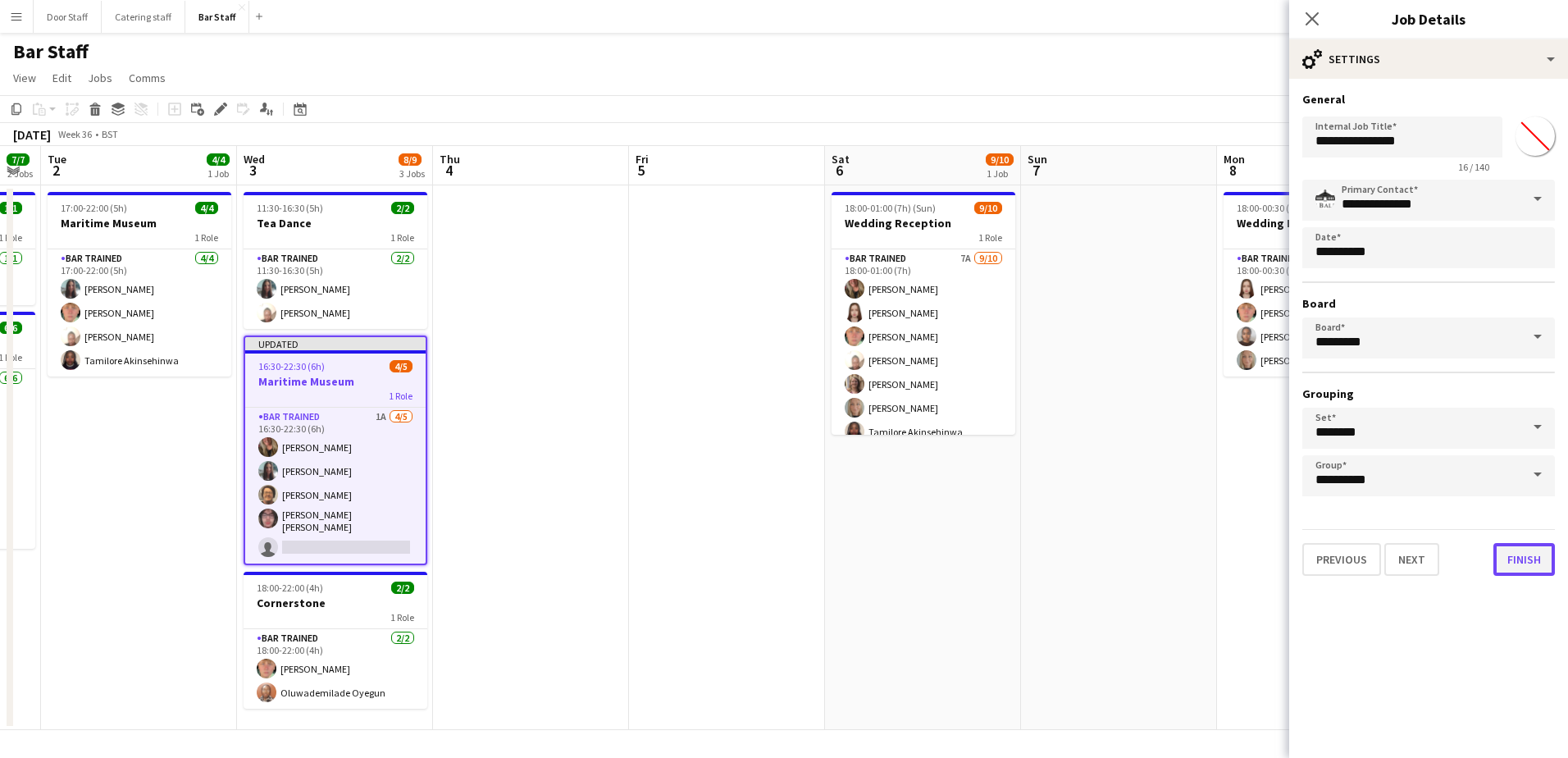
click at [1534, 554] on button "Finish" at bounding box center [1524, 559] width 61 height 32
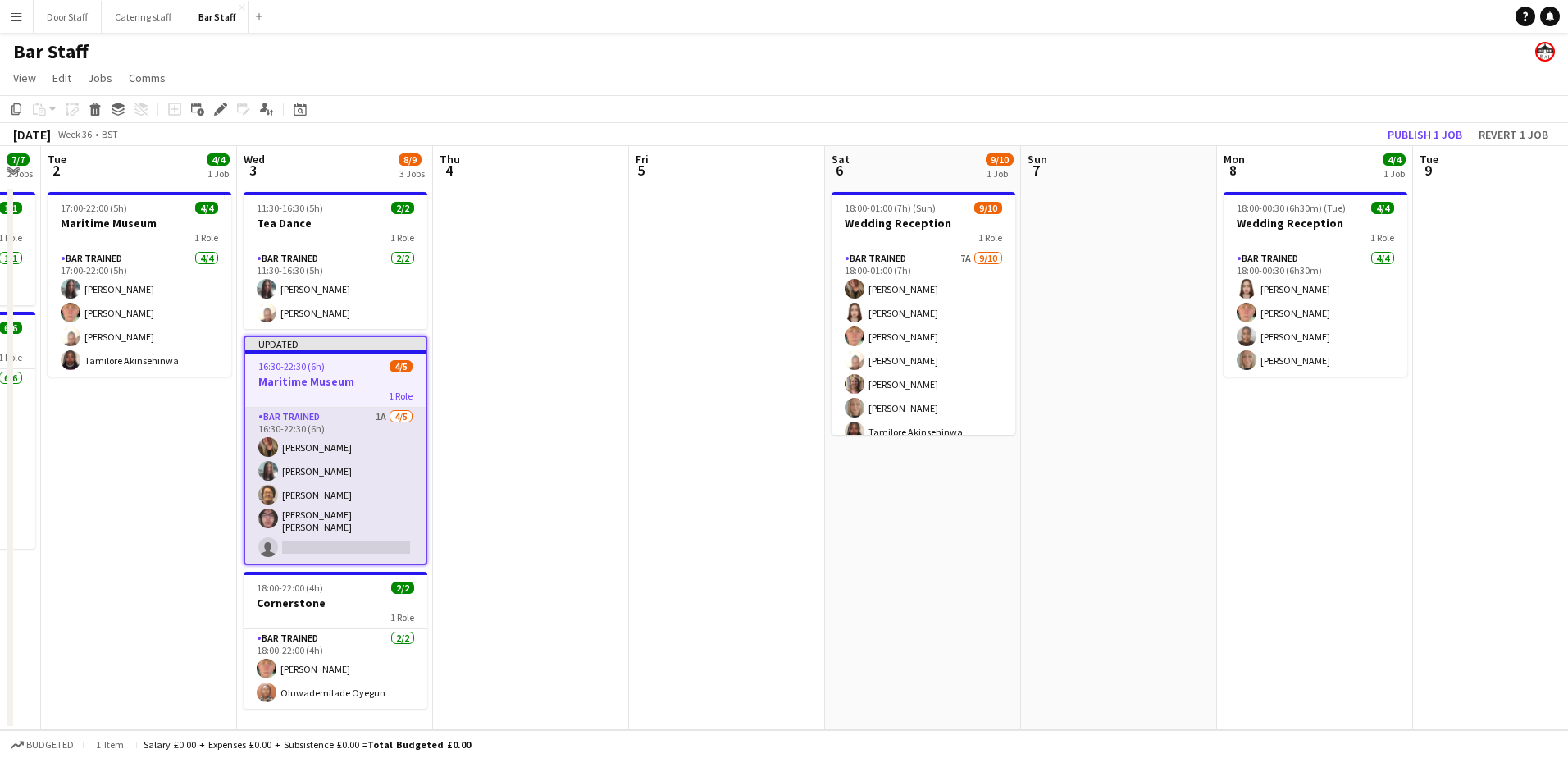
click at [387, 535] on app-card-role "Bar trained 1A [DATE] 16:30-22:30 (6h) [PERSON_NAME] [PERSON_NAME] [PERSON_NAME…" at bounding box center [335, 486] width 181 height 156
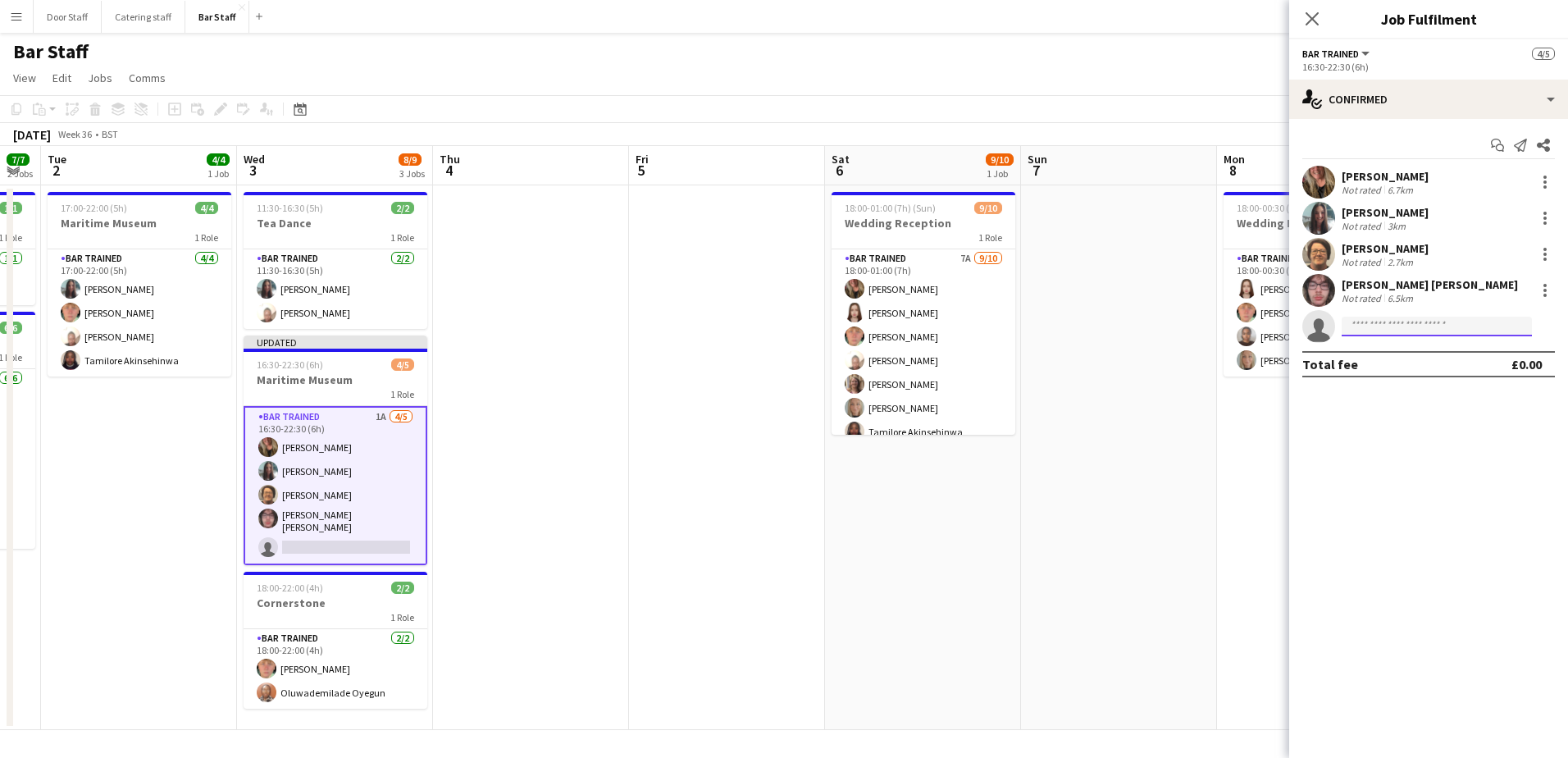
click at [1373, 323] on input at bounding box center [1436, 326] width 190 height 19
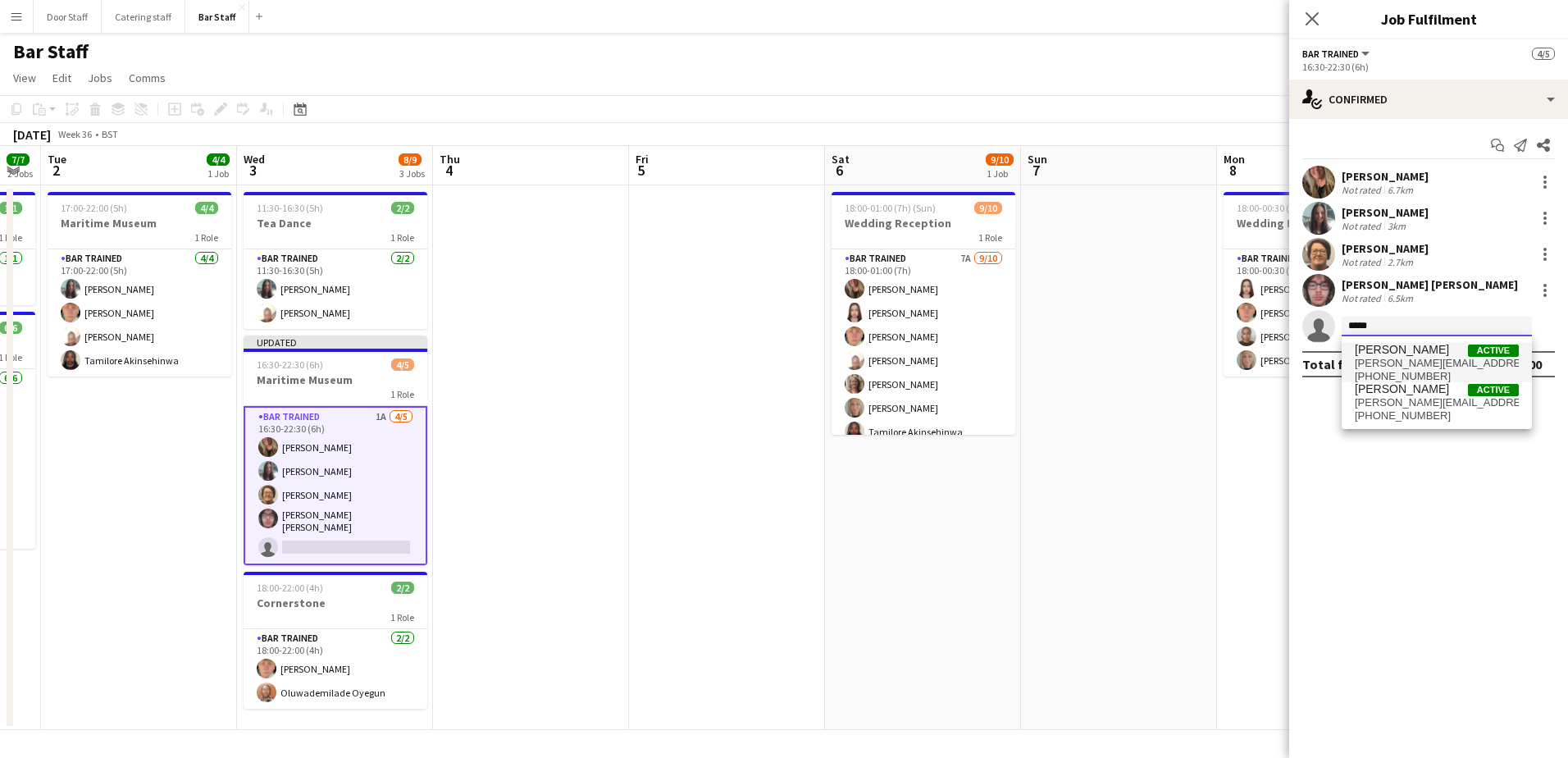
type input "*****"
click at [1400, 352] on span "[PERSON_NAME]" at bounding box center [1401, 349] width 94 height 14
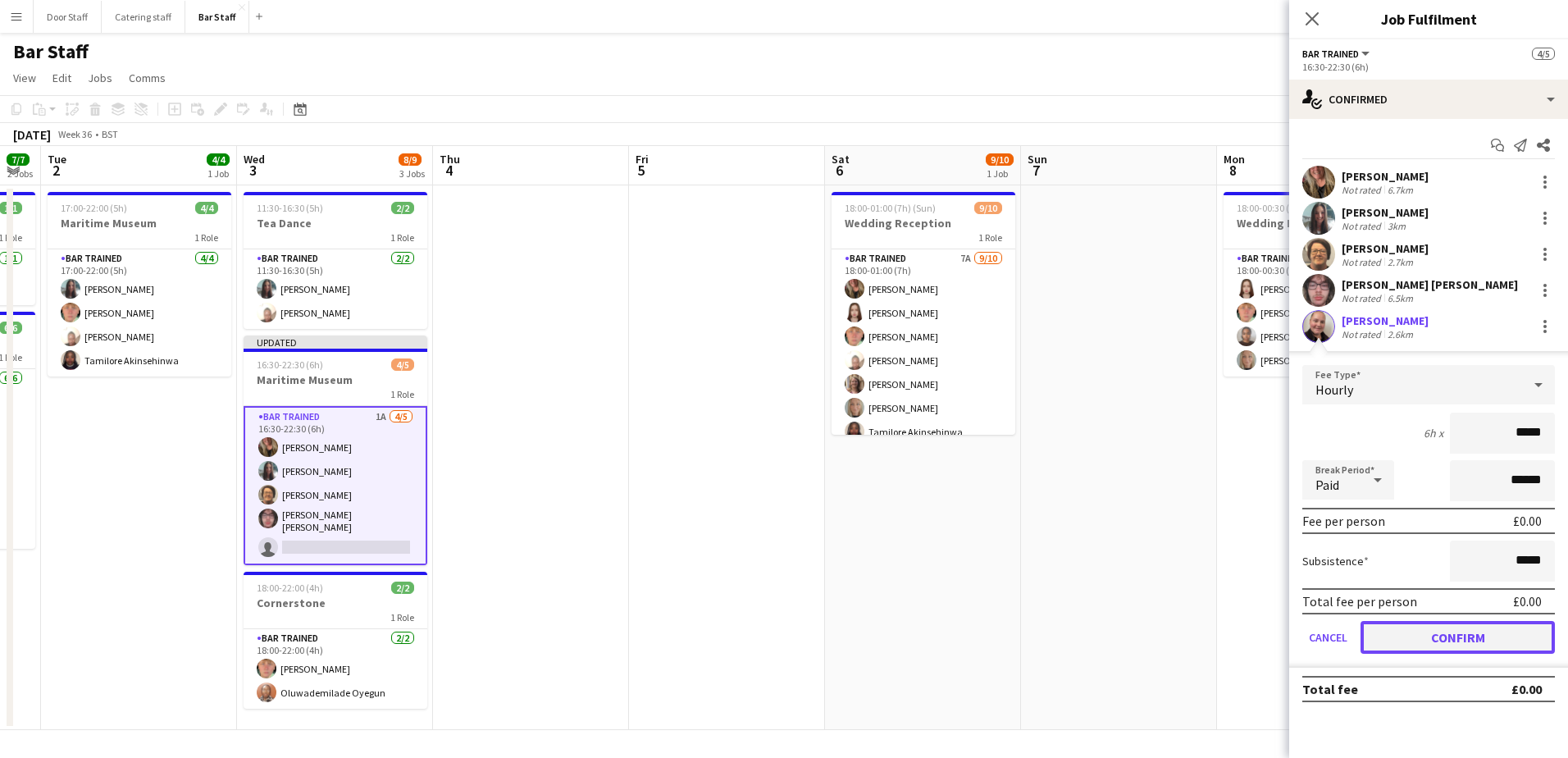
click at [1439, 644] on button "Confirm" at bounding box center [1458, 637] width 194 height 32
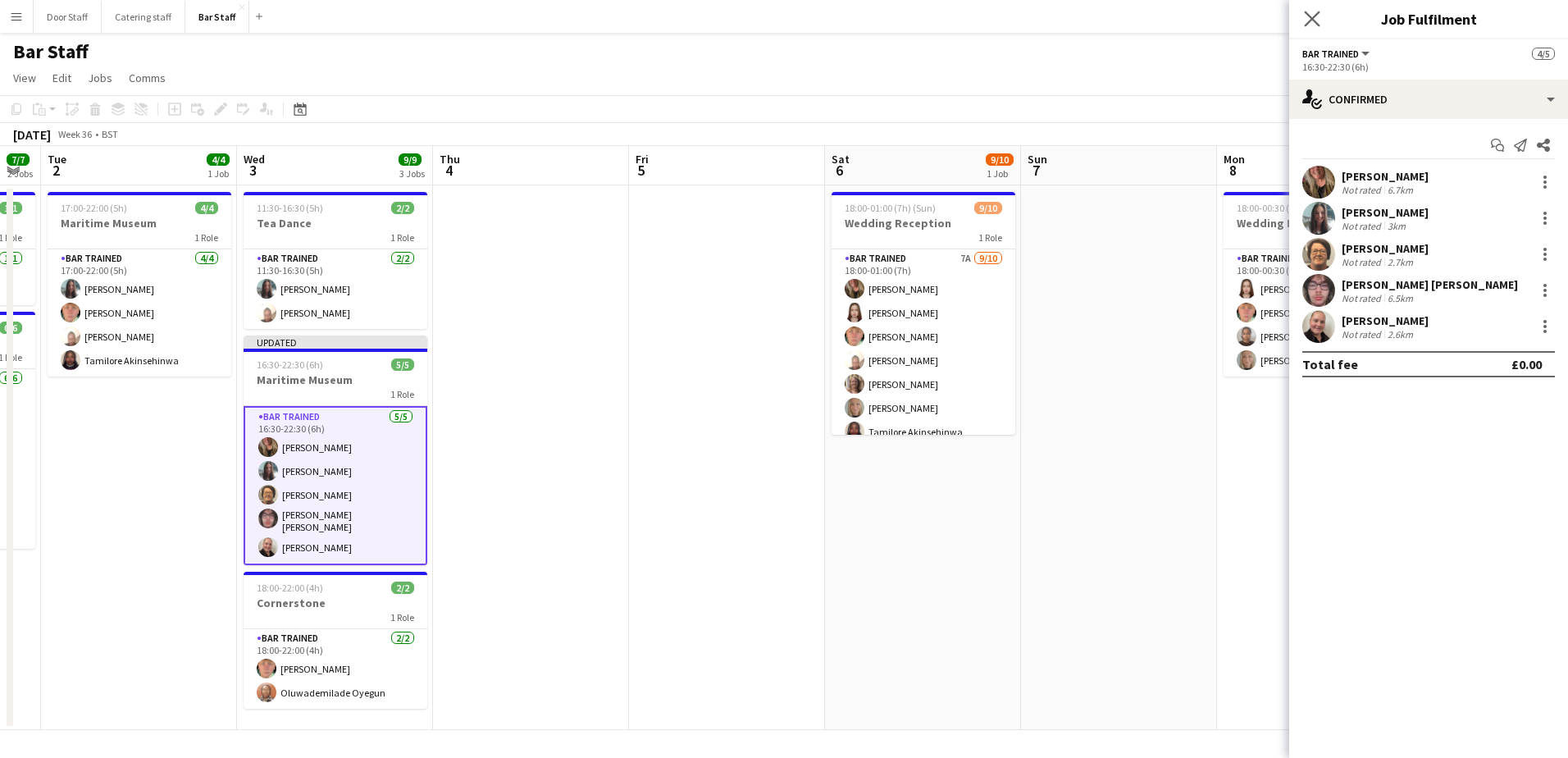
click at [1321, 23] on app-icon "Close pop-in" at bounding box center [1312, 19] width 24 height 24
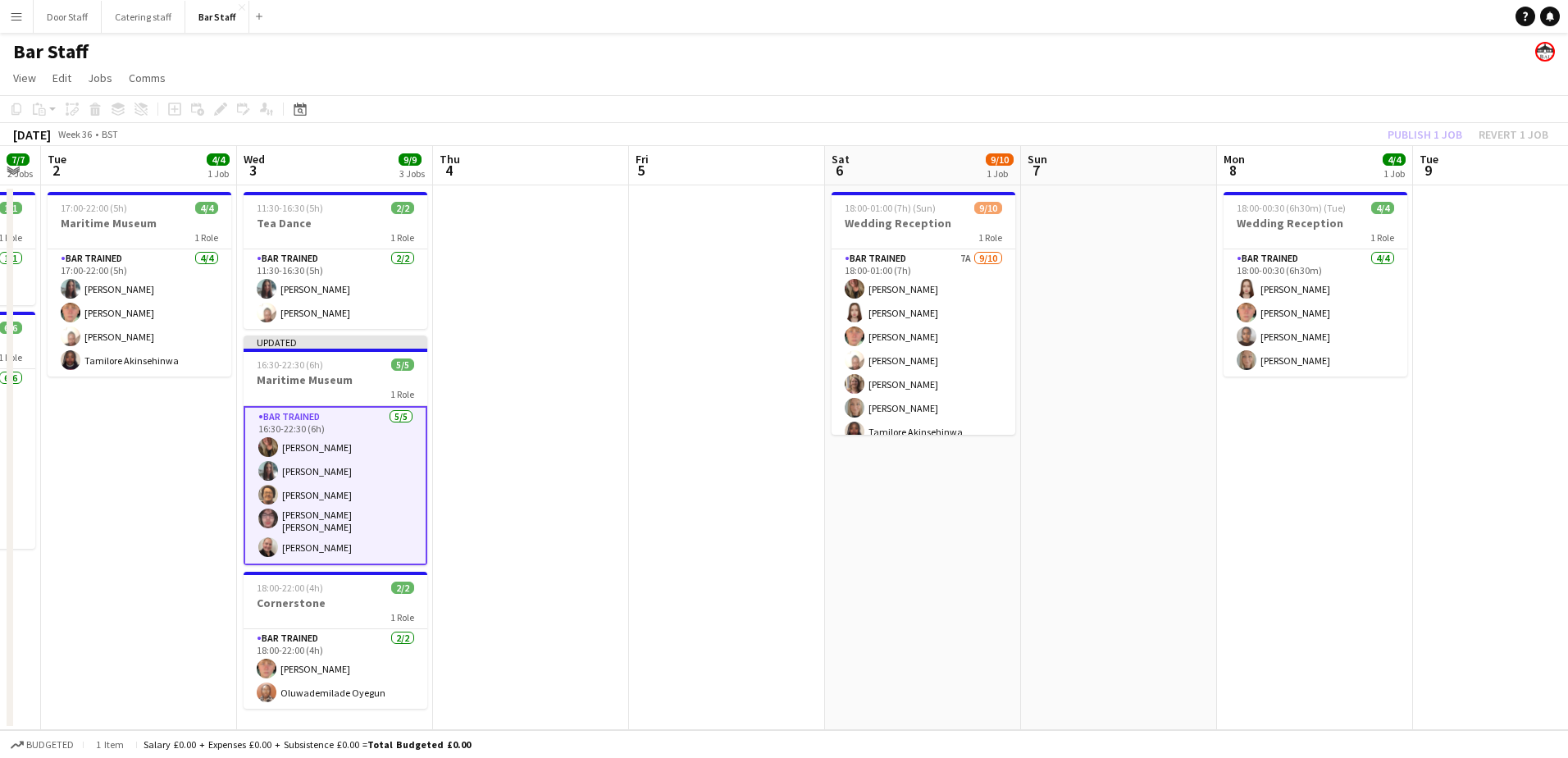
click at [1421, 133] on div "Publish 1 job Revert 1 job" at bounding box center [1468, 134] width 200 height 21
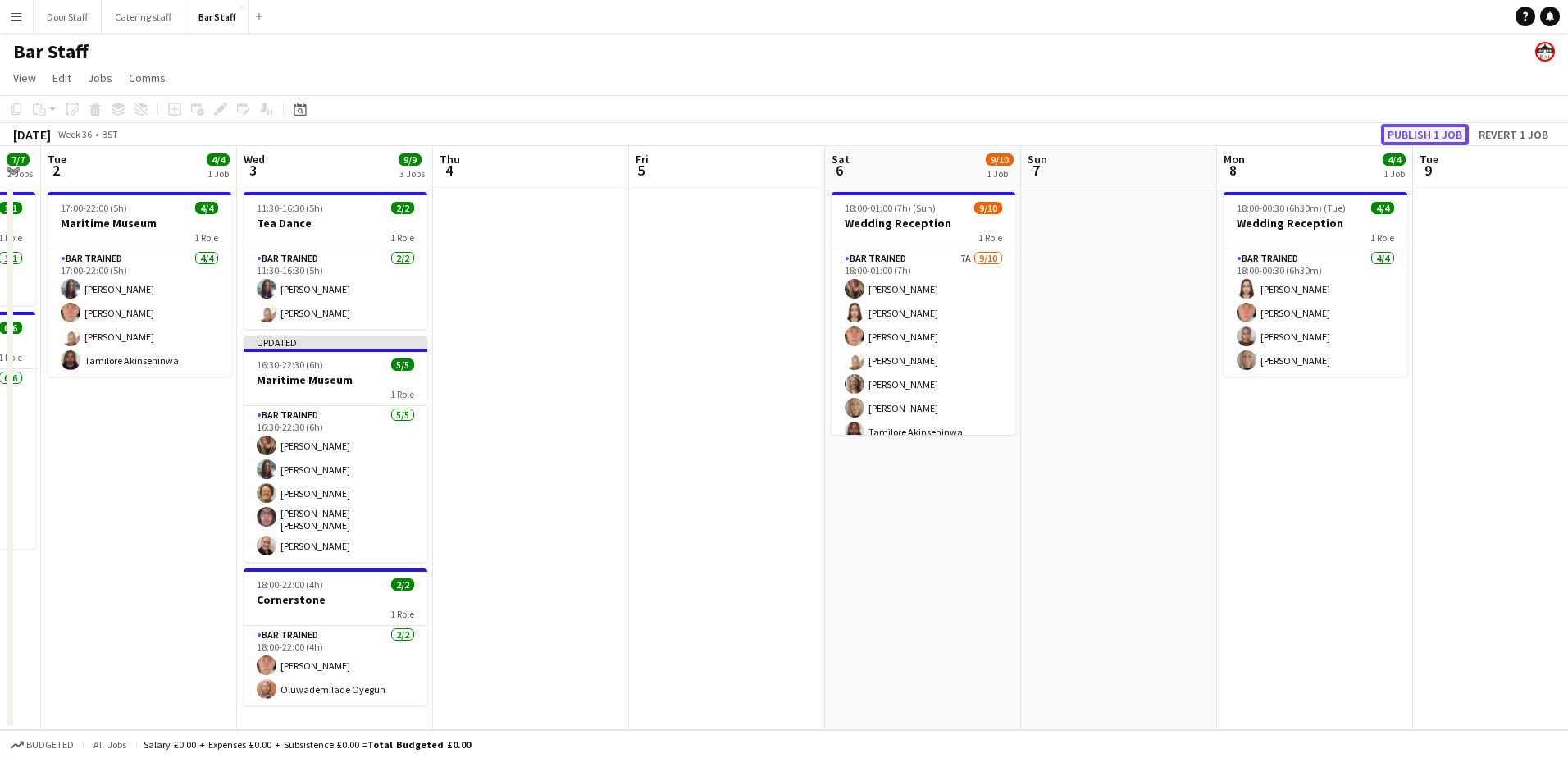
click at [1422, 133] on button "Publish 1 job" at bounding box center [1424, 134] width 88 height 21
